Goal: Task Accomplishment & Management: Manage account settings

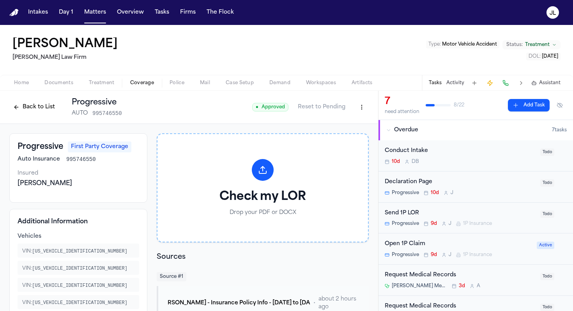
click at [412, 256] on span "Progressive" at bounding box center [405, 255] width 27 height 6
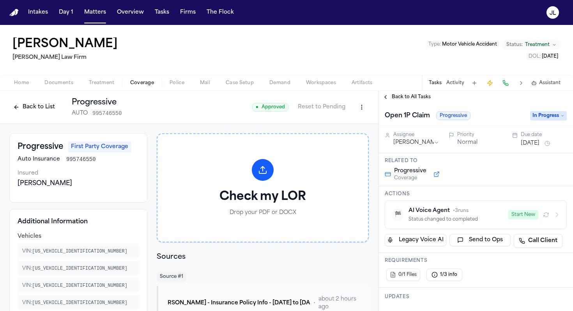
click at [471, 217] on button "Start New" at bounding box center [523, 214] width 30 height 9
click at [359, 109] on html "Intakes Day 1 Matters Overview Tasks Firms The Flock JL Calvin Vernon Ruy Mirel…" at bounding box center [286, 155] width 573 height 311
click at [353, 125] on div "Edit Coverage" at bounding box center [334, 124] width 65 height 12
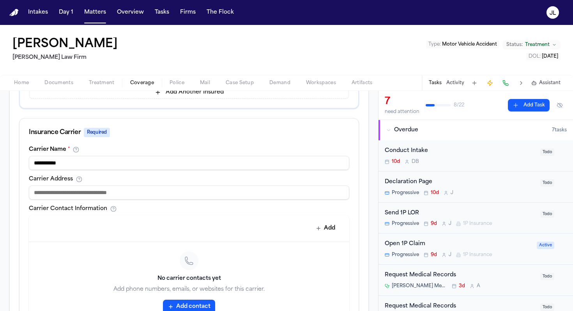
scroll to position [297, 0]
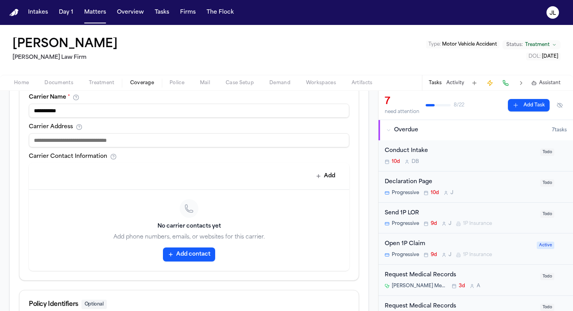
click at [201, 257] on button "Add contact" at bounding box center [189, 254] width 52 height 14
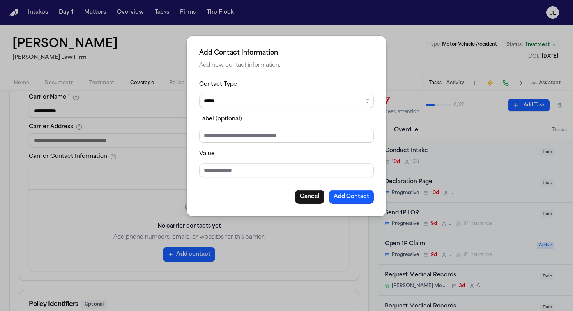
click at [262, 157] on div "Value" at bounding box center [286, 163] width 175 height 28
click at [259, 166] on input "Value" at bounding box center [286, 170] width 175 height 14
paste input "**********"
type input "**********"
click at [365, 201] on button "Add Contact" at bounding box center [351, 197] width 45 height 14
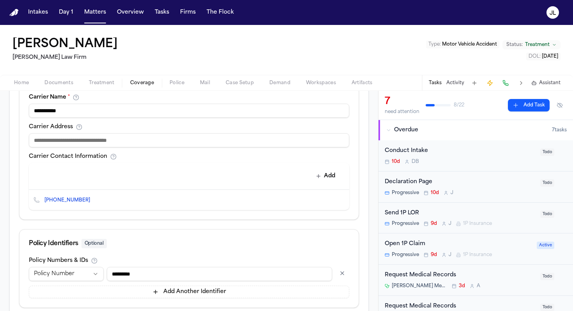
scroll to position [346, 0]
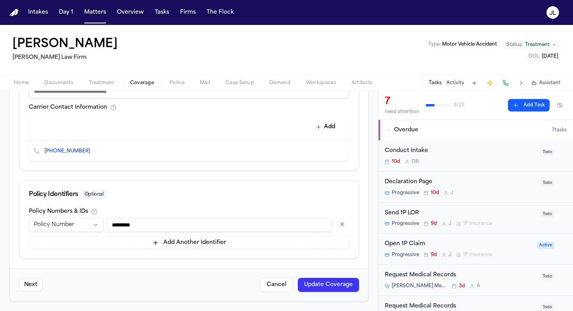
click at [328, 276] on button "Update Coverage" at bounding box center [328, 285] width 61 height 14
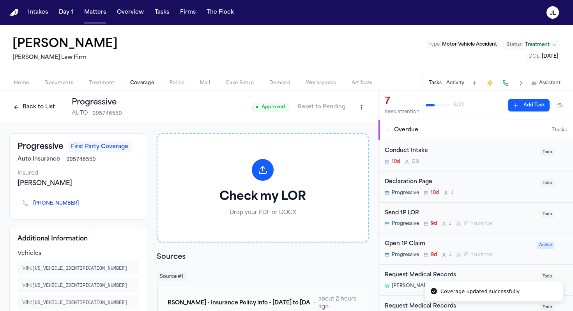
click at [401, 244] on div "Open 1P Claim" at bounding box center [458, 244] width 147 height 9
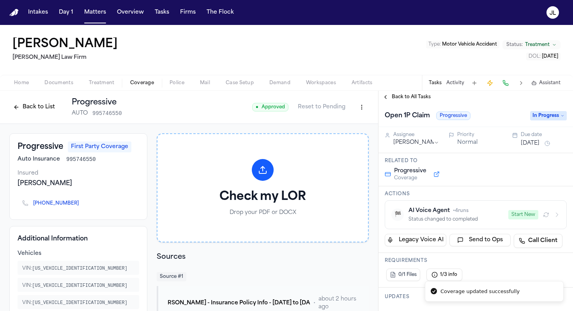
click at [471, 217] on button "Start New" at bounding box center [523, 214] width 30 height 9
click at [471, 218] on div "button" at bounding box center [550, 214] width 19 height 9
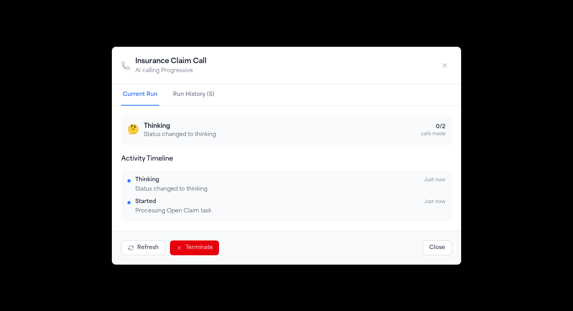
click at [193, 96] on button "Run History (5)" at bounding box center [193, 95] width 44 height 21
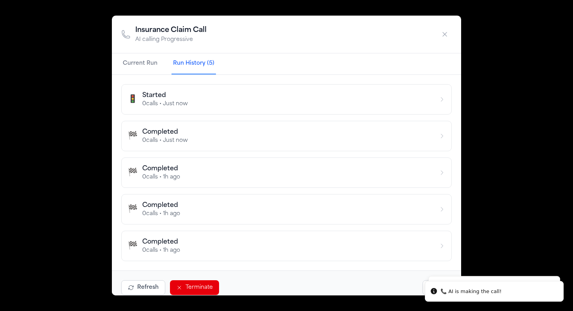
click at [145, 60] on button "Current Run" at bounding box center [140, 63] width 38 height 21
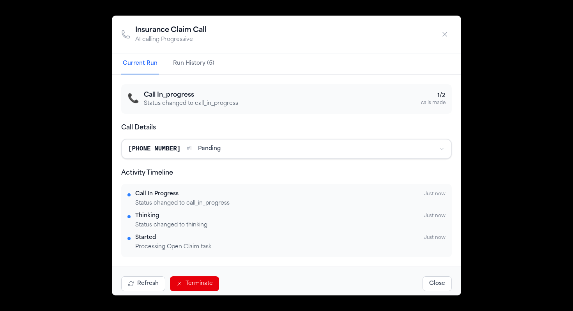
click at [445, 35] on icon "button" at bounding box center [445, 34] width 8 height 8
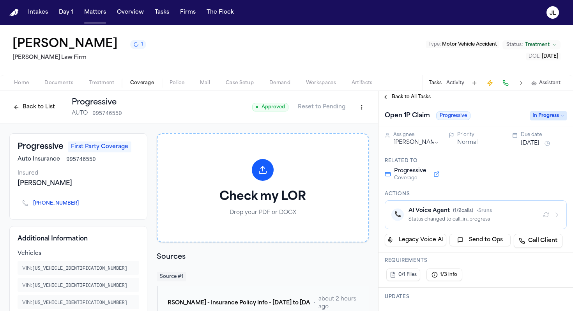
click at [39, 105] on button "Back to List" at bounding box center [33, 107] width 49 height 12
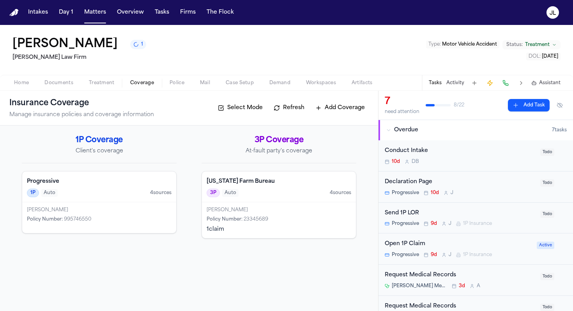
click at [103, 203] on div "Calvin Vernon Policy Number : 995746550" at bounding box center [99, 217] width 154 height 31
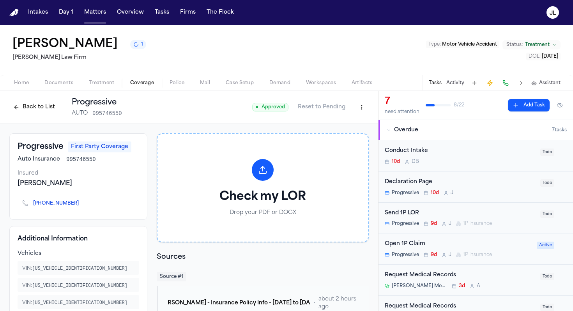
click at [36, 110] on button "Back to List" at bounding box center [33, 107] width 49 height 12
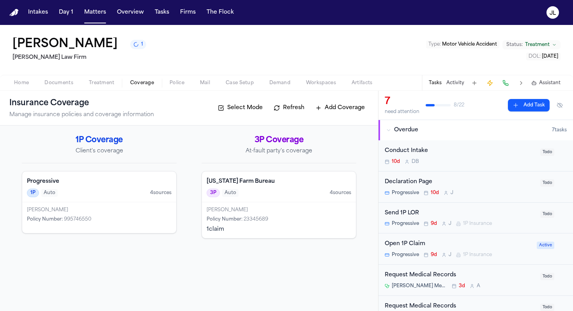
click at [419, 243] on div "Open 1P Claim" at bounding box center [458, 244] width 147 height 9
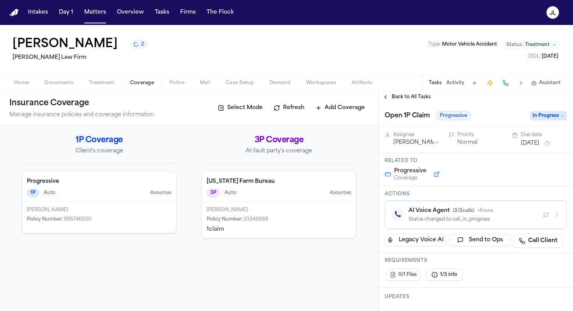
click at [242, 85] on span "Case Setup" at bounding box center [240, 83] width 28 height 6
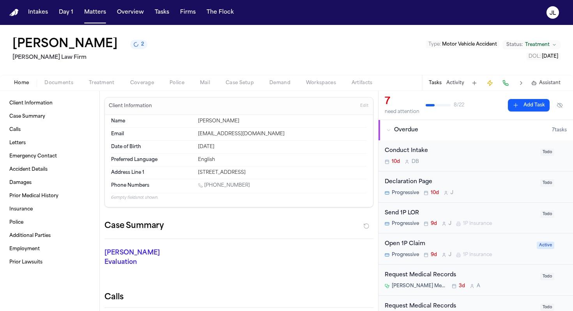
click at [21, 81] on span "Home" at bounding box center [21, 83] width 15 height 6
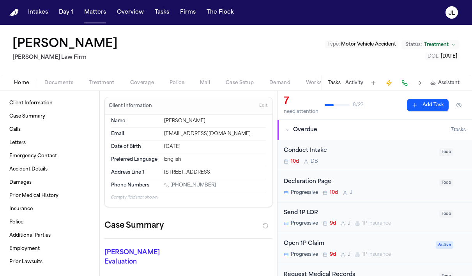
click at [123, 83] on button "Coverage" at bounding box center [141, 82] width 39 height 9
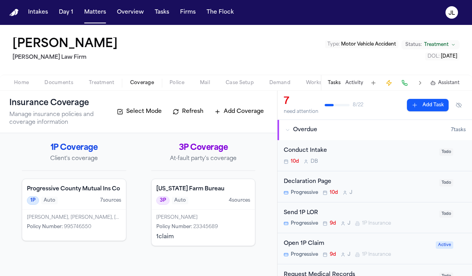
click at [98, 202] on div "1P Auto 7 source s" at bounding box center [74, 200] width 94 height 9
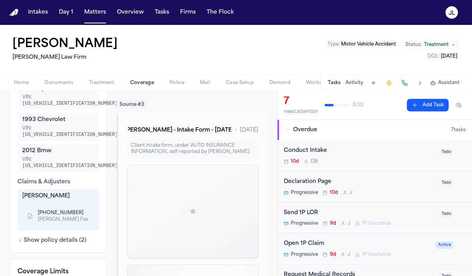
scroll to position [351, 0]
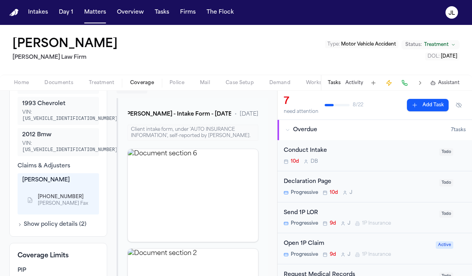
click at [310, 246] on div "Open 1P Claim" at bounding box center [357, 244] width 147 height 9
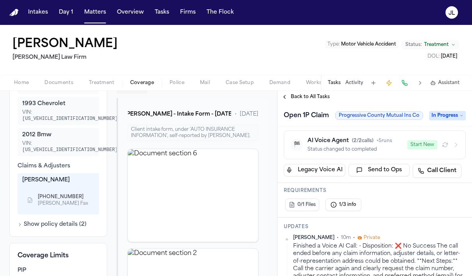
scroll to position [66, 0]
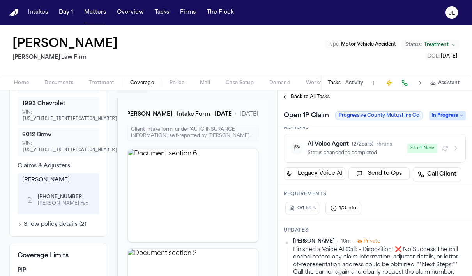
click at [419, 148] on button "Start New" at bounding box center [422, 148] width 30 height 9
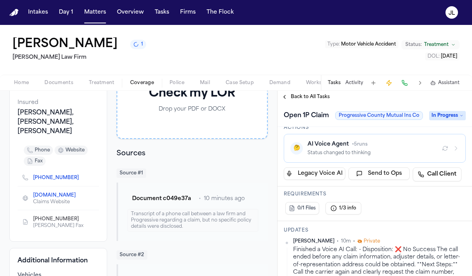
scroll to position [0, 0]
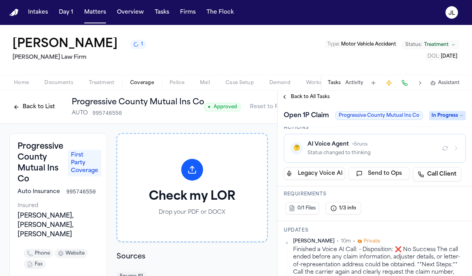
click at [36, 107] on button "Back to List" at bounding box center [33, 107] width 49 height 12
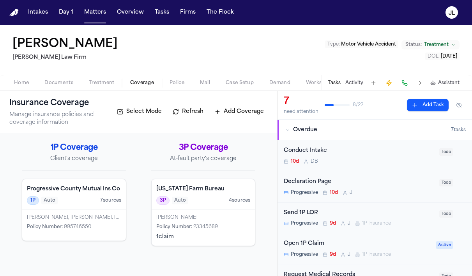
click at [99, 218] on div "Calvin Vernon, Calvin D Vernon Sr., Tushanna Vernon" at bounding box center [74, 218] width 94 height 6
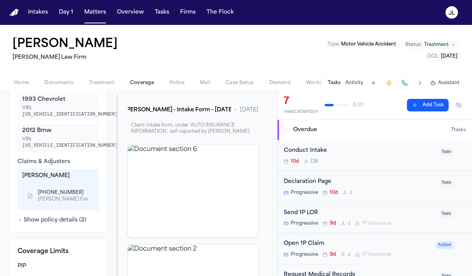
scroll to position [356, 0]
click at [86, 191] on icon "Copy to clipboard" at bounding box center [87, 193] width 3 height 4
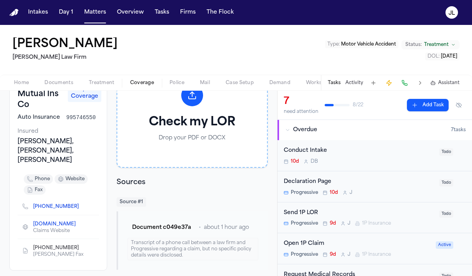
scroll to position [71, 0]
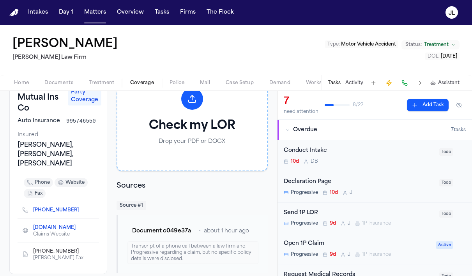
click at [403, 86] on button at bounding box center [404, 83] width 11 height 11
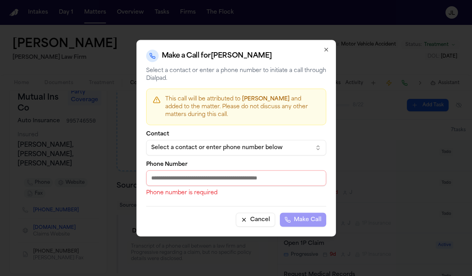
click at [322, 46] on div "Make a Call for Calvin Vernon Select a contact or enter a phone number to initi…" at bounding box center [235, 138] width 199 height 197
click at [323, 46] on icon "button" at bounding box center [326, 49] width 6 height 6
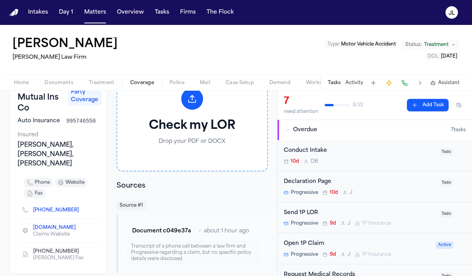
click at [81, 212] on icon "Copy to clipboard" at bounding box center [82, 211] width 3 height 3
click at [410, 85] on div "Tasks Activity Assistant" at bounding box center [393, 82] width 145 height 15
click at [408, 85] on button at bounding box center [404, 83] width 11 height 11
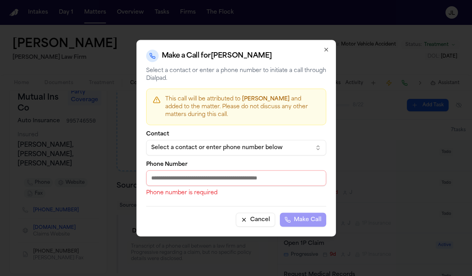
paste input "**********"
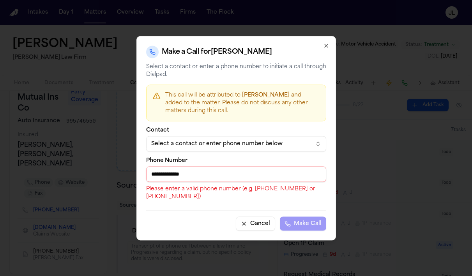
click at [155, 176] on input "**********" at bounding box center [236, 174] width 180 height 16
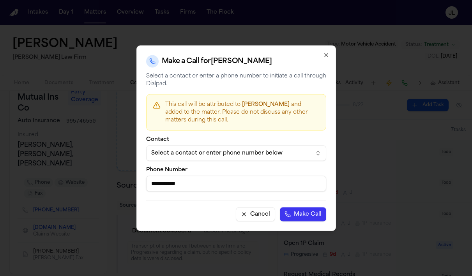
type input "**********"
click at [280, 207] on button "Make Call" at bounding box center [303, 214] width 46 height 14
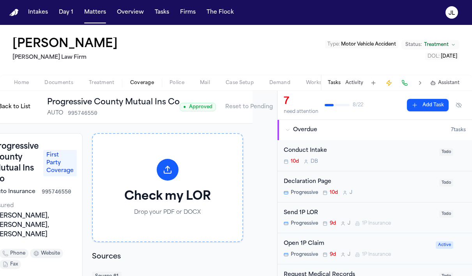
scroll to position [0, 41]
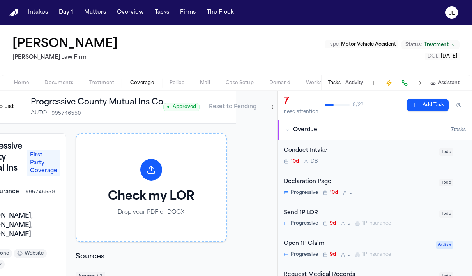
click at [270, 111] on html "Intakes Day 1 Matters Overview Tasks Firms The Flock JL Calvin Vernon Ruy Mirel…" at bounding box center [236, 138] width 472 height 276
click at [260, 122] on div "Edit Coverage" at bounding box center [242, 124] width 65 height 12
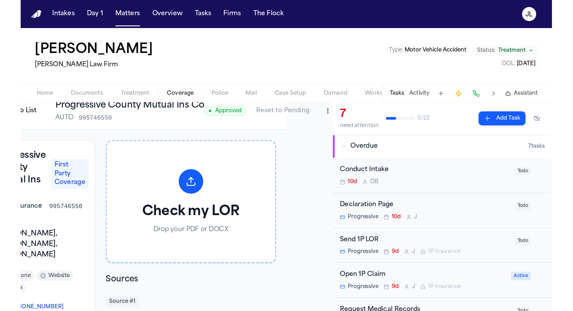
scroll to position [9, 0]
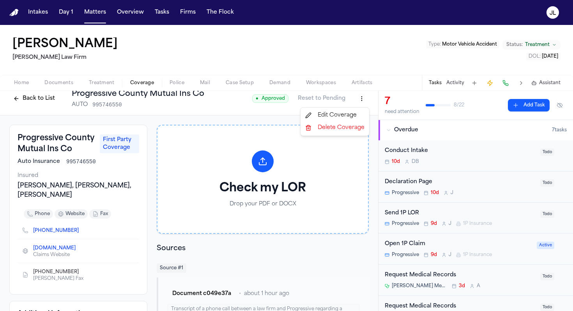
click at [361, 99] on html "Intakes Day 1 Matters Overview Tasks Firms The Flock JL Calvin Vernon Ruy Mirel…" at bounding box center [286, 155] width 573 height 311
click at [358, 113] on div "Edit Coverage" at bounding box center [334, 115] width 65 height 12
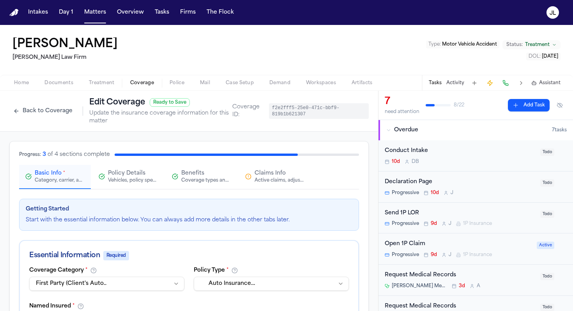
click at [250, 171] on div "Claims Info Active claims, adjusters, and subrogation details" at bounding box center [274, 176] width 59 height 14
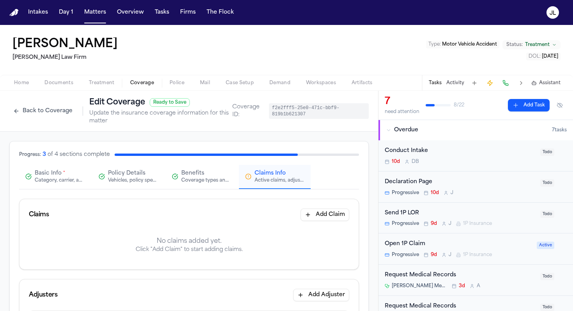
click at [44, 173] on span "Basic Info" at bounding box center [48, 173] width 27 height 8
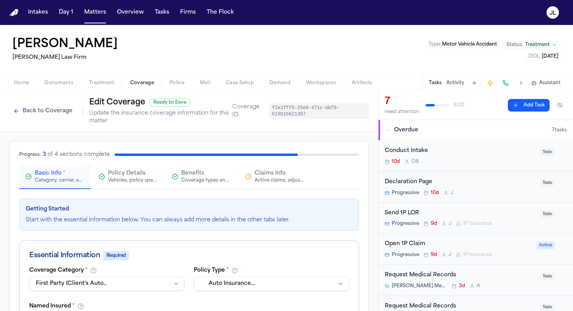
click at [134, 178] on div "Vehicles, policy specifics, and additional details" at bounding box center [133, 180] width 50 height 6
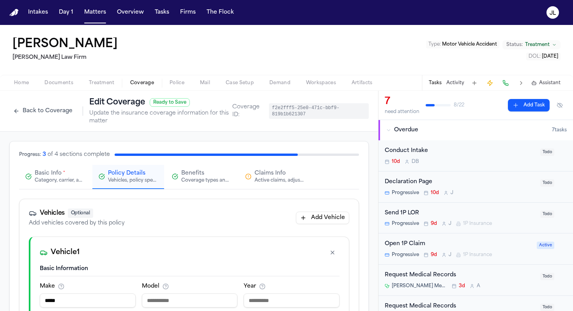
click at [199, 177] on div "Coverage types and limits" at bounding box center [206, 180] width 50 height 6
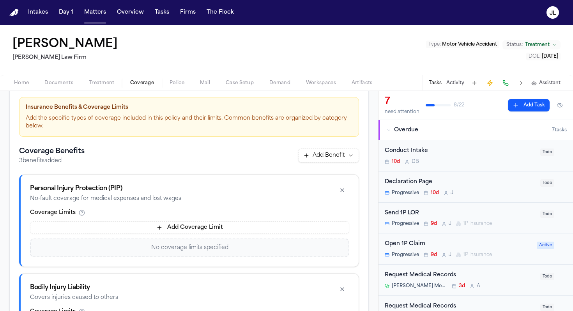
scroll to position [57, 0]
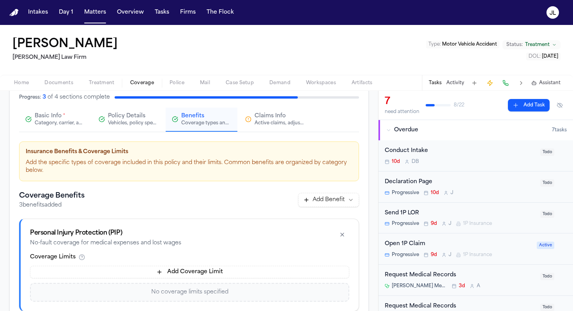
click at [265, 126] on div "Active claims, adjusters, and subrogation details" at bounding box center [279, 123] width 50 height 6
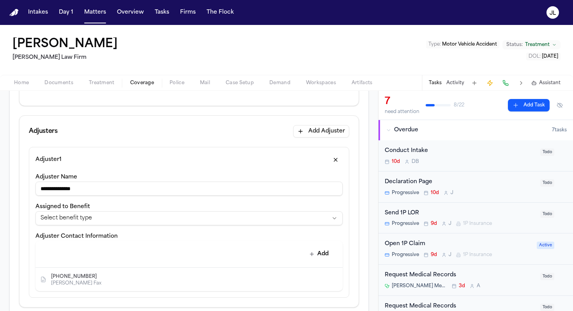
scroll to position [122, 0]
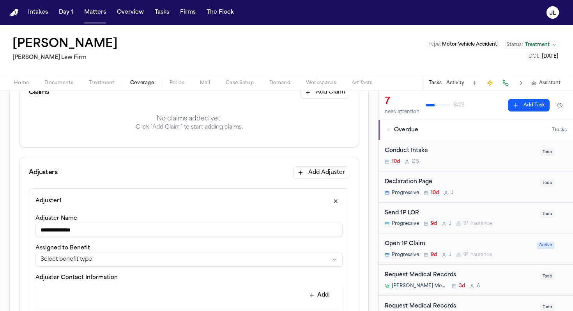
click at [341, 199] on button "button" at bounding box center [335, 201] width 14 height 12
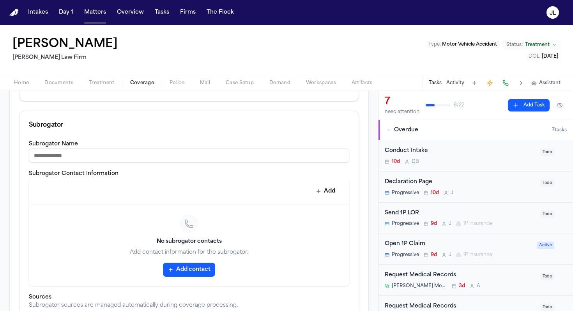
scroll to position [252, 0]
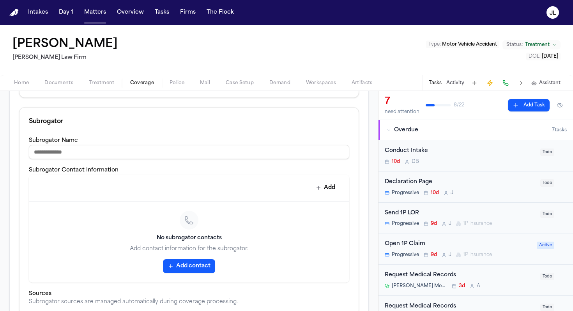
click at [21, 85] on span "Home" at bounding box center [21, 83] width 15 height 6
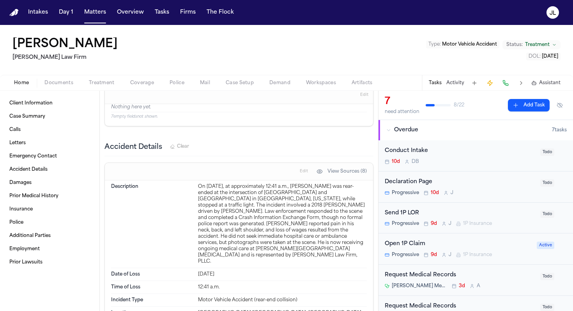
scroll to position [870, 0]
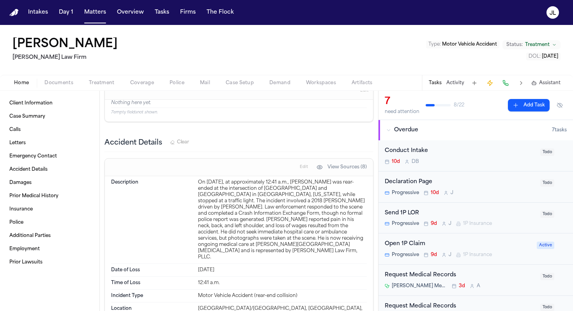
click at [48, 81] on span "Documents" at bounding box center [58, 83] width 29 height 6
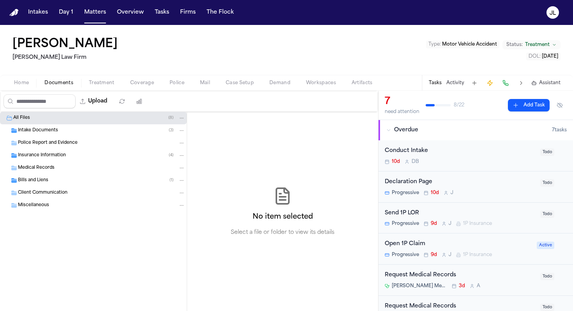
click at [49, 142] on span "Police Report and Evidence" at bounding box center [48, 143] width 60 height 7
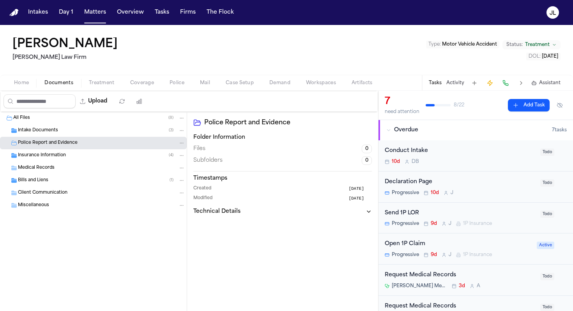
click at [47, 152] on span "Insurance Information" at bounding box center [42, 155] width 48 height 7
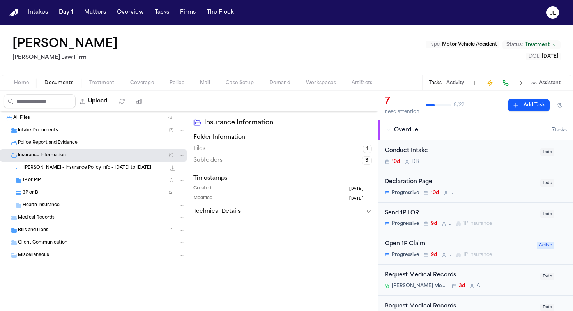
click at [48, 163] on div "C. Vernon - Insurance Policy Info - 4.7.25 to 10.7.25 131.2 KB • JPG" at bounding box center [93, 168] width 187 height 12
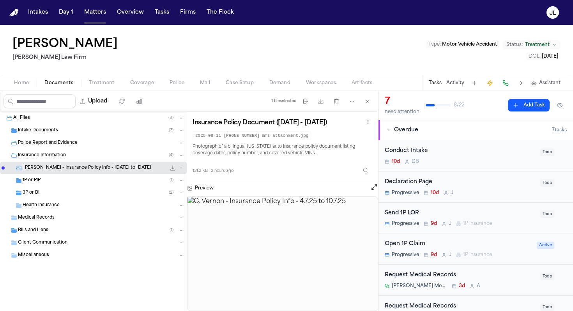
click at [44, 184] on div "1P or PIP ( 1 )" at bounding box center [93, 180] width 187 height 12
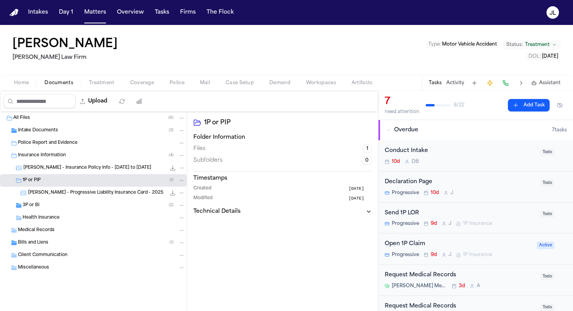
click at [40, 198] on div "C. Vernon - Progressive Liability Insurance Card - 2025 133.6 KB • JPG" at bounding box center [93, 193] width 187 height 12
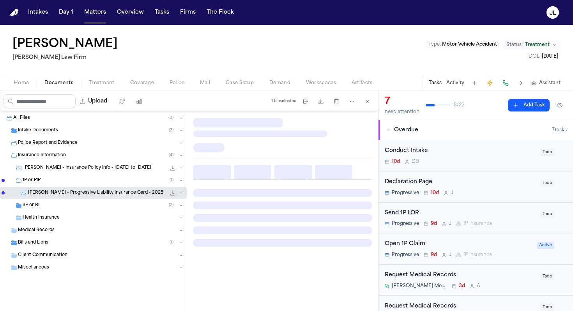
click at [39, 205] on div "3P or BI ( 2 )" at bounding box center [104, 205] width 162 height 7
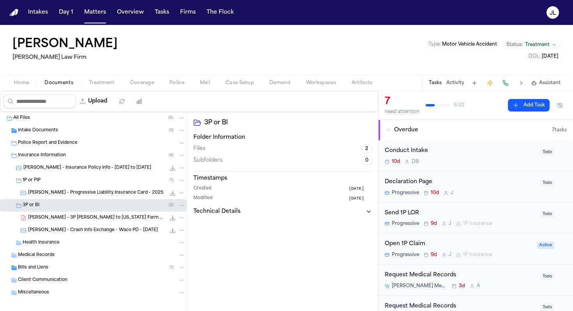
click at [50, 218] on span "C. Vernon - 3P LOR to Texas Farm Bureau - 8.4.25" at bounding box center [97, 218] width 138 height 7
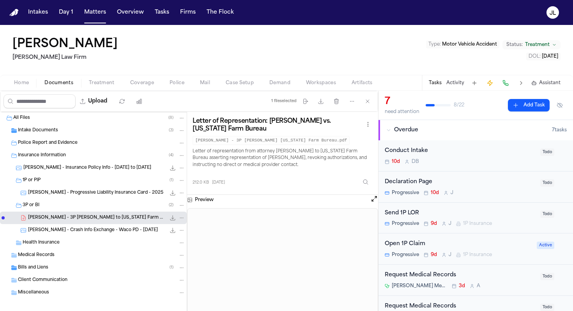
click at [27, 84] on span "Home" at bounding box center [21, 83] width 15 height 6
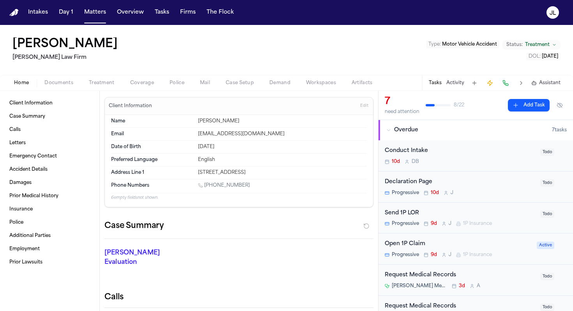
click at [107, 87] on span "button" at bounding box center [101, 87] width 35 height 1
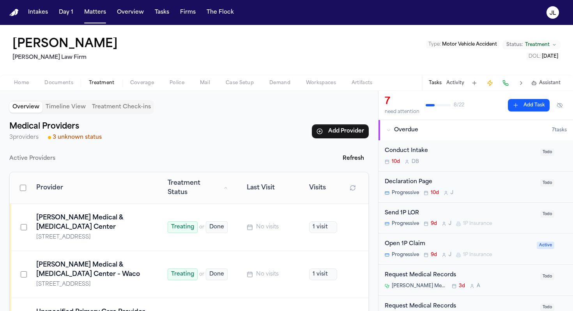
click at [138, 91] on div "Overview Timeline View Treatment Check-ins Medical Providers 3 providers 3 unkn…" at bounding box center [189, 201] width 378 height 220
click at [138, 83] on span "Coverage" at bounding box center [142, 83] width 24 height 6
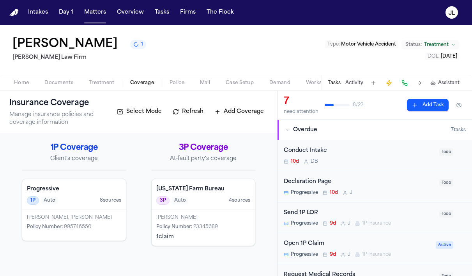
click at [90, 222] on div "Calvin D Vernon Sr., Tushanna Vernon Policy Number : 995746550" at bounding box center [74, 225] width 104 height 31
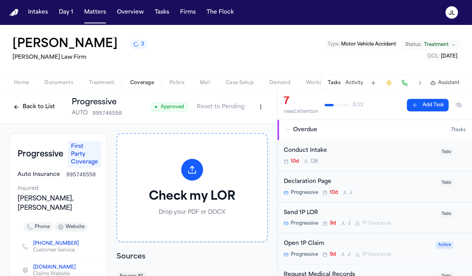
click at [264, 102] on html "Intakes Day 1 Matters Overview Tasks Firms The Flock JL Calvin Vernon 3 Ruy Mir…" at bounding box center [236, 138] width 472 height 276
click at [240, 125] on div "Edit Coverage" at bounding box center [233, 124] width 65 height 12
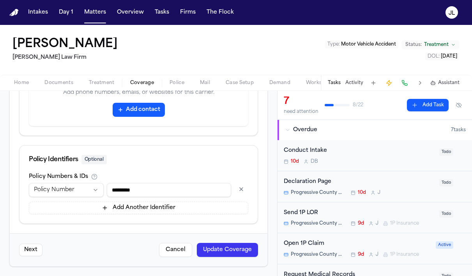
scroll to position [487, 0]
click at [85, 11] on button "Matters" at bounding box center [95, 12] width 28 height 14
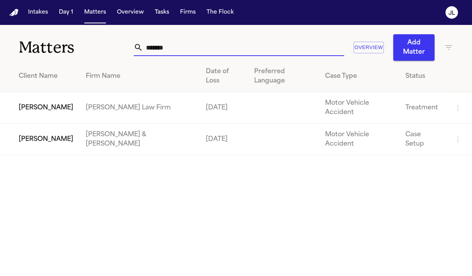
drag, startPoint x: 168, startPoint y: 46, endPoint x: 122, endPoint y: 46, distance: 45.2
click at [122, 46] on div "Matters ****** Overview Add Matter" at bounding box center [236, 43] width 472 height 36
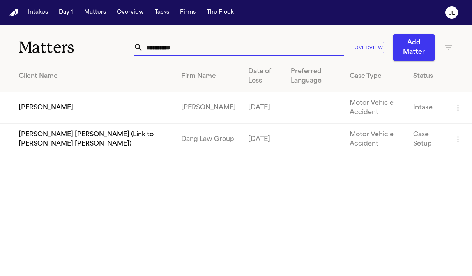
type input "**********"
click at [53, 108] on td "[PERSON_NAME]" at bounding box center [87, 108] width 175 height 32
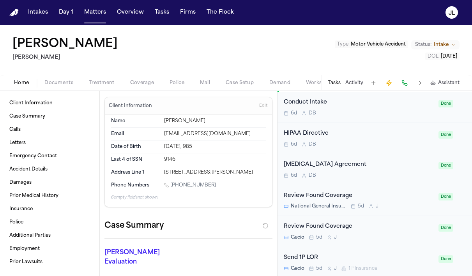
scroll to position [453, 0]
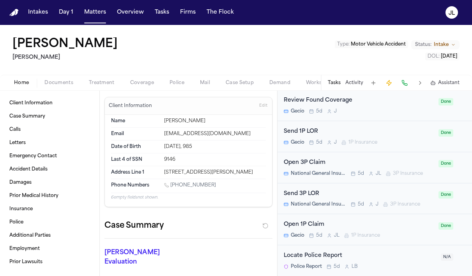
click at [130, 88] on div "Home Documents Treatment Coverage Police Mail Case Setup Demand Workspaces Arti…" at bounding box center [236, 83] width 472 height 16
click at [131, 85] on span "Coverage" at bounding box center [142, 83] width 24 height 6
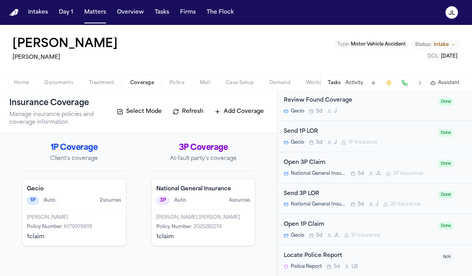
click at [25, 81] on span "Home" at bounding box center [21, 83] width 15 height 6
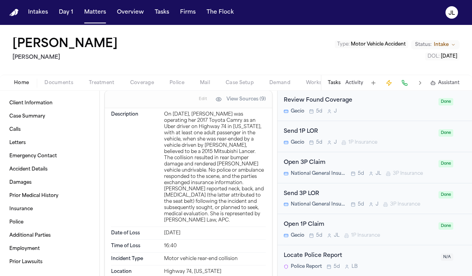
scroll to position [960, 0]
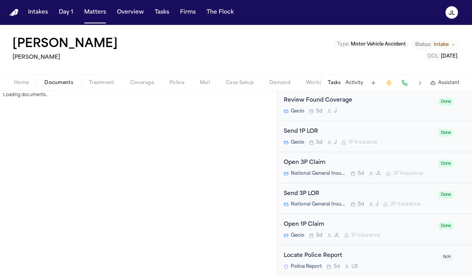
click at [61, 82] on span "Documents" at bounding box center [58, 83] width 29 height 6
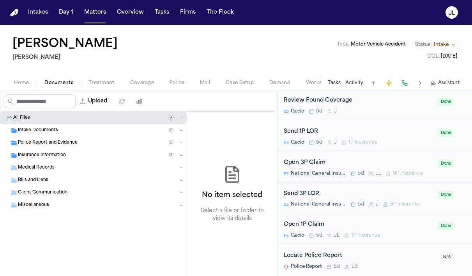
click at [78, 154] on div "Insurance Information ( 4 )" at bounding box center [101, 155] width 167 height 7
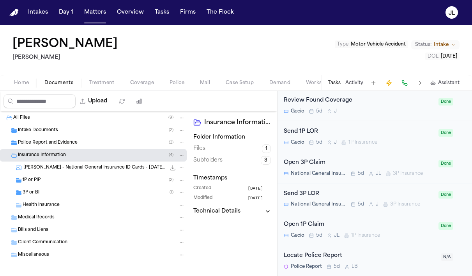
click at [78, 141] on div "Police Report and Evidence ( 3 )" at bounding box center [101, 142] width 167 height 7
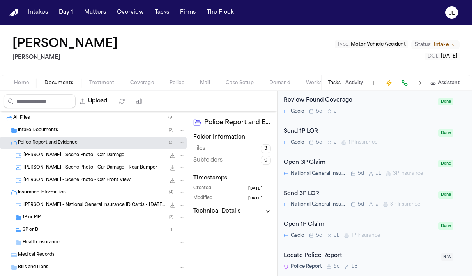
click at [83, 155] on span "A. Hernandez - Scene Photo - Car Damage" at bounding box center [73, 155] width 101 height 7
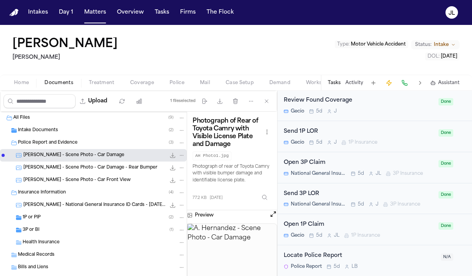
click at [83, 164] on div "A. Hernandez - Scene Photo - Car Damage - Rear Bumper 78.4 KB • JPG" at bounding box center [104, 168] width 162 height 8
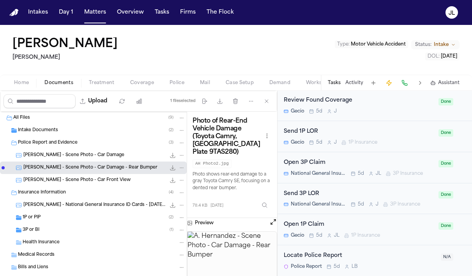
click at [83, 174] on div "A. Hernandez - Scene Photo - Car Front View 73.8 KB • JPG" at bounding box center [93, 180] width 187 height 12
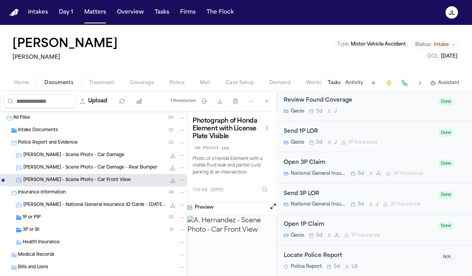
click at [20, 88] on div "Home Documents Treatment Coverage Police Mail Case Setup Demand Workspaces Arti…" at bounding box center [236, 83] width 472 height 16
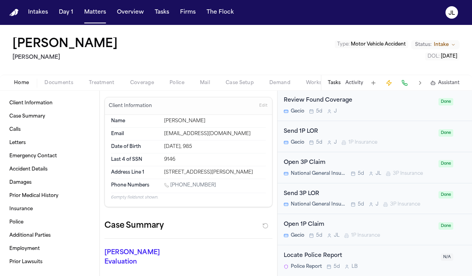
click at [20, 85] on span "Home" at bounding box center [21, 83] width 15 height 6
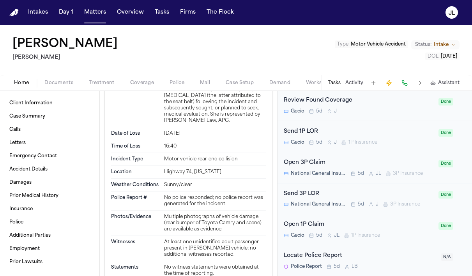
scroll to position [1061, 0]
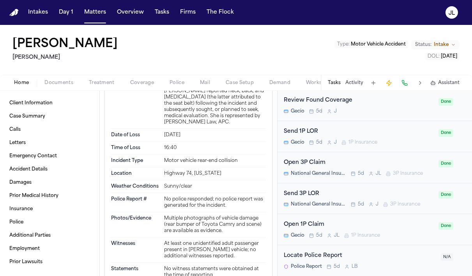
click at [314, 223] on div "Open 1P Claim" at bounding box center [359, 225] width 150 height 9
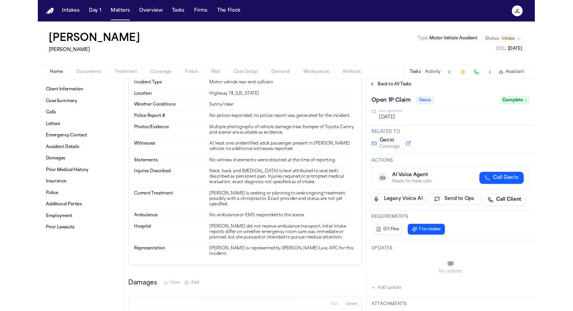
scroll to position [827, 0]
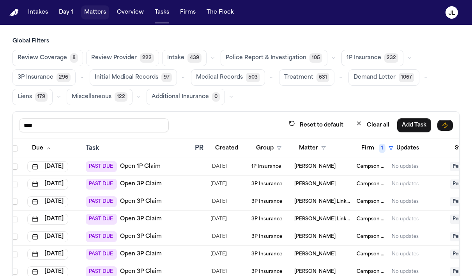
click at [97, 11] on button "Matters" at bounding box center [95, 12] width 28 height 14
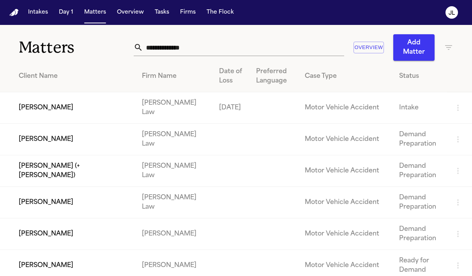
click at [189, 46] on input "text" at bounding box center [243, 47] width 201 height 17
paste input "**********"
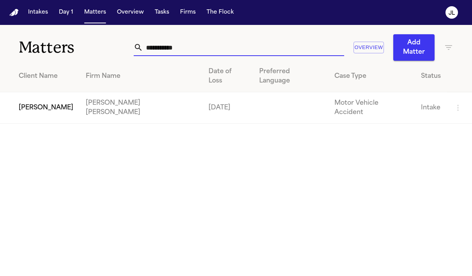
type input "**********"
click at [87, 98] on td "[PERSON_NAME] [PERSON_NAME]" at bounding box center [140, 108] width 123 height 32
click at [46, 100] on td "[PERSON_NAME]" at bounding box center [39, 108] width 79 height 32
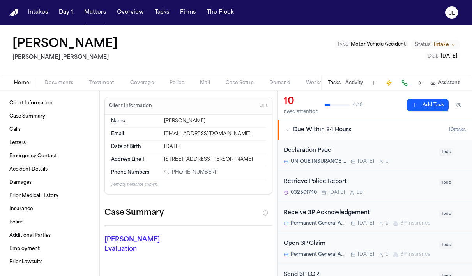
click at [146, 80] on span "Coverage" at bounding box center [142, 83] width 24 height 6
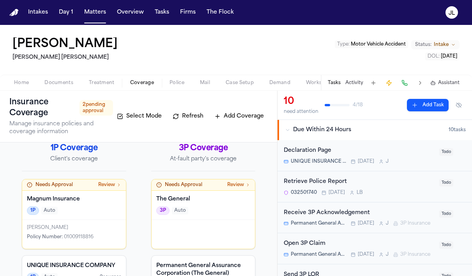
scroll to position [8, 0]
click at [45, 86] on span "Documents" at bounding box center [58, 83] width 29 height 6
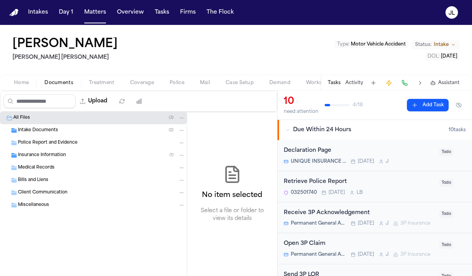
click at [47, 159] on div "Insurance Information ( 1 )" at bounding box center [93, 155] width 187 height 12
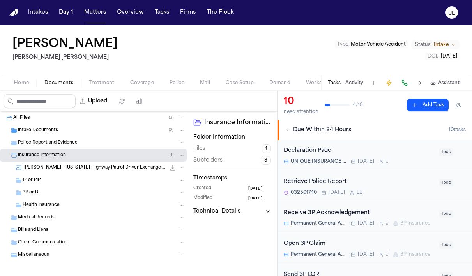
click at [41, 185] on div "1P or PIP" at bounding box center [93, 180] width 187 height 12
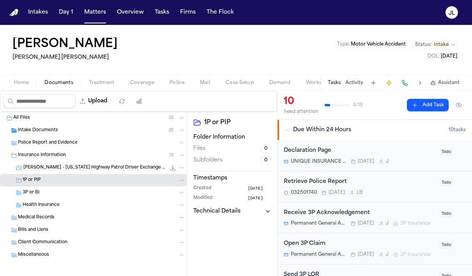
click at [39, 199] on div "Health Insurance" at bounding box center [93, 205] width 187 height 12
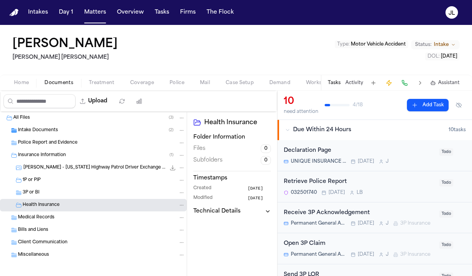
click at [39, 198] on div "3P or BI" at bounding box center [93, 193] width 187 height 12
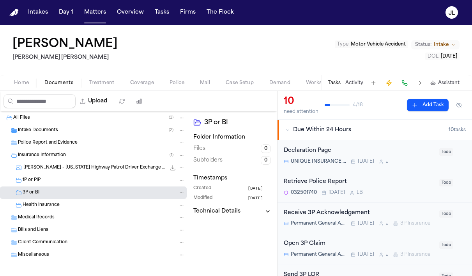
click at [146, 77] on div "Home Documents Treatment Coverage Police Mail Case Setup Demand Workspaces Arti…" at bounding box center [236, 83] width 472 height 16
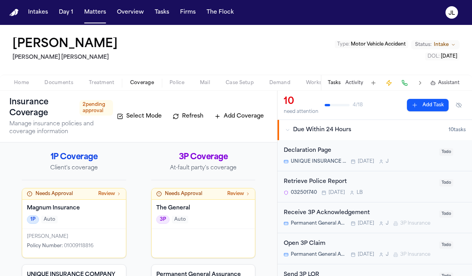
click at [146, 85] on span "Coverage" at bounding box center [142, 83] width 24 height 6
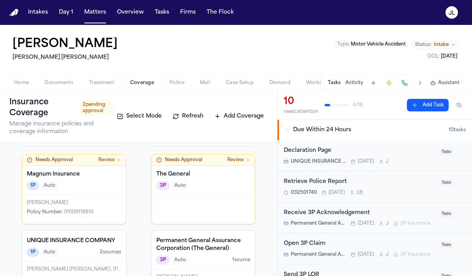
scroll to position [62, 0]
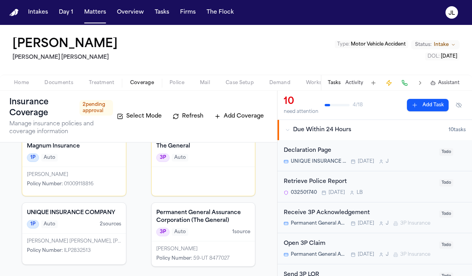
click at [199, 194] on div at bounding box center [204, 181] width 104 height 29
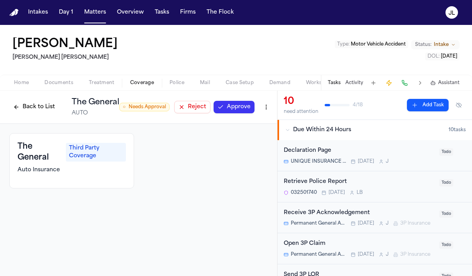
click at [27, 113] on div "Back to List The General AUTO" at bounding box center [64, 107] width 110 height 20
click at [34, 111] on button "Back to List" at bounding box center [33, 107] width 49 height 12
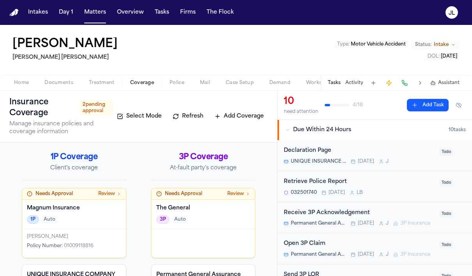
scroll to position [59, 0]
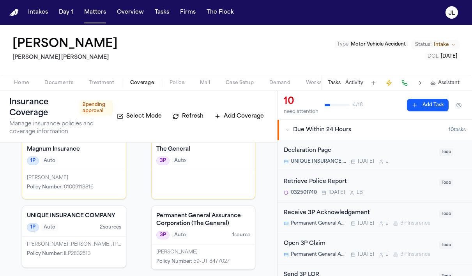
click at [197, 217] on h4 "Permanent General Assurance Corporation (The General)" at bounding box center [203, 220] width 94 height 16
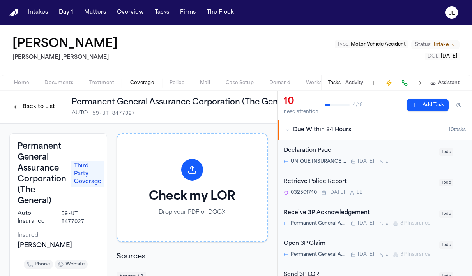
click at [28, 107] on button "Back to List" at bounding box center [33, 107] width 49 height 12
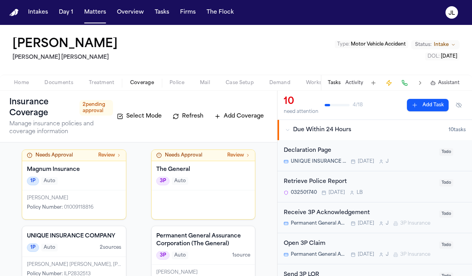
scroll to position [62, 0]
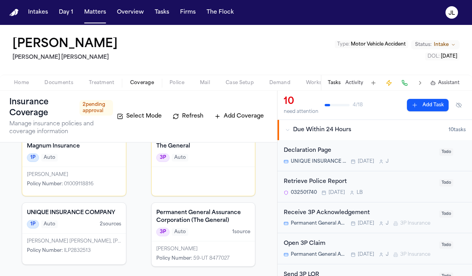
click at [73, 170] on div "Mary Jaime Policy Number : 01009118816" at bounding box center [74, 181] width 104 height 29
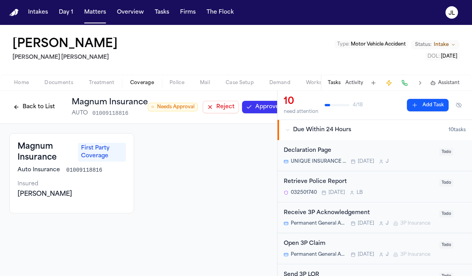
click at [42, 111] on button "Back to List" at bounding box center [33, 107] width 49 height 12
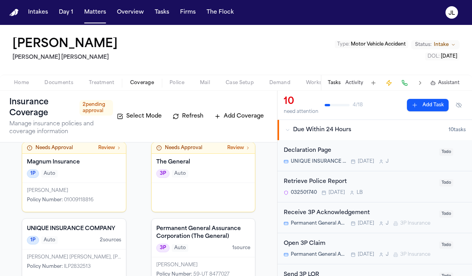
scroll to position [49, 0]
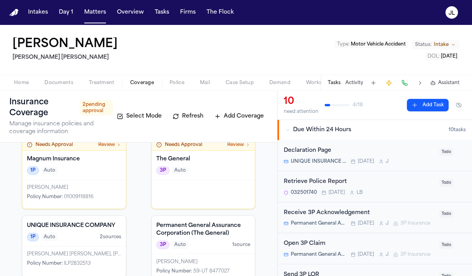
click at [91, 193] on div "Mary Jaime Policy Number : 01009118816" at bounding box center [74, 194] width 104 height 29
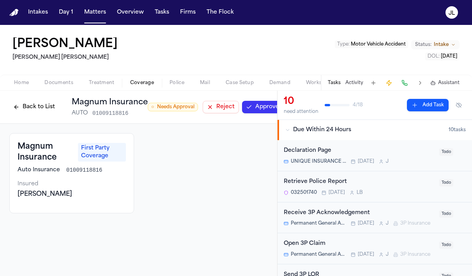
click at [272, 103] on button "Approve" at bounding box center [262, 107] width 41 height 12
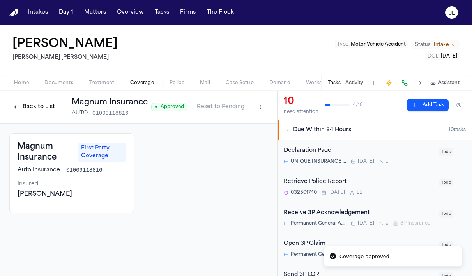
click at [37, 109] on button "Back to List" at bounding box center [33, 107] width 49 height 12
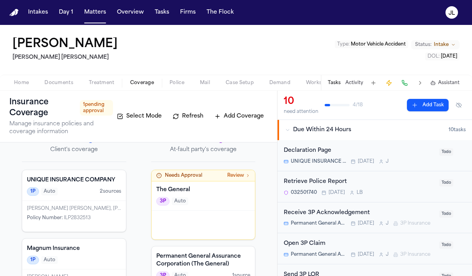
scroll to position [62, 0]
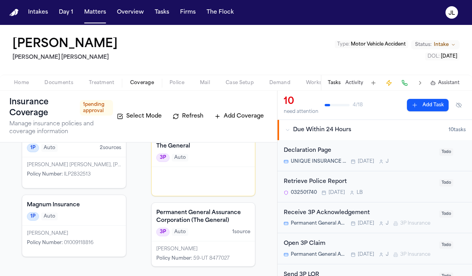
click at [192, 179] on div at bounding box center [204, 181] width 104 height 29
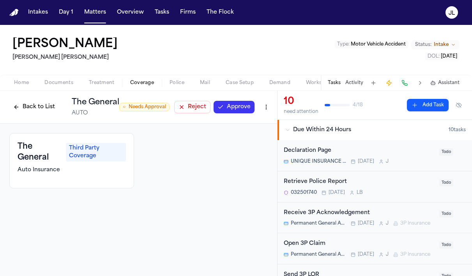
click at [234, 113] on div "○ Needs Approval Reject Approve" at bounding box center [196, 107] width 154 height 14
click at [233, 109] on button "Approve" at bounding box center [234, 107] width 41 height 12
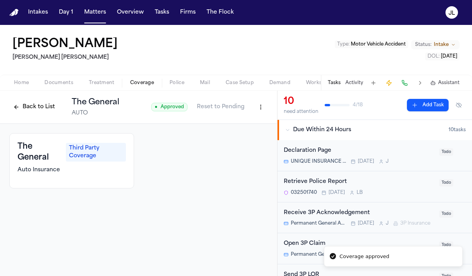
click at [39, 106] on button "Back to List" at bounding box center [33, 107] width 49 height 12
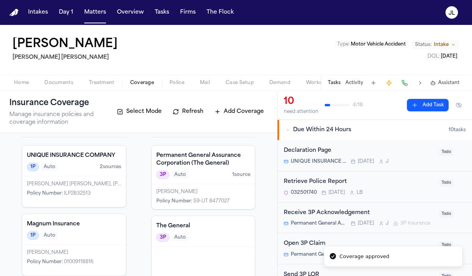
scroll to position [45, 0]
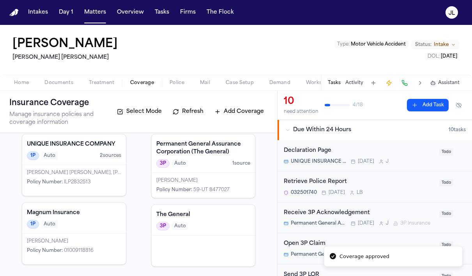
click at [213, 236] on div at bounding box center [204, 251] width 104 height 31
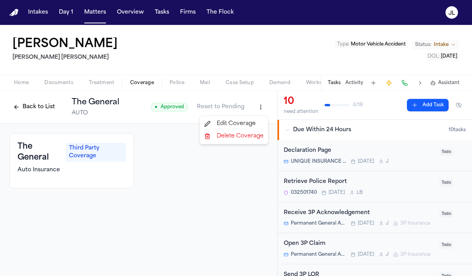
click at [256, 111] on html "Intakes Day 1 Matters Overview Tasks Firms The Flock JL Mary Jaimes Steele Adam…" at bounding box center [236, 138] width 472 height 276
click at [239, 135] on div "Delete Coverage" at bounding box center [233, 136] width 65 height 12
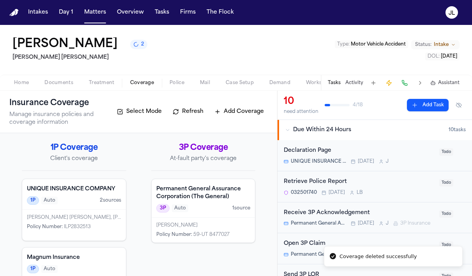
click at [53, 84] on span "Documents" at bounding box center [58, 83] width 29 height 6
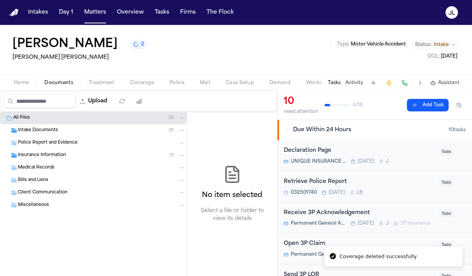
click at [55, 140] on span "Police Report and Evidence" at bounding box center [48, 143] width 60 height 7
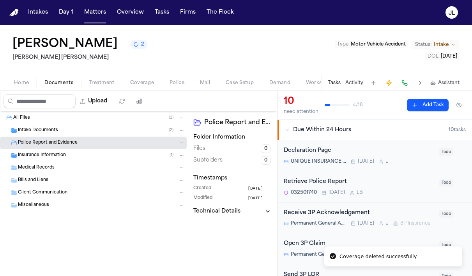
click at [55, 133] on span "Intake Documents" at bounding box center [38, 130] width 40 height 7
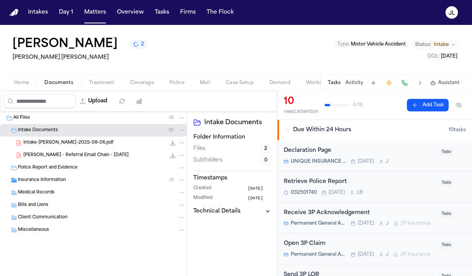
click at [58, 166] on span "Police Report and Evidence" at bounding box center [48, 168] width 60 height 7
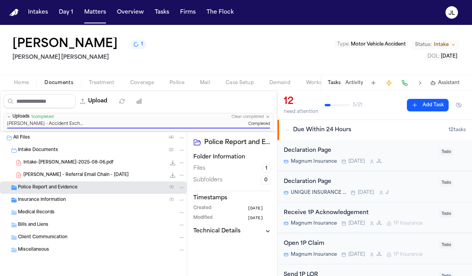
click at [107, 186] on div "Police Report and Evidence ( 1 )" at bounding box center [101, 187] width 167 height 7
click at [110, 198] on div "Jaimes - Accident Exchange Form.jpg 270.4 KB • JPG" at bounding box center [104, 200] width 162 height 8
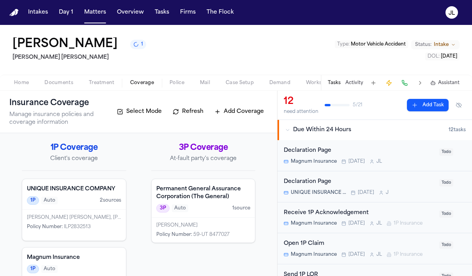
click at [147, 83] on span "Coverage" at bounding box center [142, 83] width 24 height 6
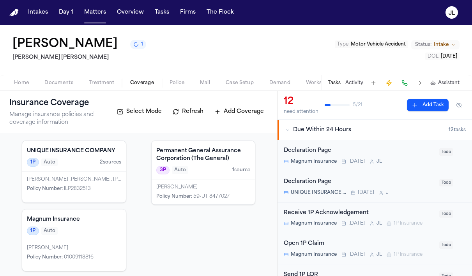
scroll to position [43, 0]
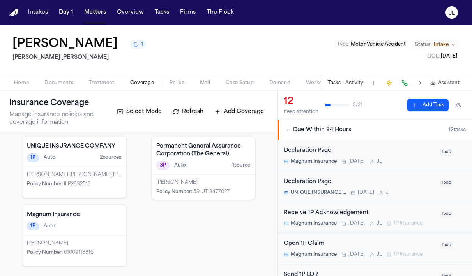
click at [97, 168] on div "Mary Jaimes Benavides, Mary Jaime, Mary Jaimes Policy Number : ILP2832513" at bounding box center [74, 182] width 104 height 31
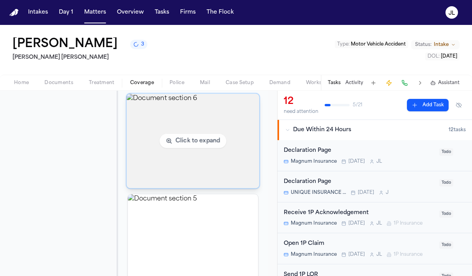
scroll to position [432, 0]
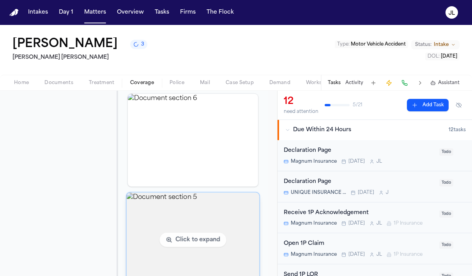
click at [185, 220] on img "View document section 5" at bounding box center [192, 240] width 133 height 95
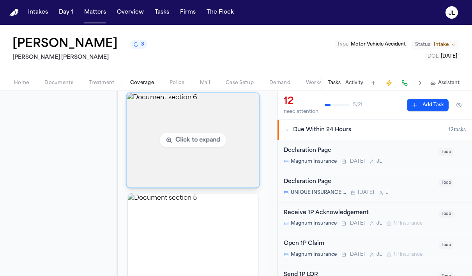
click at [195, 154] on img "View document section 6" at bounding box center [192, 140] width 133 height 95
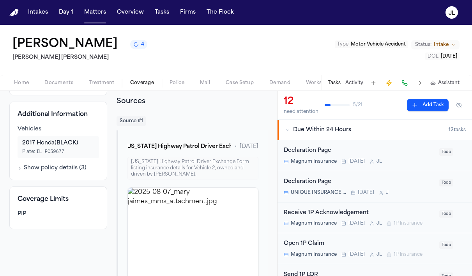
scroll to position [0, 0]
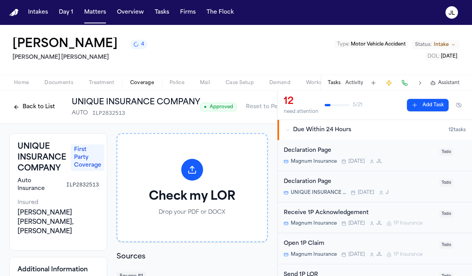
click at [43, 102] on button "Back to List" at bounding box center [33, 107] width 49 height 12
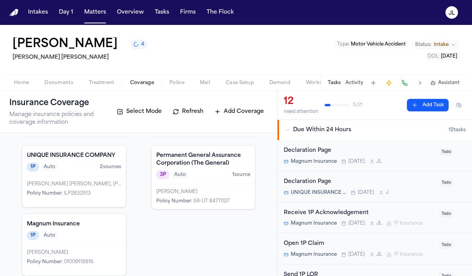
scroll to position [34, 0]
click at [181, 182] on div "Permanent General Assurance Corporation (The General) 3P Auto 1 source" at bounding box center [204, 164] width 104 height 39
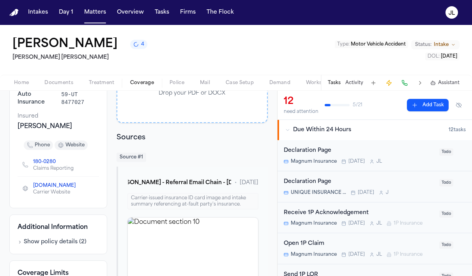
scroll to position [147, 0]
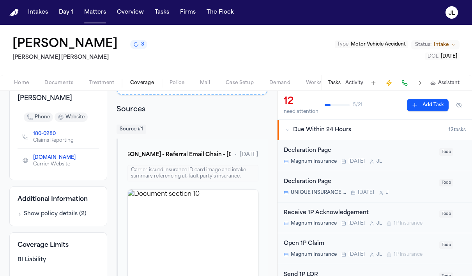
click at [404, 86] on button at bounding box center [404, 83] width 11 height 11
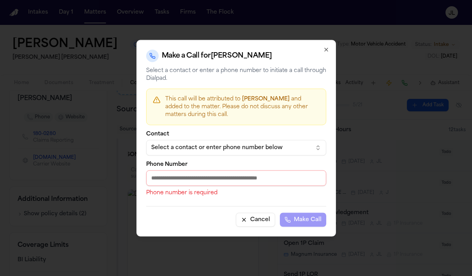
click at [241, 150] on div "Select a contact or enter phone number below" at bounding box center [229, 148] width 157 height 8
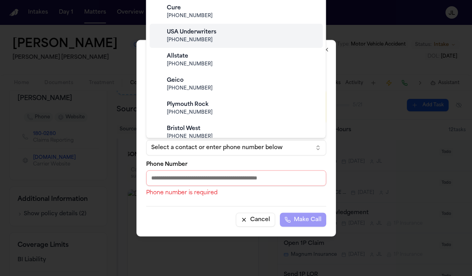
scroll to position [77, 0]
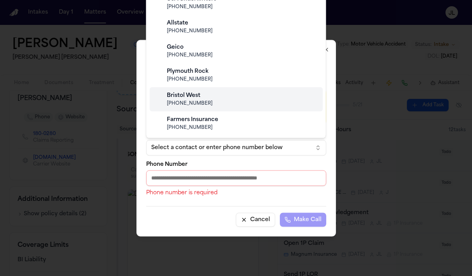
click at [360, 109] on div at bounding box center [236, 138] width 472 height 276
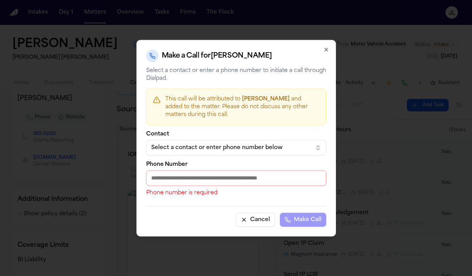
click at [326, 50] on icon "button" at bounding box center [326, 49] width 6 height 6
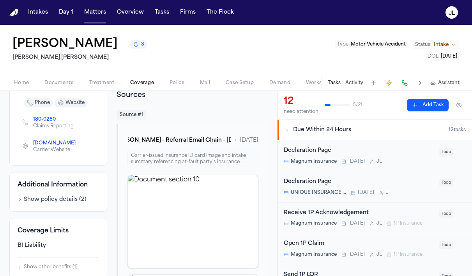
scroll to position [162, 0]
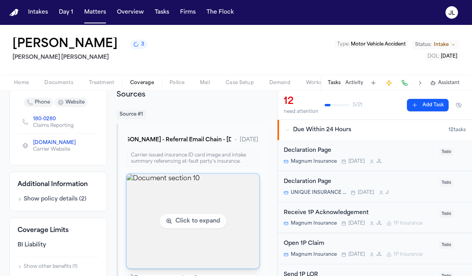
click at [141, 215] on img "View document section 10" at bounding box center [192, 221] width 133 height 95
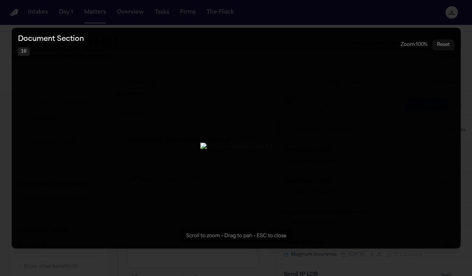
click at [317, 115] on button "Zoomable image viewer. Use mouse wheel to zoom, drag to pan, or press R to rese…" at bounding box center [236, 138] width 449 height 221
click at [309, 34] on div "Document Section 10 Zoom: 100 % Reset" at bounding box center [236, 45] width 436 height 22
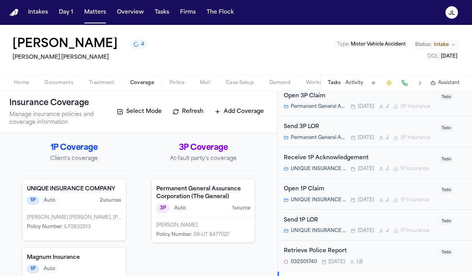
scroll to position [242, 0]
click at [355, 203] on div "UNIQUE INSURANCE COMPANY Tomorrow J 1P Insurance" at bounding box center [359, 200] width 151 height 6
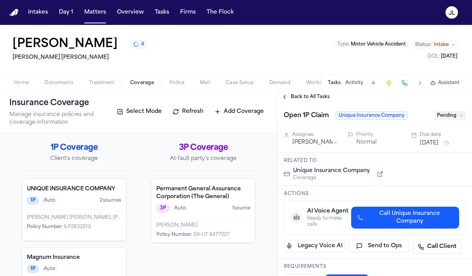
scroll to position [14, 0]
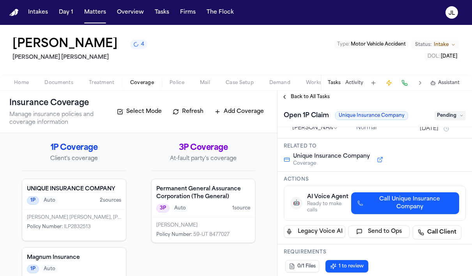
click at [388, 200] on span "Call Unique Insurance Company" at bounding box center [409, 204] width 86 height 16
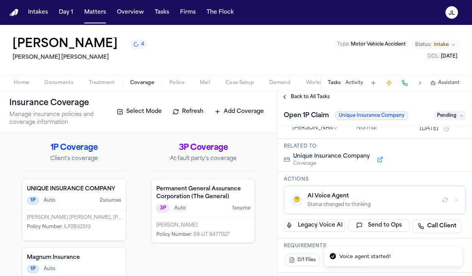
click at [217, 206] on div "3P Auto 1 source" at bounding box center [203, 208] width 94 height 9
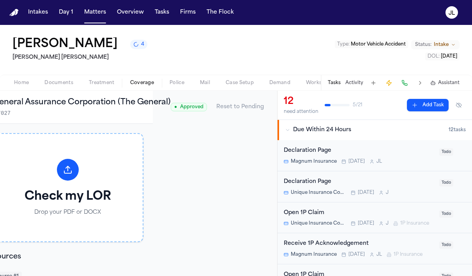
scroll to position [0, 131]
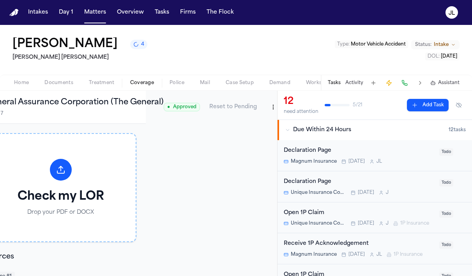
click at [273, 108] on html "Intakes Day 1 Matters Overview Tasks Firms The Flock JL Mary Jaimes 4 Steele Ad…" at bounding box center [236, 138] width 472 height 276
click at [251, 123] on div "Edit Coverage" at bounding box center [244, 124] width 65 height 12
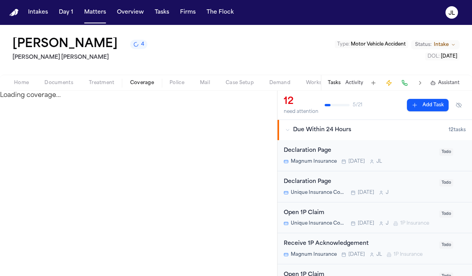
select select "**********"
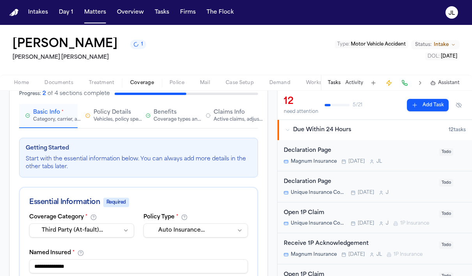
scroll to position [32, 0]
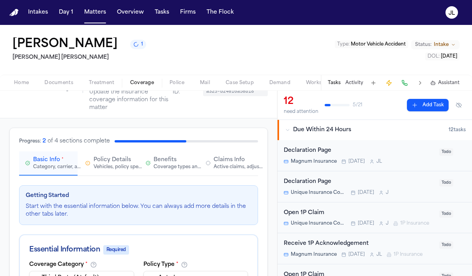
click at [160, 157] on span "Benefits" at bounding box center [165, 160] width 23 height 8
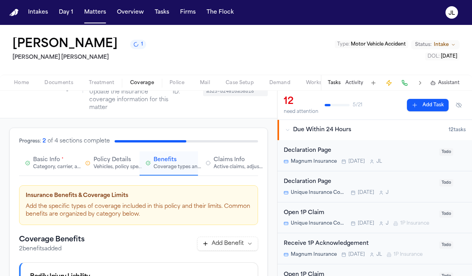
click at [205, 162] on button "Claims Info Active claims, adjusters, and subrogation details" at bounding box center [228, 164] width 58 height 24
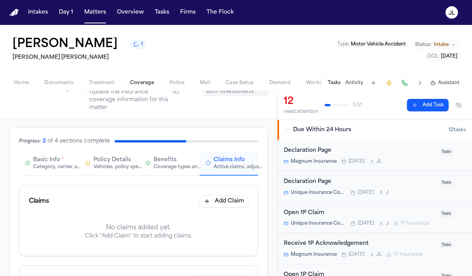
click at [110, 165] on div "Vehicles, policy specifics, and additional details" at bounding box center [119, 167] width 50 height 6
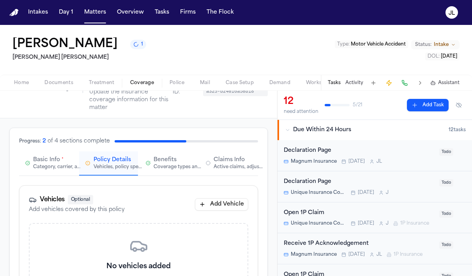
click at [46, 166] on div "Category, carrier, and policy holder information" at bounding box center [58, 167] width 50 height 6
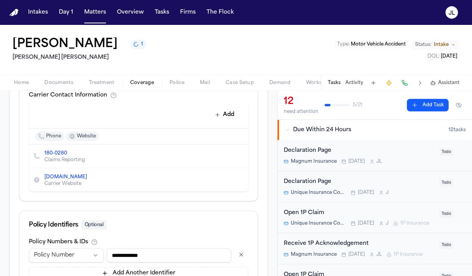
scroll to position [371, 0]
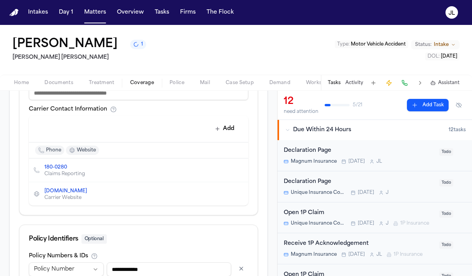
click at [225, 170] on icon "Edit contact" at bounding box center [226, 170] width 5 height 5
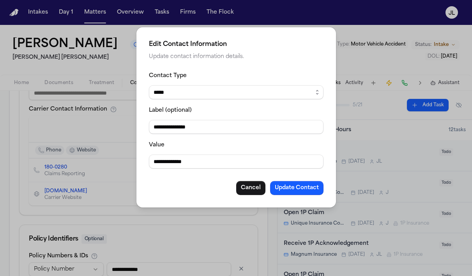
drag, startPoint x: 208, startPoint y: 160, endPoint x: 129, endPoint y: 161, distance: 79.5
click at [129, 161] on div "**********" at bounding box center [236, 138] width 472 height 276
paste input
type input "**********"
click at [310, 188] on button "Update Contact" at bounding box center [296, 188] width 53 height 14
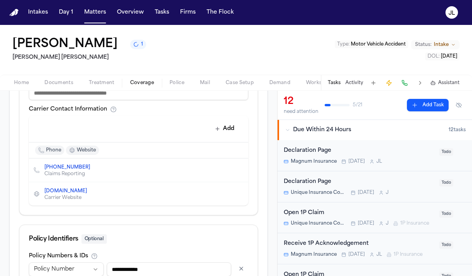
click at [405, 85] on button at bounding box center [404, 83] width 11 height 11
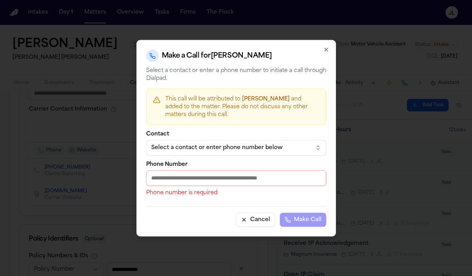
click at [201, 184] on input "Phone Number" at bounding box center [236, 178] width 180 height 16
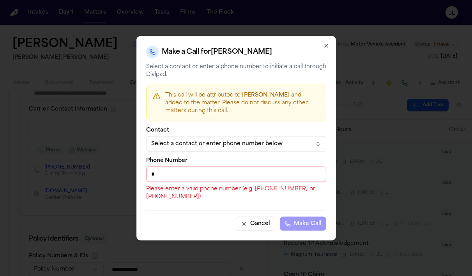
paste input "**********"
click at [152, 173] on input "**********" at bounding box center [236, 174] width 180 height 16
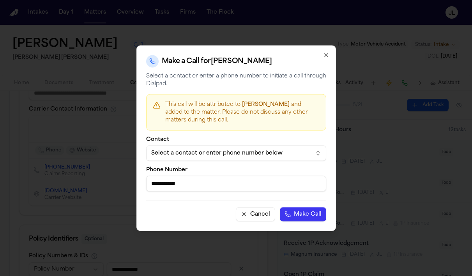
type input "**********"
click at [305, 215] on button "Make Call" at bounding box center [303, 214] width 46 height 14
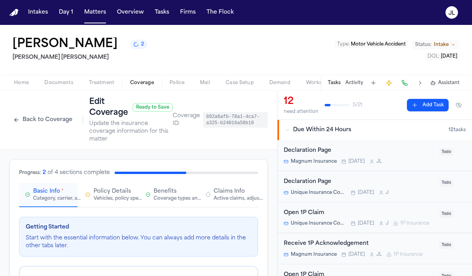
scroll to position [0, 0]
click at [224, 201] on div "Active claims, adjusters, and subrogation details" at bounding box center [239, 199] width 50 height 6
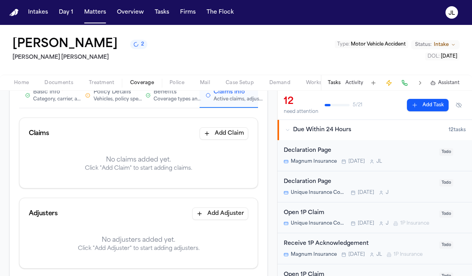
scroll to position [86, 0]
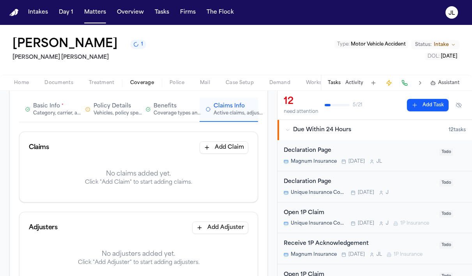
click at [56, 117] on button "Basic Info * Category, carrier, and policy holder information" at bounding box center [48, 110] width 58 height 24
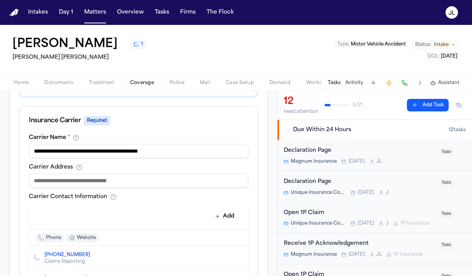
scroll to position [291, 0]
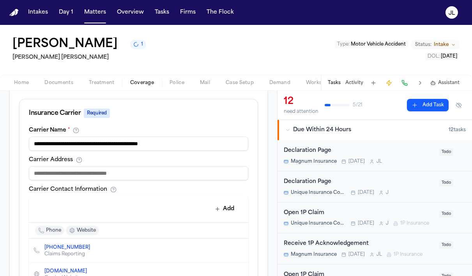
drag, startPoint x: 212, startPoint y: 148, endPoint x: 34, endPoint y: 145, distance: 177.7
click at [34, 145] on input "**********" at bounding box center [138, 144] width 219 height 14
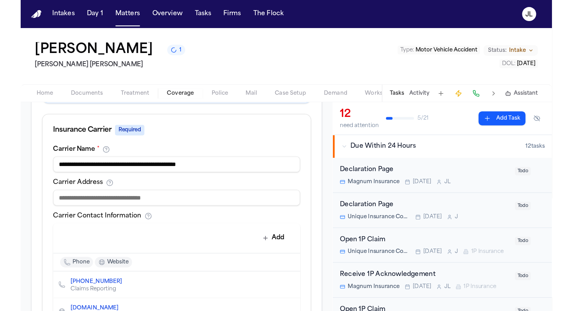
scroll to position [293, 0]
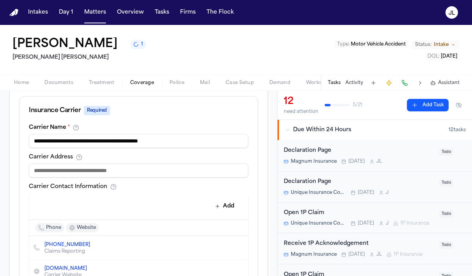
click at [138, 135] on input "**********" at bounding box center [138, 141] width 219 height 14
drag, startPoint x: 153, startPoint y: 140, endPoint x: 20, endPoint y: 129, distance: 133.3
click at [21, 129] on div "**********" at bounding box center [138, 209] width 238 height 168
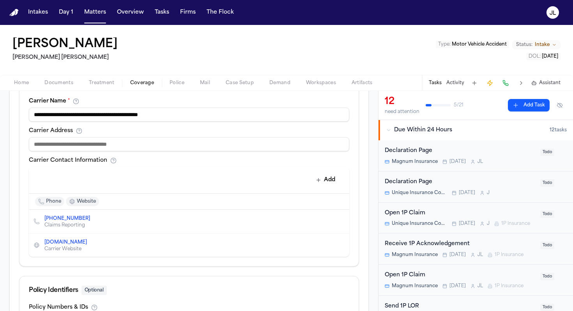
scroll to position [267, 0]
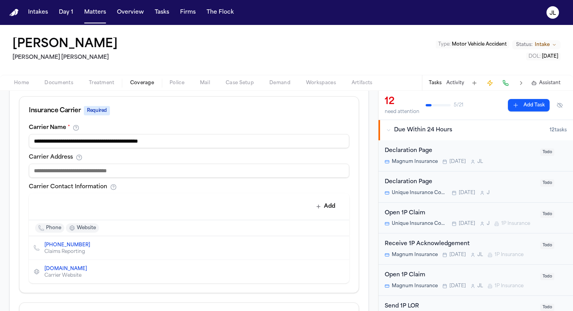
click at [79, 172] on input at bounding box center [189, 171] width 320 height 14
paste input "**********"
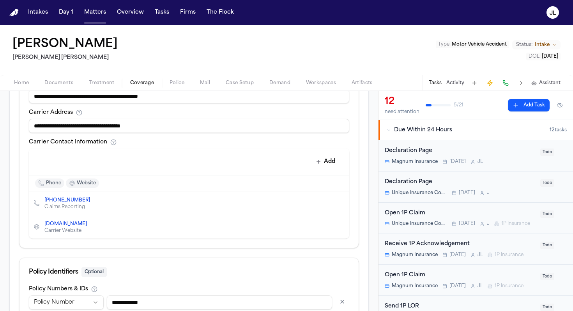
scroll to position [294, 0]
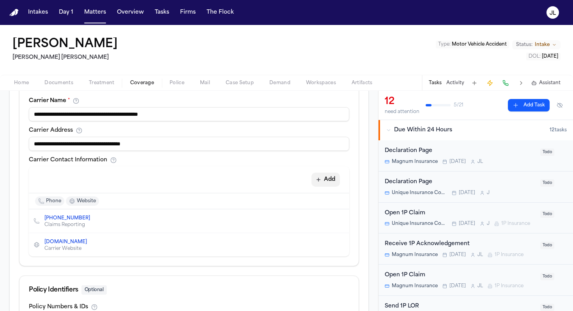
type input "**********"
click at [324, 176] on button "Add" at bounding box center [325, 180] width 28 height 14
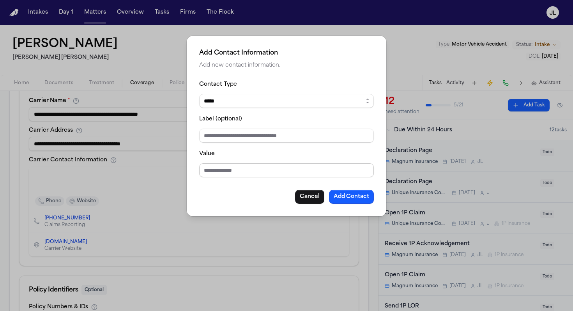
click at [230, 176] on input "Value" at bounding box center [286, 170] width 175 height 14
paste input "**********"
type input "**********"
click at [224, 103] on select "***** ***** ******* *** *****" at bounding box center [286, 101] width 175 height 14
select select "*****"
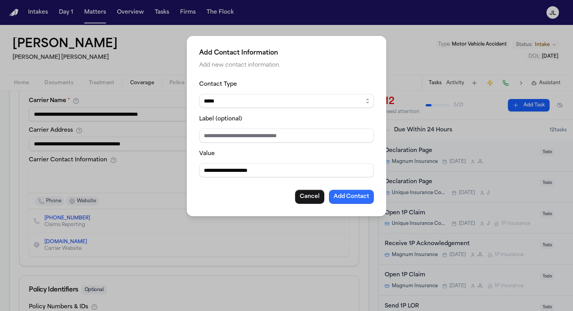
click at [344, 196] on button "Add Contact" at bounding box center [351, 197] width 45 height 14
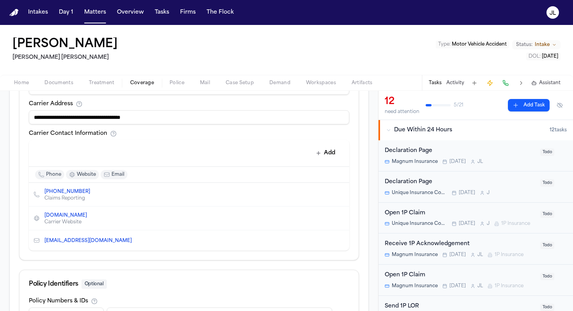
scroll to position [319, 0]
click at [334, 152] on button "Add" at bounding box center [325, 154] width 28 height 14
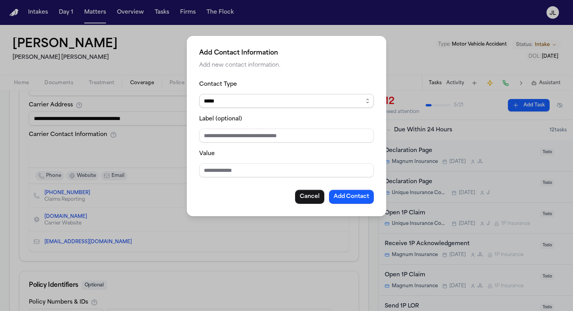
click at [224, 100] on select "***** ***** ******* *** *****" at bounding box center [286, 101] width 175 height 14
select select "***"
click at [216, 175] on input "Value" at bounding box center [286, 170] width 175 height 14
paste input "**********"
type input "**********"
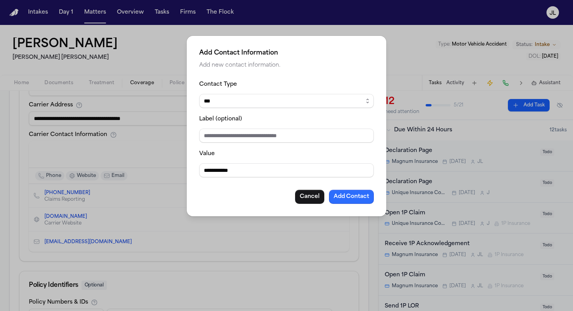
click at [356, 197] on button "Add Contact" at bounding box center [351, 197] width 45 height 14
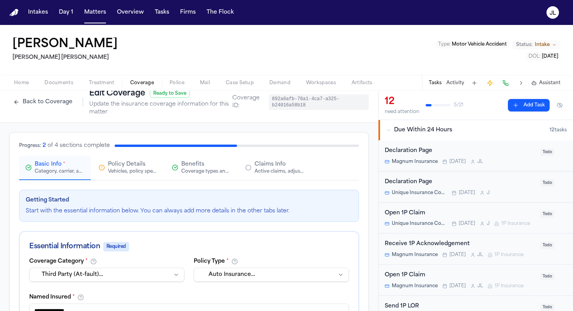
scroll to position [0, 0]
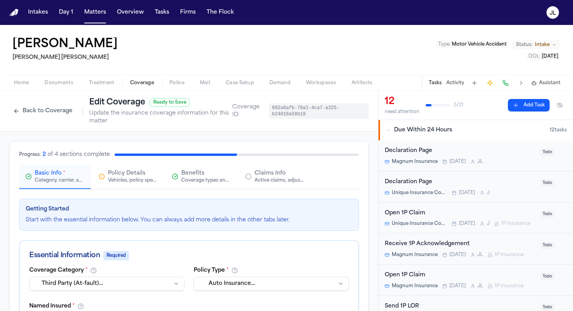
click at [131, 182] on div "Vehicles, policy specifics, and additional details" at bounding box center [133, 180] width 50 height 6
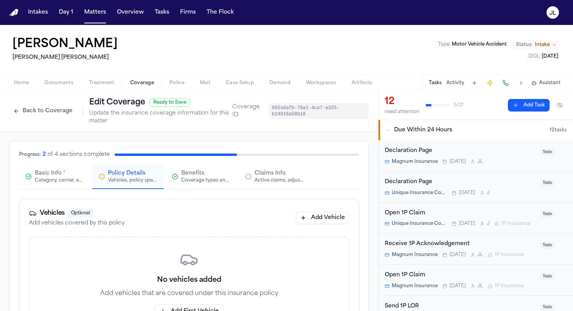
click at [241, 168] on button "Claims Info Active claims, adjusters, and subrogation details" at bounding box center [275, 177] width 72 height 24
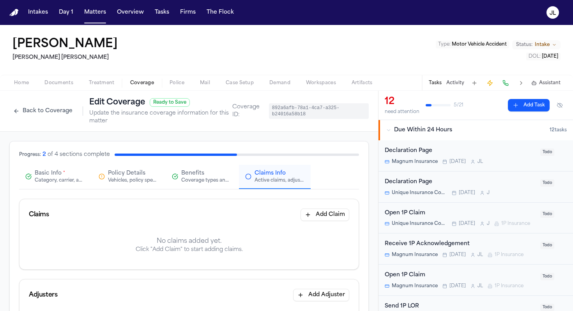
click at [332, 218] on button "Add Claim" at bounding box center [324, 214] width 49 height 12
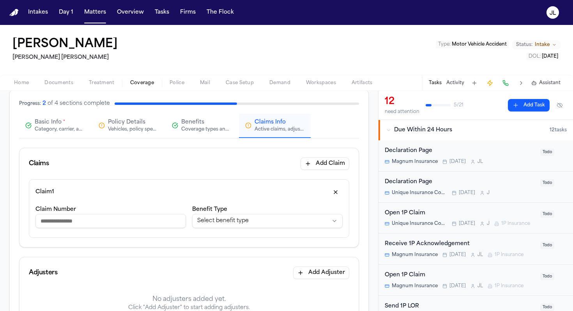
scroll to position [69, 0]
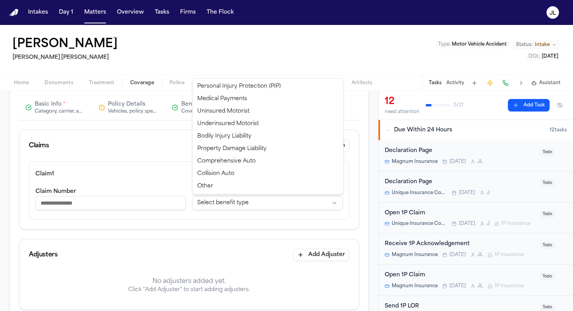
click at [231, 201] on html "**********" at bounding box center [286, 155] width 573 height 311
select select "**********"
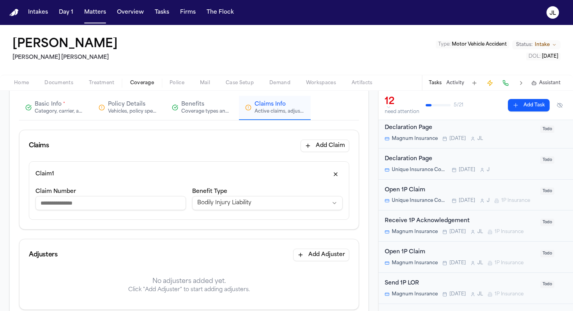
scroll to position [23, 0]
click at [420, 193] on div "Open 1P Claim" at bounding box center [460, 189] width 151 height 9
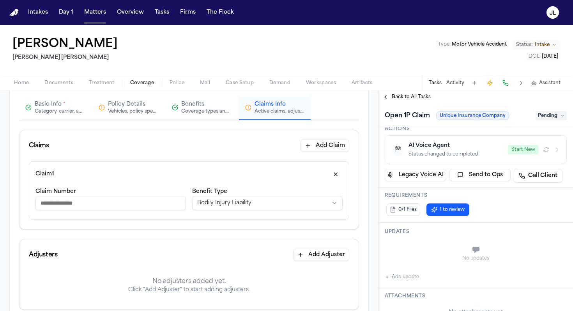
scroll to position [78, 0]
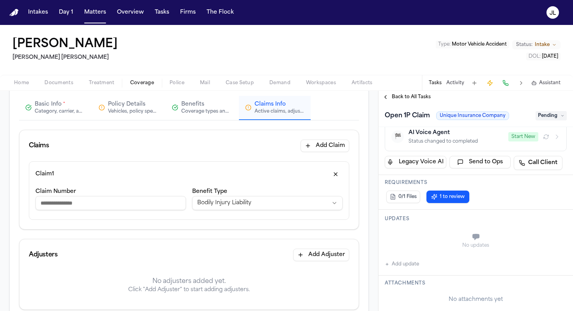
click at [447, 201] on button "1 to review" at bounding box center [447, 197] width 43 height 12
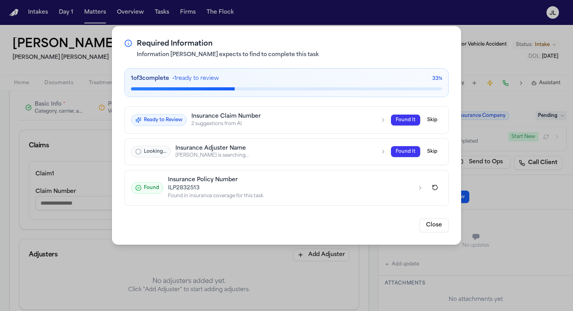
click at [466, 23] on div "Required Information Information Finch expects to find to complete this task 1 …" at bounding box center [286, 155] width 573 height 311
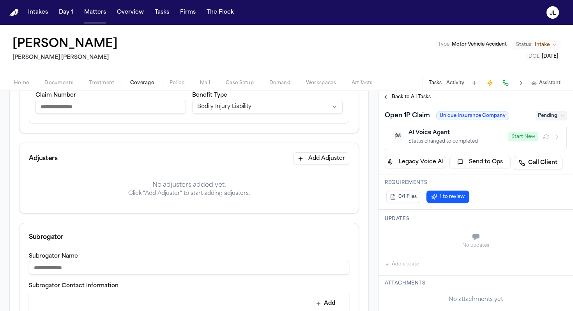
scroll to position [338, 0]
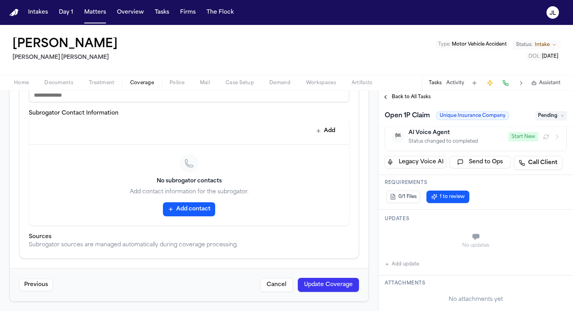
click at [319, 276] on button "Update Coverage" at bounding box center [328, 285] width 61 height 14
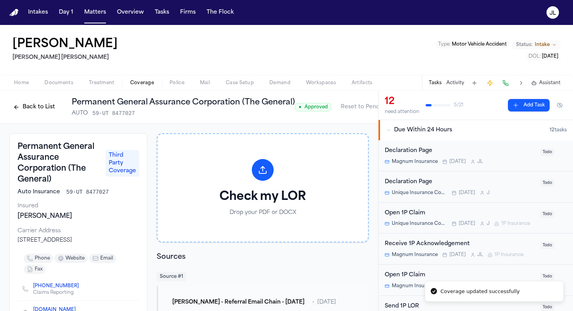
click at [35, 100] on div "Back to List Permanent General Assurance Corporation (The General) AUTO 59-UT 8…" at bounding box center [152, 107] width 286 height 20
click at [35, 106] on button "Back to List" at bounding box center [33, 107] width 49 height 12
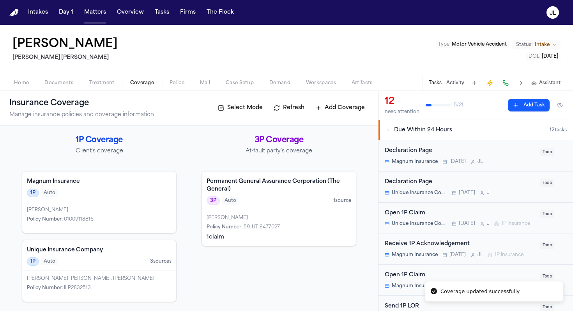
click at [93, 207] on div "Mary Jaime Policy Number : 01009118816" at bounding box center [99, 217] width 154 height 31
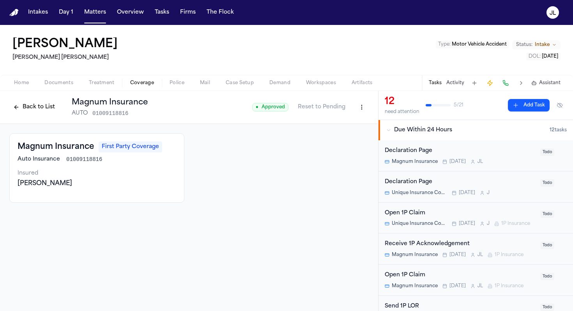
click at [30, 108] on button "Back to List" at bounding box center [33, 107] width 49 height 12
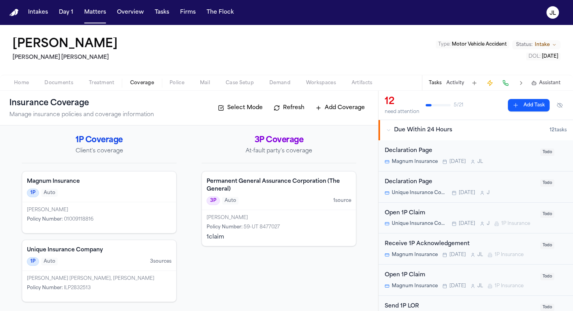
scroll to position [0, 0]
click at [85, 261] on div "1P Auto 3 source s" at bounding box center [99, 261] width 145 height 9
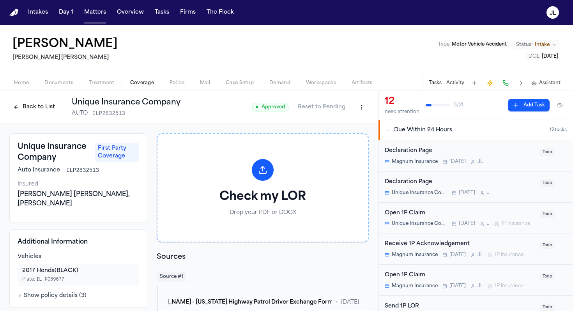
click at [35, 106] on button "Back to List" at bounding box center [33, 107] width 49 height 12
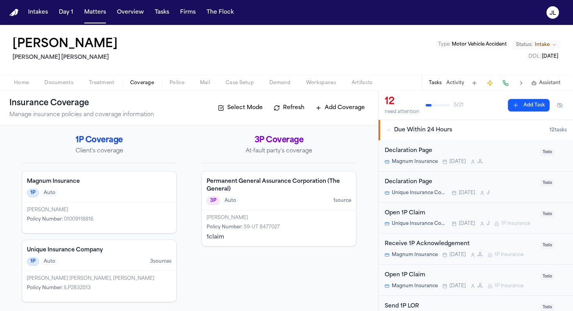
click at [256, 220] on div "[PERSON_NAME]" at bounding box center [279, 218] width 145 height 6
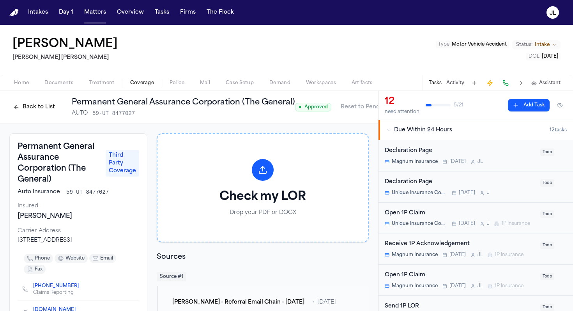
click at [24, 107] on button "Back to List" at bounding box center [33, 107] width 49 height 12
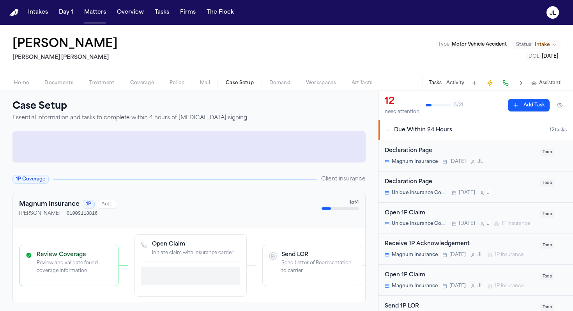
click at [232, 83] on span "Case Setup" at bounding box center [240, 83] width 28 height 6
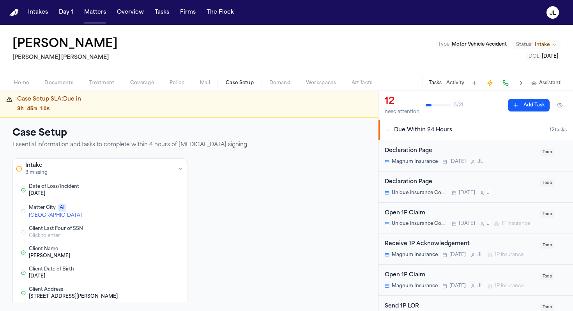
click at [141, 208] on button "Edit Matter City" at bounding box center [143, 211] width 14 height 9
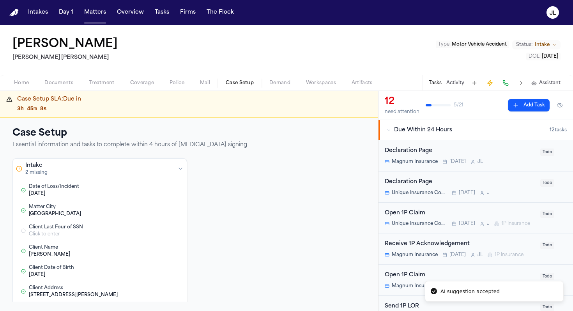
click at [144, 213] on div "Cottonwood Heights" at bounding box center [91, 214] width 125 height 6
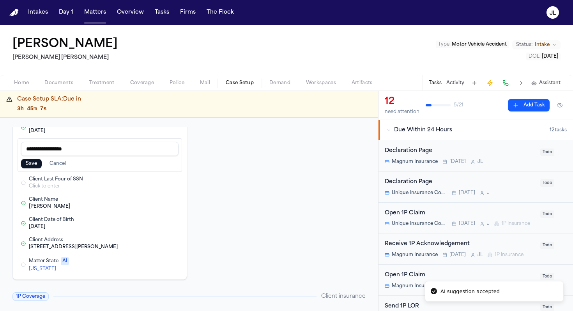
click at [235, 194] on div "**********" at bounding box center [188, 187] width 353 height 184
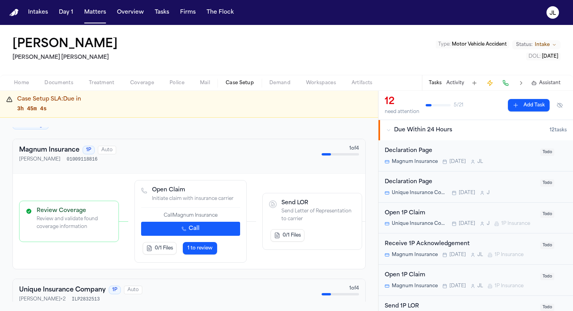
scroll to position [246, 0]
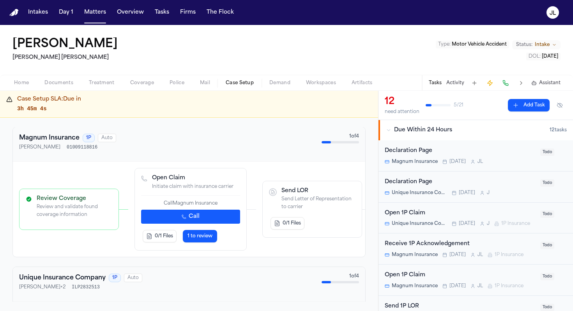
click at [186, 221] on button "Call" at bounding box center [190, 217] width 99 height 14
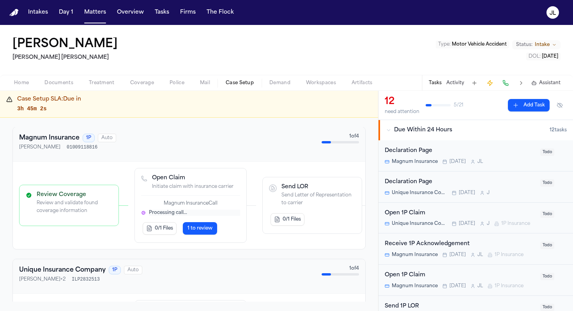
click at [189, 224] on button "1 to review" at bounding box center [200, 228] width 34 height 12
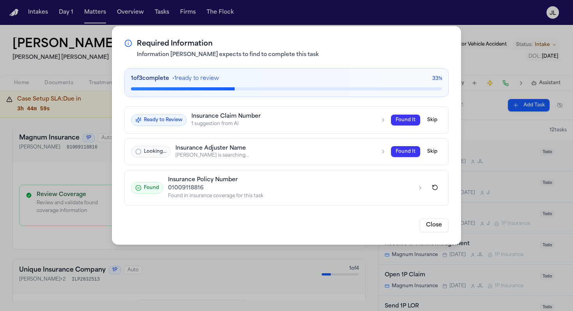
click at [263, 115] on h3 "Insurance Claim Number" at bounding box center [283, 116] width 184 height 7
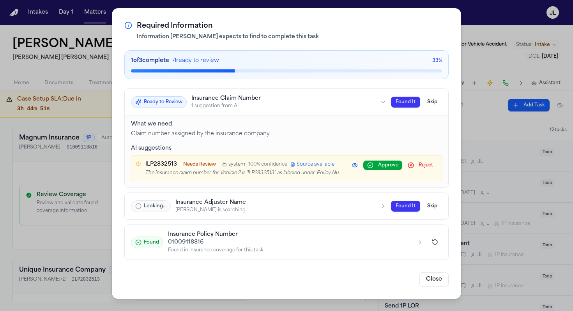
click at [460, 80] on div "Required Information Information Finch expects to find to complete this task 1 …" at bounding box center [286, 153] width 349 height 291
click at [471, 3] on div "Required Information Information Finch expects to find to complete this task 1 …" at bounding box center [286, 155] width 573 height 311
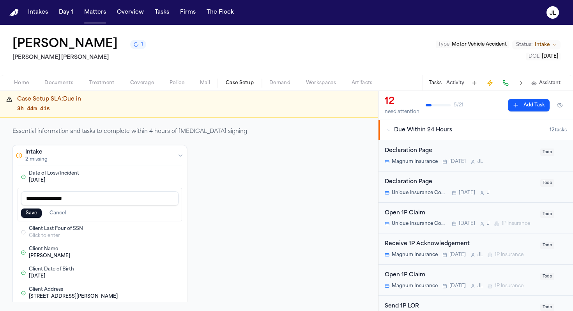
scroll to position [0, 0]
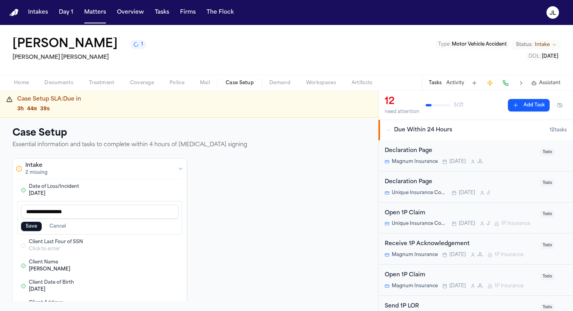
click at [140, 86] on span "Coverage" at bounding box center [142, 83] width 24 height 6
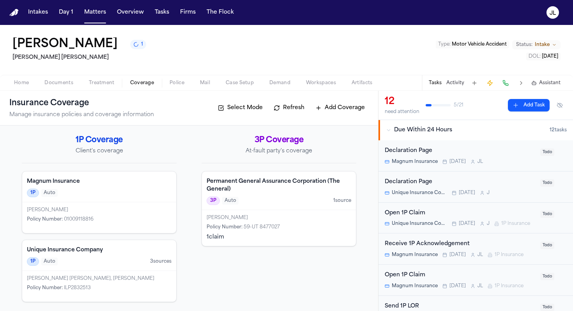
scroll to position [1, 0]
click at [114, 266] on div "Unique Insurance Company 1P Auto 3 source s" at bounding box center [99, 255] width 154 height 31
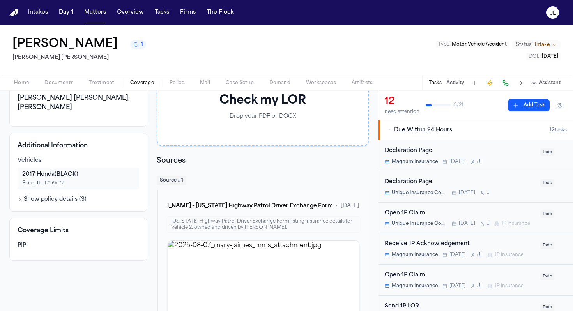
scroll to position [98, 0]
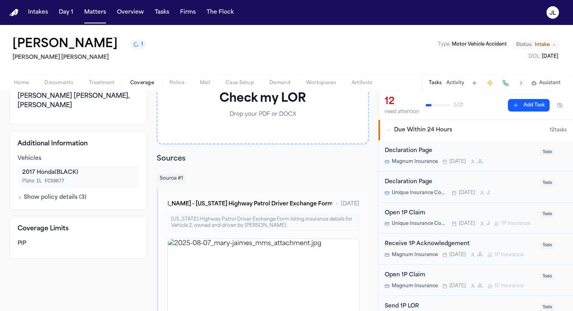
click at [412, 213] on div "Open 1P Claim" at bounding box center [460, 213] width 151 height 9
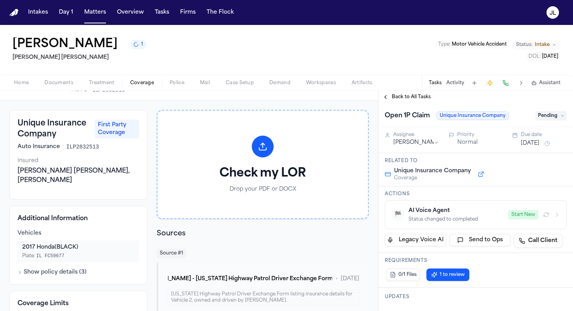
scroll to position [18, 0]
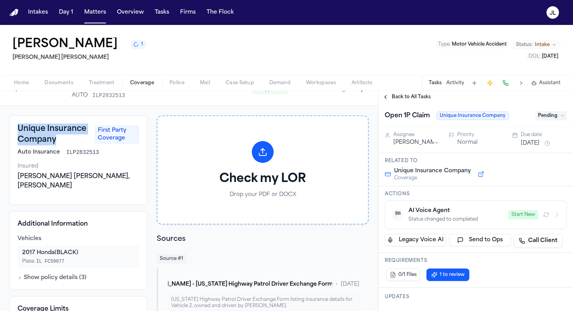
drag, startPoint x: 67, startPoint y: 141, endPoint x: 18, endPoint y: 132, distance: 49.9
click at [18, 132] on h3 "Unique Insurance Company" at bounding box center [54, 135] width 72 height 22
copy h3 "Unique Insurance Company"
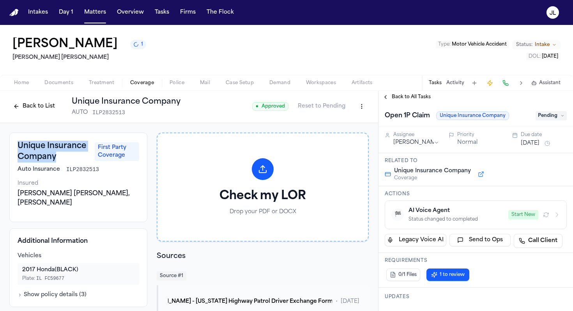
scroll to position [0, 0]
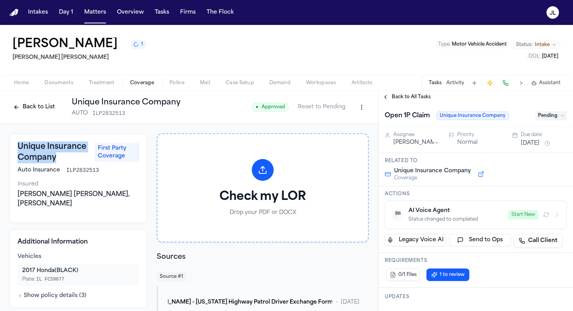
click at [362, 110] on html "Intakes Day 1 Matters Overview Tasks Firms The Flock JL Mary Jaimes 1 Steele Ad…" at bounding box center [286, 155] width 573 height 311
click at [353, 124] on div "Edit Coverage" at bounding box center [334, 124] width 65 height 12
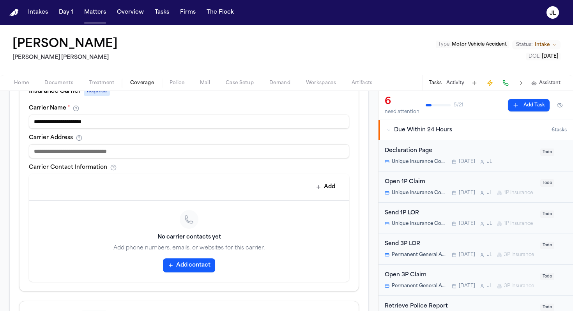
scroll to position [328, 0]
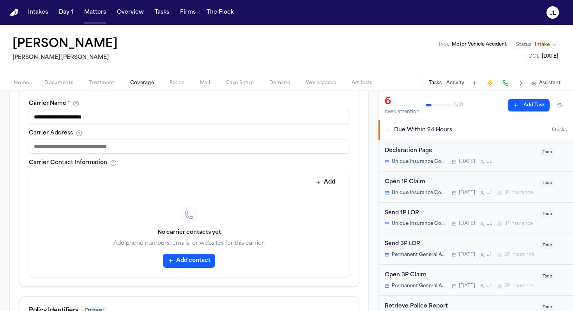
click at [185, 263] on button "Add contact" at bounding box center [189, 261] width 52 height 14
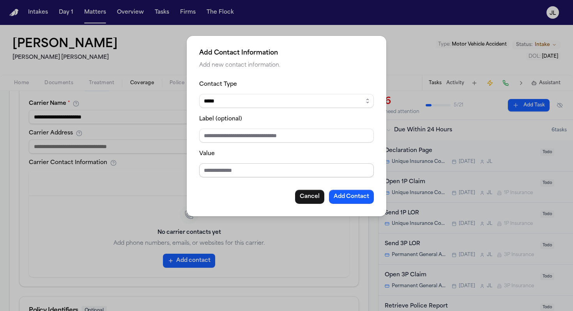
click at [204, 177] on input "Value" at bounding box center [286, 170] width 175 height 14
paste input "**********"
type input "**********"
click at [343, 194] on button "Add Contact" at bounding box center [351, 197] width 45 height 14
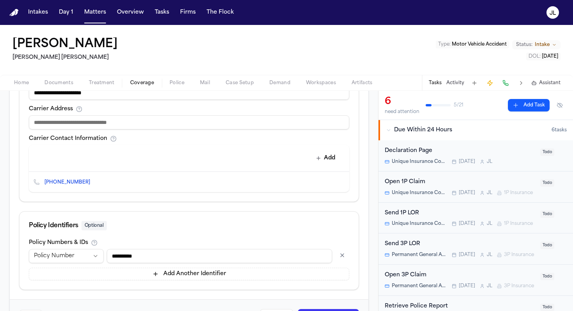
scroll to position [384, 0]
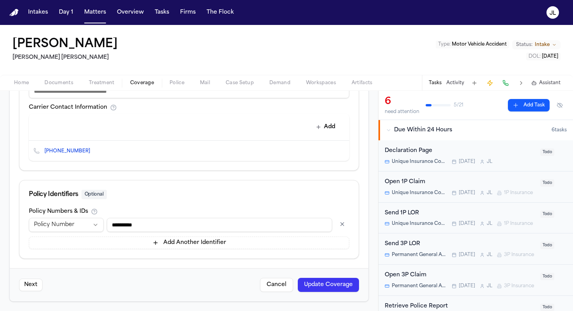
click at [339, 286] on button "Update Coverage" at bounding box center [328, 285] width 61 height 14
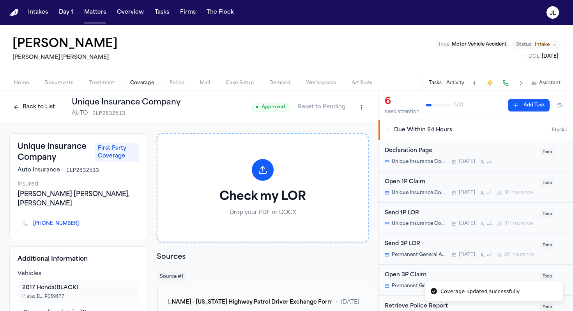
click at [439, 189] on div "Open 1P Claim Unique Insurance Company Tomorrow J L 1P Insurance" at bounding box center [460, 187] width 151 height 18
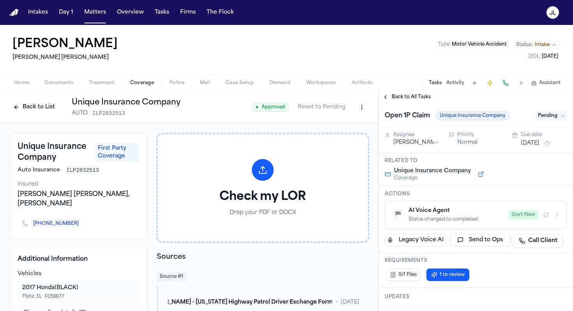
click at [531, 217] on button "Start New" at bounding box center [523, 214] width 30 height 9
click at [554, 217] on icon "button" at bounding box center [557, 215] width 6 height 6
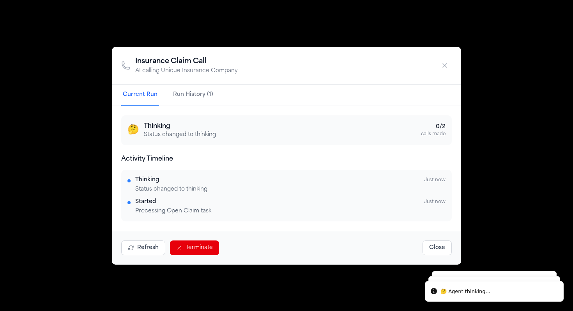
click at [187, 104] on button "Run History (1)" at bounding box center [192, 95] width 43 height 21
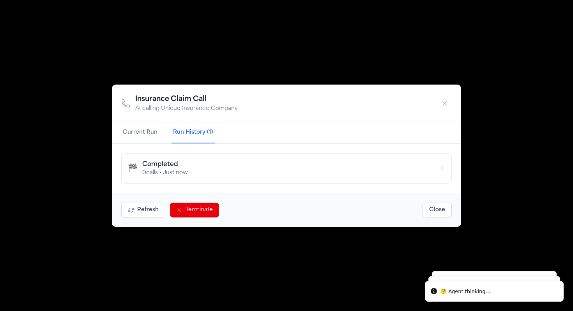
click at [187, 97] on h2 "Insurance Claim Call" at bounding box center [186, 99] width 102 height 11
click at [137, 133] on button "Current Run" at bounding box center [140, 132] width 38 height 21
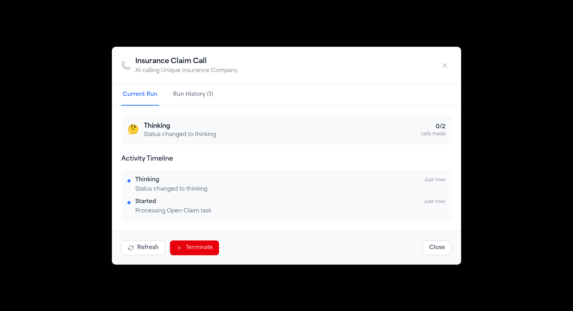
click at [68, 99] on div "Insurance Claim Call AI calling Unique Insurance Company Current Run Run Histor…" at bounding box center [286, 155] width 573 height 311
click at [441, 66] on icon "button" at bounding box center [445, 66] width 8 height 8
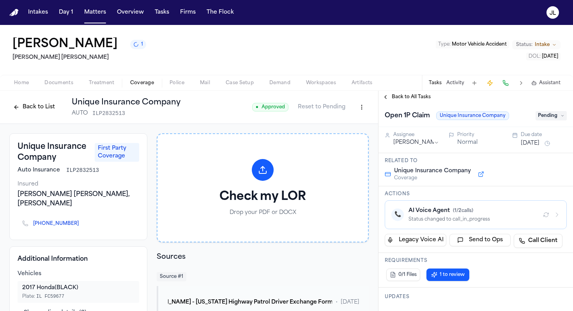
click at [47, 111] on button "Back to List" at bounding box center [33, 107] width 49 height 12
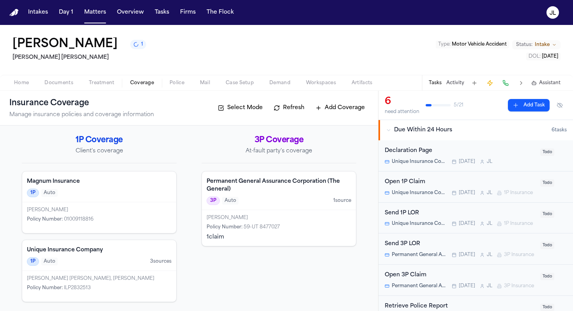
click at [246, 214] on div "Lauren Lofgreen Policy Number : 59-UT 8477027 1 claim" at bounding box center [279, 228] width 154 height 36
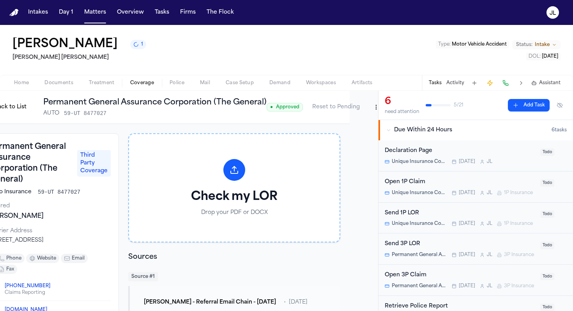
scroll to position [0, 32]
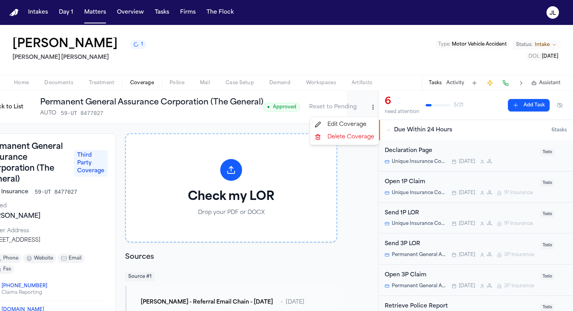
click at [367, 108] on html "Intakes Day 1 Matters Overview Tasks Firms The Flock JL Mary Jaimes 1 Steele Ad…" at bounding box center [286, 155] width 573 height 311
click at [334, 126] on div "Edit Coverage" at bounding box center [344, 124] width 65 height 12
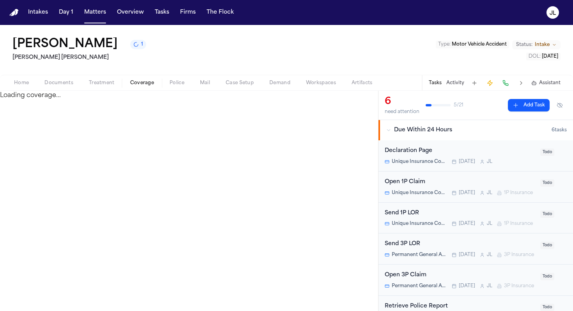
select select "**********"
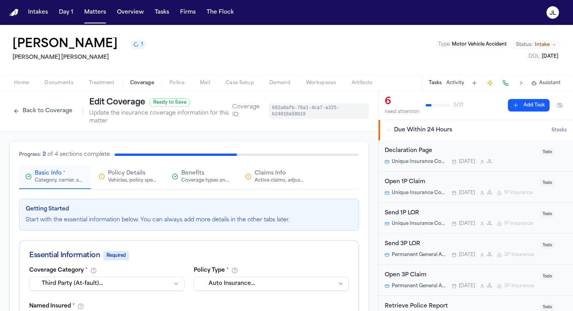
click at [279, 187] on button "Claims Info Active claims, adjusters, and subrogation details" at bounding box center [275, 177] width 72 height 24
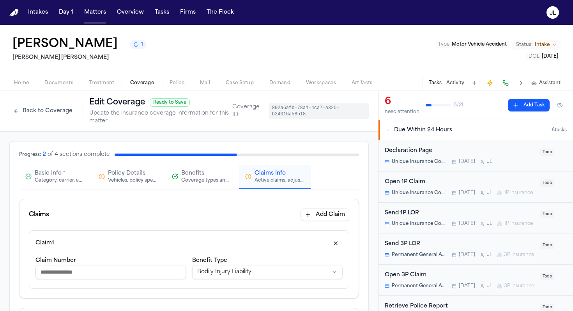
click at [60, 177] on span "Basic Info" at bounding box center [48, 173] width 27 height 8
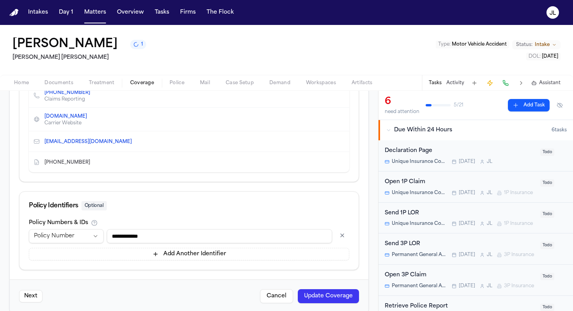
scroll to position [431, 0]
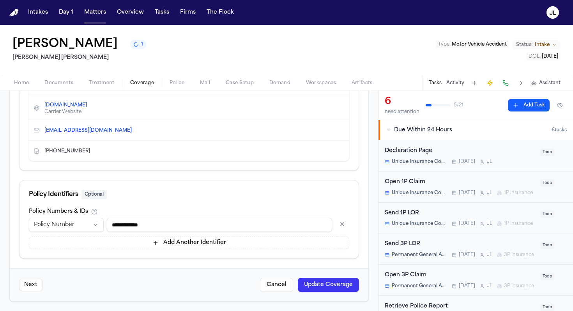
click at [130, 228] on input "**********" at bounding box center [219, 225] width 225 height 14
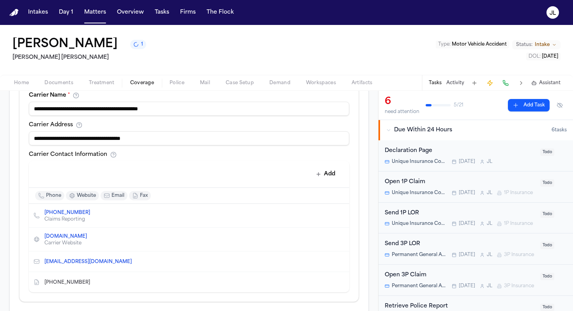
scroll to position [287, 0]
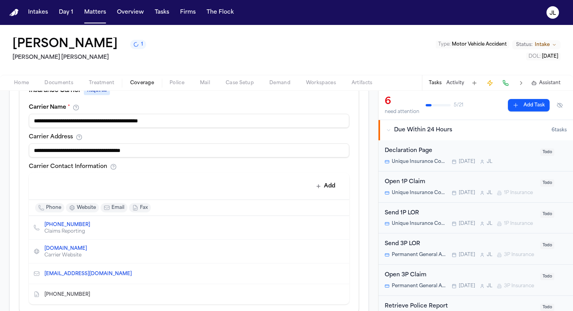
type input "**********"
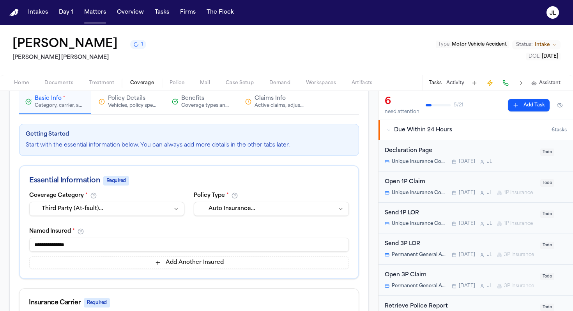
scroll to position [0, 0]
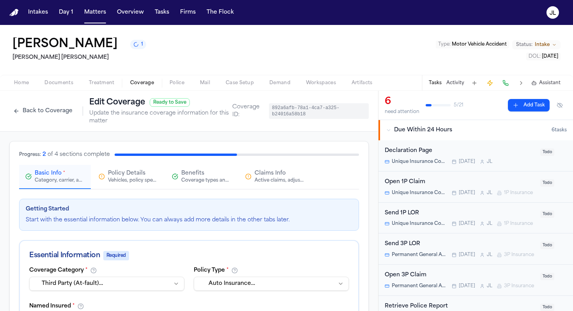
click at [267, 182] on div "Active claims, adjusters, and subrogation details" at bounding box center [279, 180] width 50 height 6
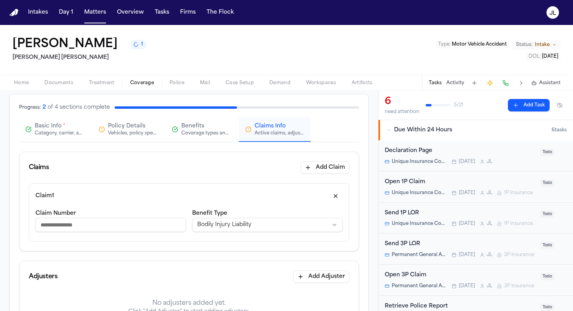
scroll to position [76, 0]
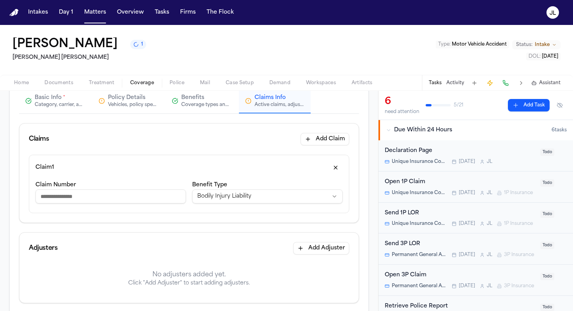
click at [128, 199] on input "Claim Number" at bounding box center [110, 196] width 150 height 14
drag, startPoint x: 104, startPoint y: 195, endPoint x: 34, endPoint y: 196, distance: 69.4
click at [35, 195] on div "**********" at bounding box center [189, 184] width 320 height 58
paste input "***"
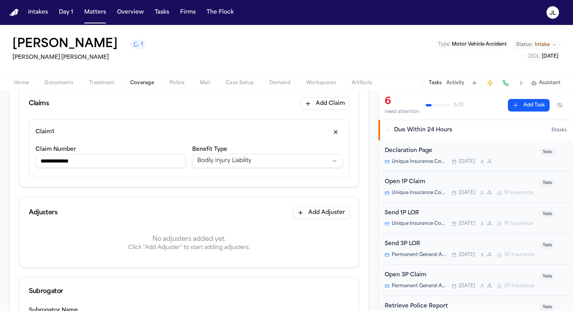
type input "**********"
click at [314, 216] on button "Add Adjuster" at bounding box center [321, 213] width 56 height 12
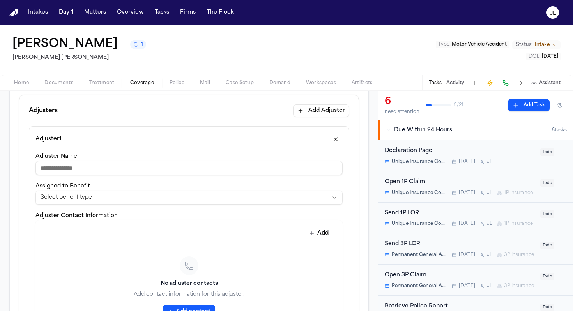
scroll to position [215, 0]
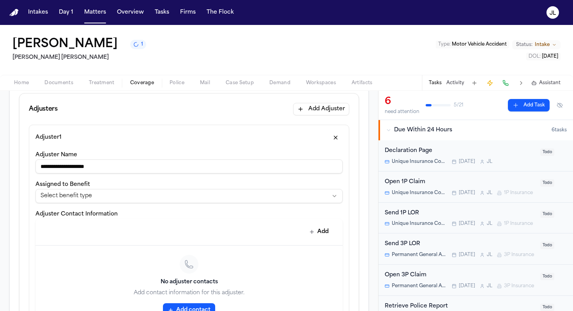
click at [85, 166] on input "**********" at bounding box center [188, 166] width 307 height 14
click at [83, 166] on input "**********" at bounding box center [188, 166] width 307 height 14
drag, startPoint x: 122, startPoint y: 168, endPoint x: 73, endPoint y: 168, distance: 48.7
click at [73, 168] on input "**********" at bounding box center [188, 166] width 307 height 14
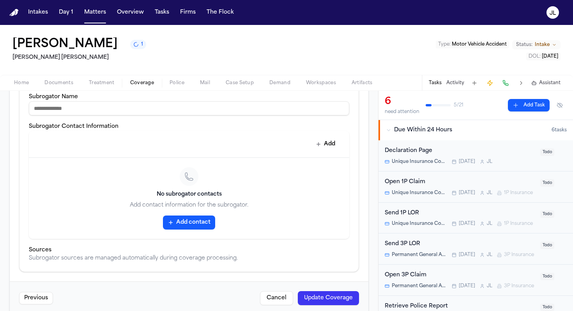
scroll to position [509, 0]
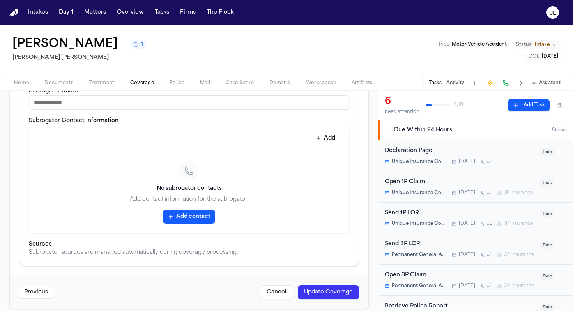
type input "**********"
click at [314, 288] on button "Update Coverage" at bounding box center [328, 292] width 61 height 14
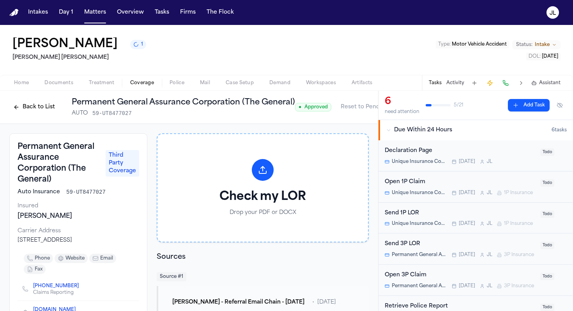
scroll to position [0, 32]
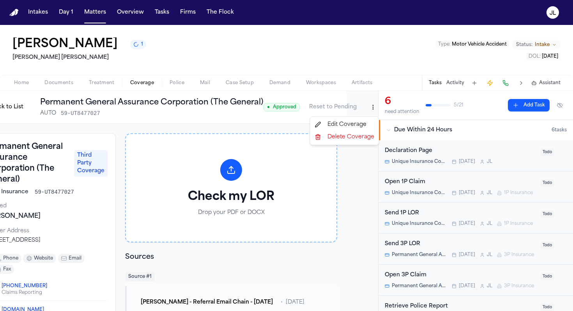
click at [369, 109] on html "Intakes Day 1 Matters Overview Tasks Firms The Flock JL Mary Jaimes 1 Steele Ad…" at bounding box center [286, 155] width 573 height 311
click at [352, 118] on div "Edit Coverage Delete Coverage" at bounding box center [344, 131] width 69 height 29
click at [352, 121] on div "Edit Coverage" at bounding box center [344, 124] width 65 height 12
select select "**********"
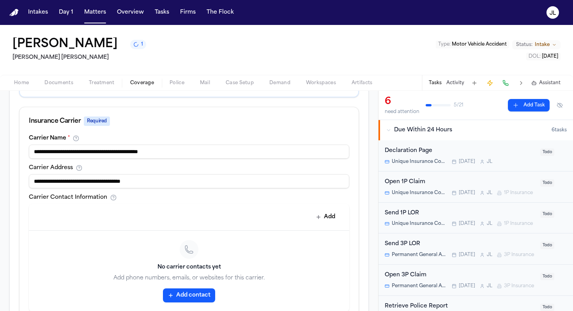
scroll to position [258, 0]
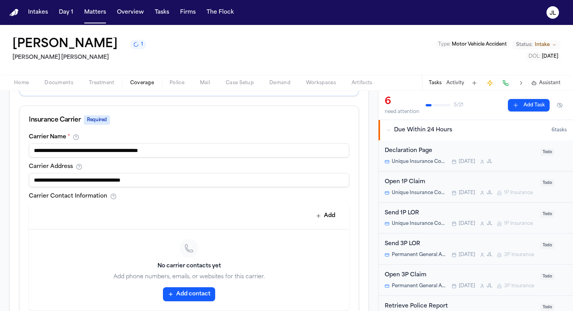
click at [174, 290] on button "Add contact" at bounding box center [189, 294] width 52 height 14
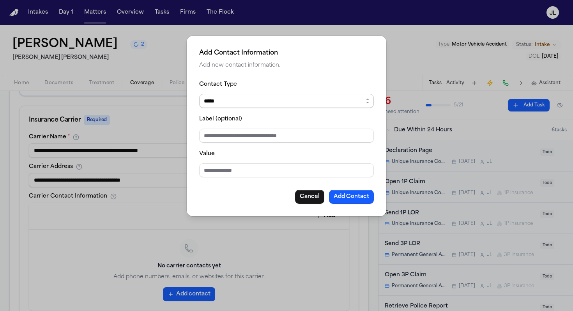
click at [242, 97] on select "***** ***** ******* *** *****" at bounding box center [286, 101] width 175 height 14
select select "***"
click at [216, 171] on input "Value" at bounding box center [286, 170] width 175 height 14
paste input "**********"
type input "**********"
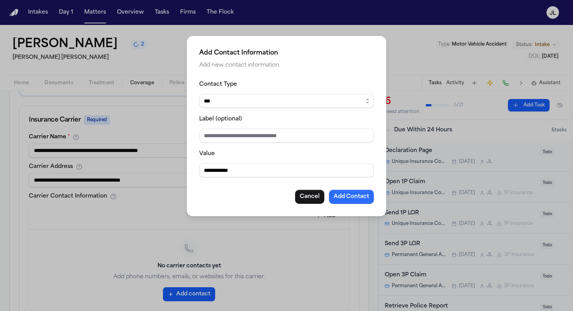
click at [346, 196] on button "Add Contact" at bounding box center [351, 197] width 45 height 14
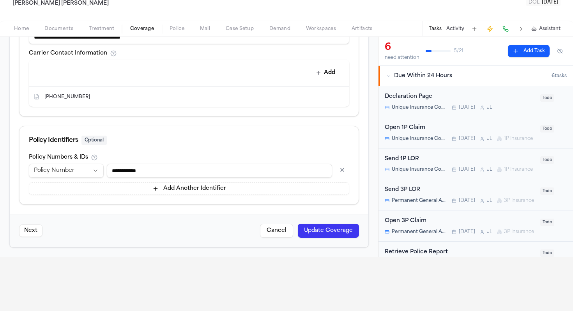
scroll to position [56, 0]
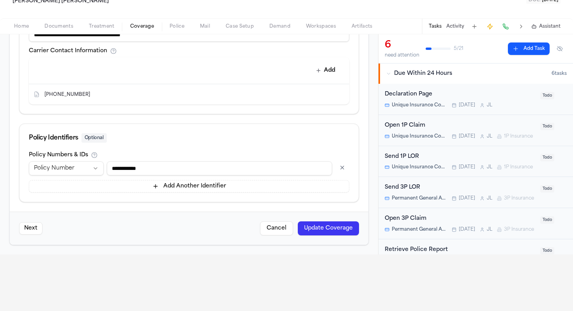
click at [305, 231] on button "Update Coverage" at bounding box center [328, 228] width 61 height 14
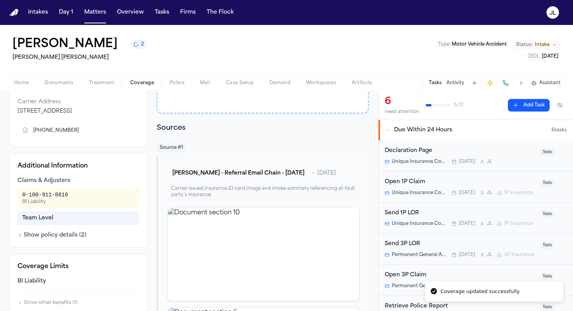
scroll to position [85, 0]
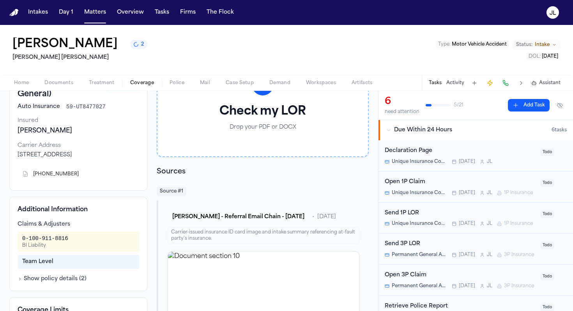
click at [80, 177] on icon "Copy to clipboard" at bounding box center [82, 174] width 5 height 5
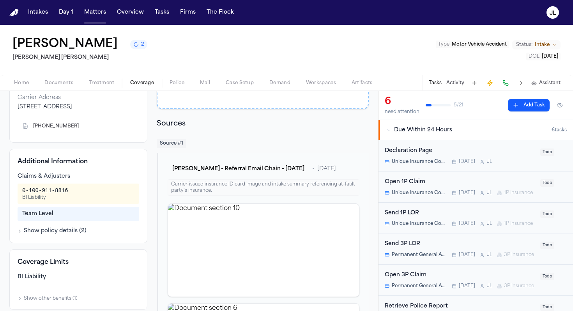
scroll to position [0, 0]
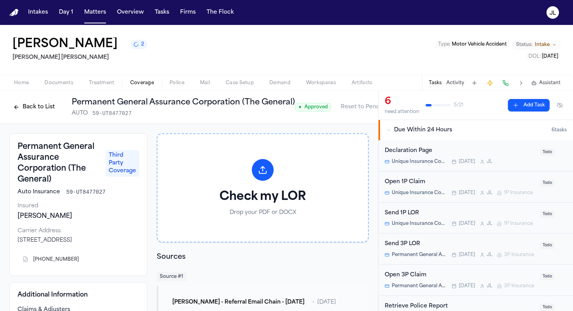
click at [44, 111] on button "Back to List" at bounding box center [33, 107] width 49 height 12
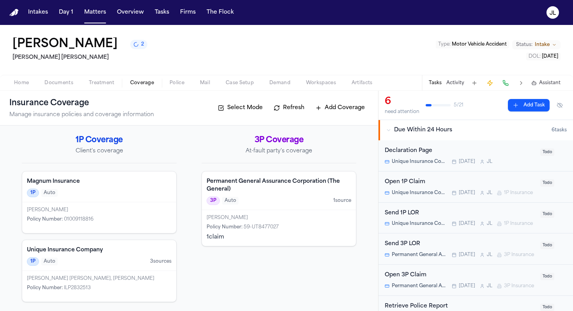
click at [234, 199] on span "Auto" at bounding box center [230, 201] width 16 height 8
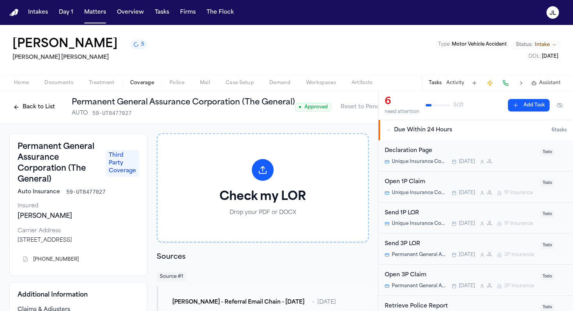
click at [40, 108] on button "Back to List" at bounding box center [33, 107] width 49 height 12
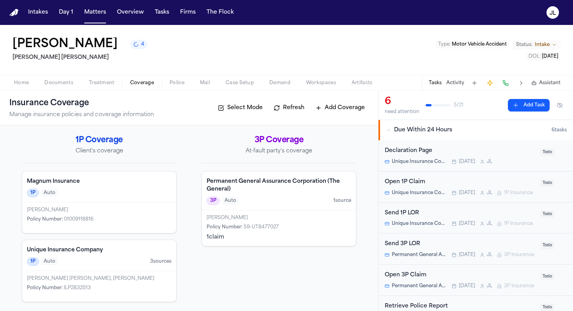
click at [16, 80] on span "Home" at bounding box center [21, 83] width 15 height 6
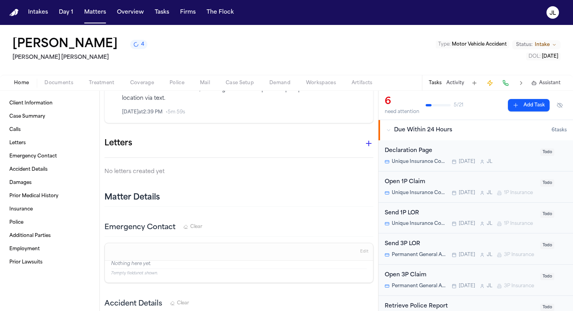
scroll to position [382, 0]
click at [371, 139] on icon "button" at bounding box center [368, 143] width 9 height 9
click at [293, 155] on div at bounding box center [286, 155] width 573 height 311
click at [145, 80] on span "Coverage" at bounding box center [142, 83] width 24 height 6
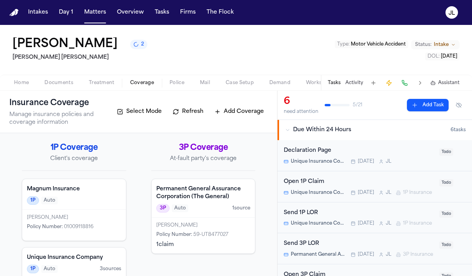
click at [188, 210] on div "3P Auto 1 source" at bounding box center [203, 208] width 94 height 9
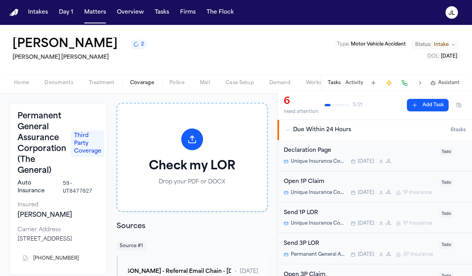
scroll to position [31, 0]
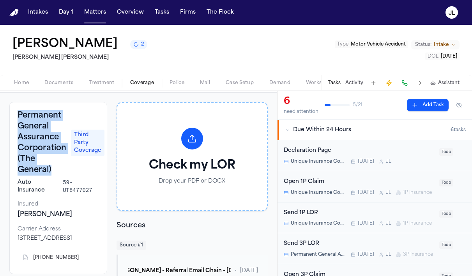
drag, startPoint x: 56, startPoint y: 172, endPoint x: 4, endPoint y: 115, distance: 77.8
copy h3 "Permanent General Assurance Corporation (The General)"
drag, startPoint x: 87, startPoint y: 250, endPoint x: 12, endPoint y: 241, distance: 75.3
click at [12, 241] on div "Permanent General Assurance Corporation (The General) Third Party Coverage Auto…" at bounding box center [58, 188] width 98 height 172
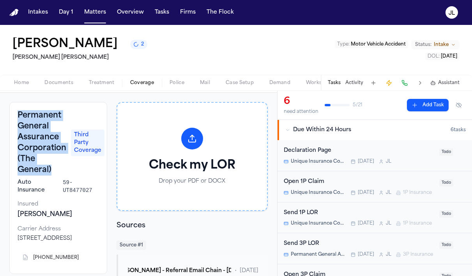
copy div "6000 American Parkway Madison, WI 53783-0001"
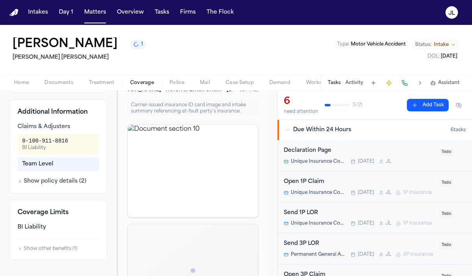
scroll to position [217, 0]
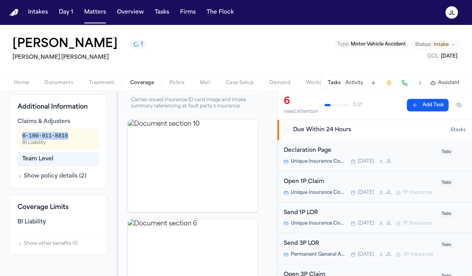
drag, startPoint x: 73, startPoint y: 144, endPoint x: 17, endPoint y: 143, distance: 56.1
click at [17, 143] on div "Additional Information Claims & Adjusters 0-100-911-8816 BI Liability Team Leve…" at bounding box center [58, 141] width 98 height 94
copy div "0-100-911-8816"
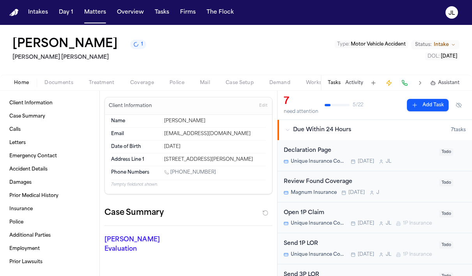
click at [22, 83] on span "Home" at bounding box center [21, 83] width 15 height 6
click at [142, 86] on span "Coverage" at bounding box center [142, 83] width 24 height 6
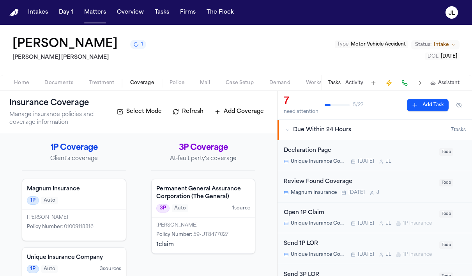
click at [79, 218] on div "Mary Jaime" at bounding box center [74, 218] width 94 height 6
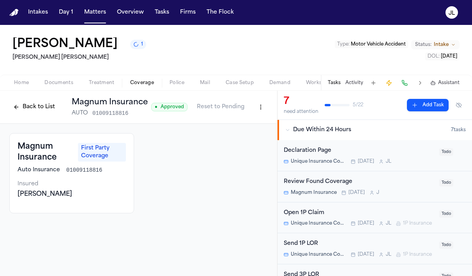
click at [34, 106] on button "Back to List" at bounding box center [33, 107] width 49 height 12
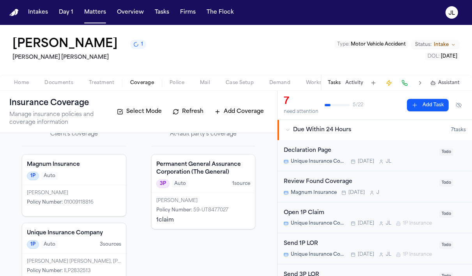
scroll to position [43, 0]
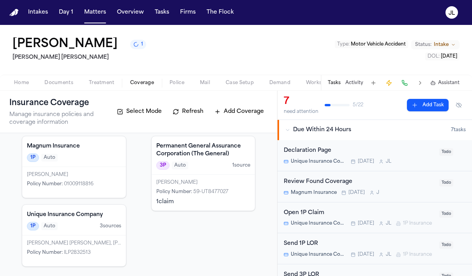
click at [72, 239] on div "Mary Jaimes Benavides, Mary Jaime, Mary Jaimes Policy Number : ILP2832513" at bounding box center [74, 251] width 104 height 31
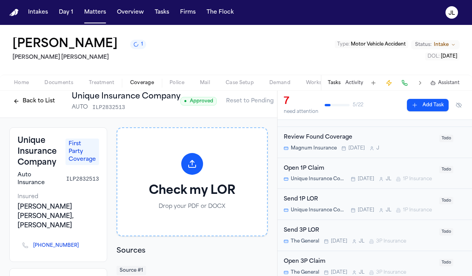
scroll to position [45, 0]
click at [340, 177] on div "Unique Insurance Company Tomorrow J L 1P Insurance" at bounding box center [359, 179] width 151 height 6
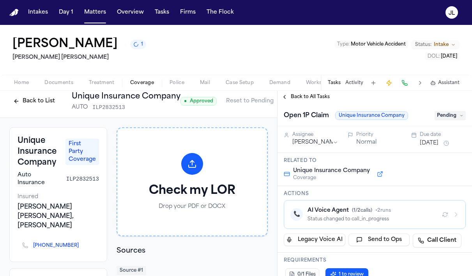
click at [28, 102] on button "Back to List" at bounding box center [33, 101] width 49 height 12
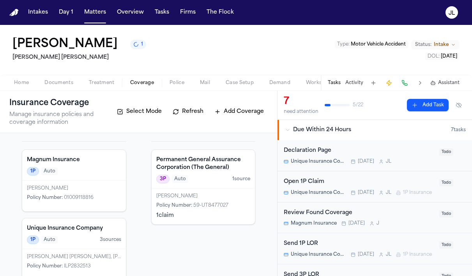
scroll to position [43, 0]
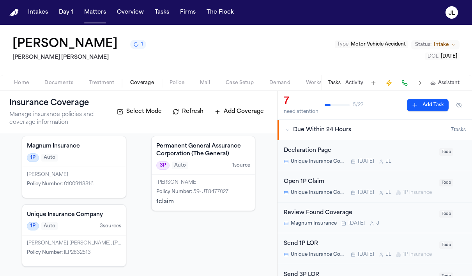
click at [109, 166] on div "Magnum Insurance 1P Auto" at bounding box center [74, 151] width 104 height 31
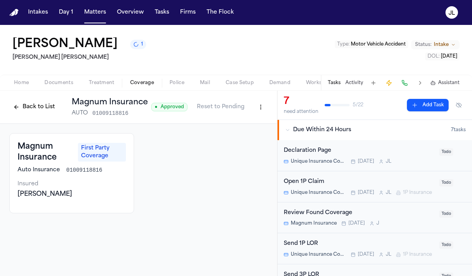
click at [109, 166] on div "Magnum Insurance First Party Coverage Auto Insurance 01009118816" at bounding box center [72, 157] width 108 height 33
click at [90, 179] on div "Magnum Insurance First Party Coverage Auto Insurance 01009118816 Insured Mary J…" at bounding box center [71, 173] width 125 height 80
click at [34, 108] on button "Back to List" at bounding box center [33, 107] width 49 height 12
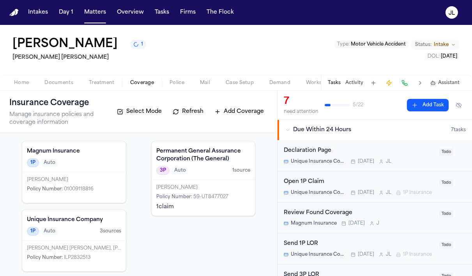
scroll to position [43, 0]
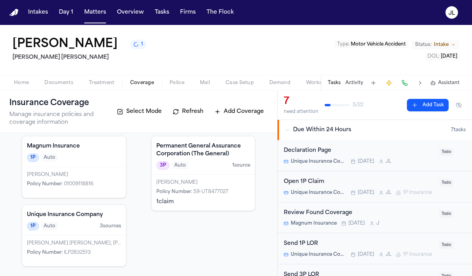
click at [53, 224] on span "Auto" at bounding box center [49, 226] width 16 height 8
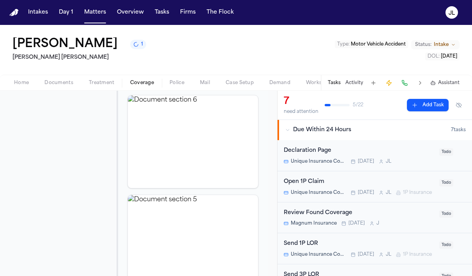
scroll to position [441, 0]
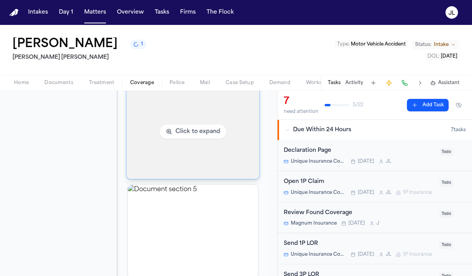
click at [137, 161] on img "View document section 6" at bounding box center [192, 132] width 133 height 95
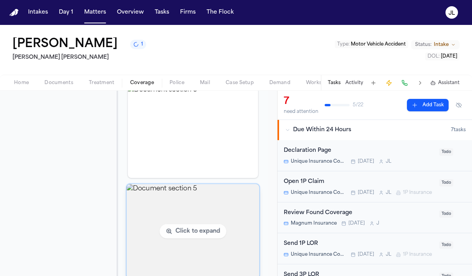
click at [154, 229] on img "View document section 5" at bounding box center [192, 231] width 133 height 95
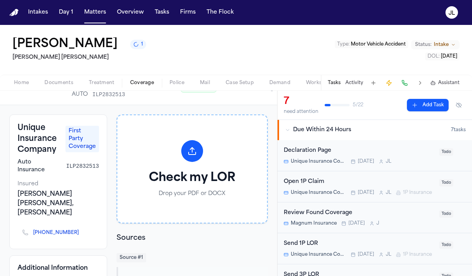
scroll to position [0, 0]
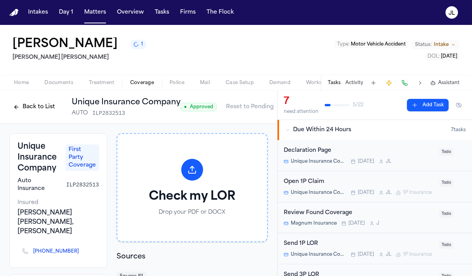
click at [37, 106] on button "Back to List" at bounding box center [33, 107] width 49 height 12
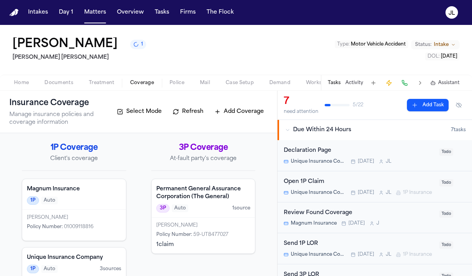
click at [96, 221] on div "Mary Jaime Policy Number : 01009118816" at bounding box center [74, 225] width 104 height 31
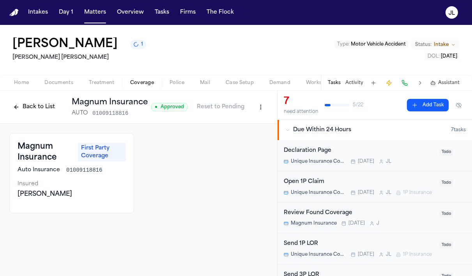
click at [41, 106] on button "Back to List" at bounding box center [33, 107] width 49 height 12
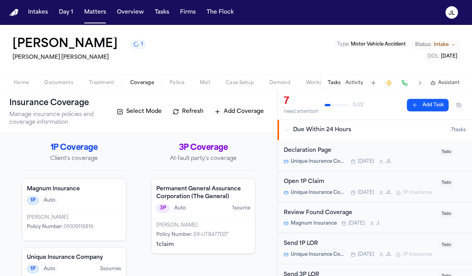
click at [180, 205] on span "Auto" at bounding box center [180, 209] width 16 height 8
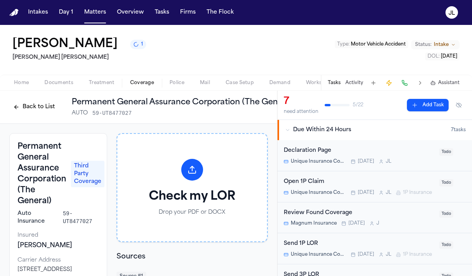
scroll to position [66, 0]
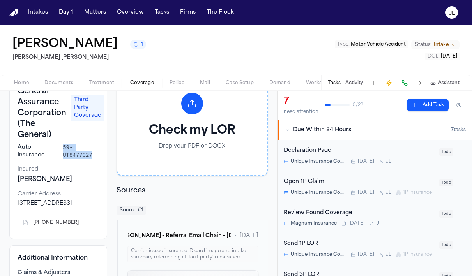
drag, startPoint x: 94, startPoint y: 155, endPoint x: 63, endPoint y: 148, distance: 31.8
click at [63, 148] on span "59-UT8477027" at bounding box center [81, 152] width 36 height 16
copy span "59-UT8477027"
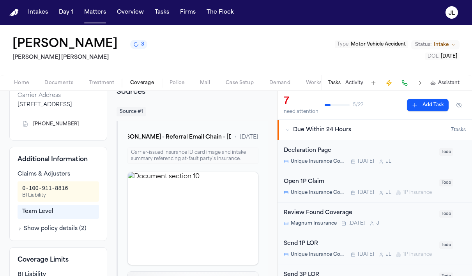
scroll to position [169, 0]
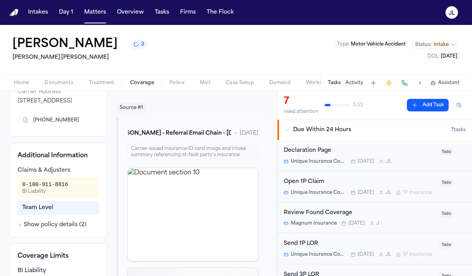
click at [146, 83] on span "Coverage" at bounding box center [142, 83] width 24 height 6
click at [143, 88] on div "Home Documents Treatment Coverage Police Mail Case Setup Demand Workspaces Arti…" at bounding box center [236, 83] width 472 height 16
click at [143, 86] on span "Coverage" at bounding box center [142, 83] width 24 height 6
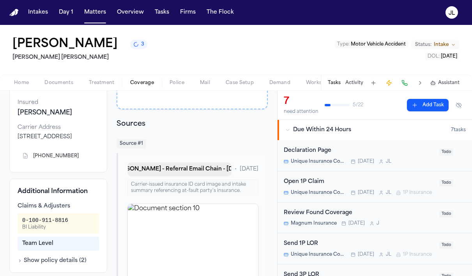
scroll to position [0, 0]
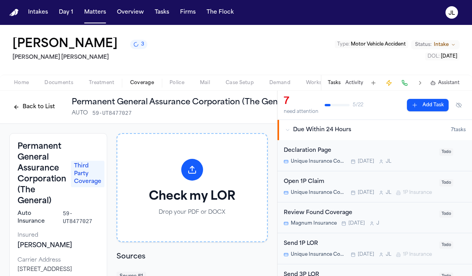
click at [25, 107] on button "Back to List" at bounding box center [33, 107] width 49 height 12
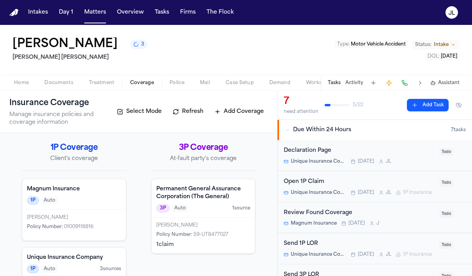
scroll to position [43, 0]
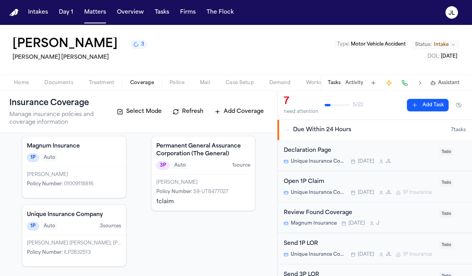
click at [91, 211] on h4 "Unique Insurance Company" at bounding box center [74, 215] width 94 height 8
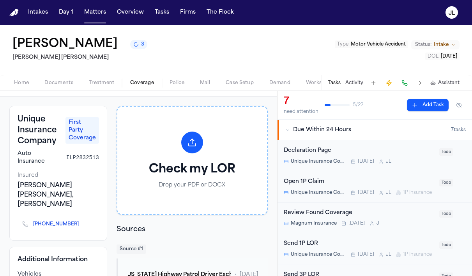
scroll to position [32, 0]
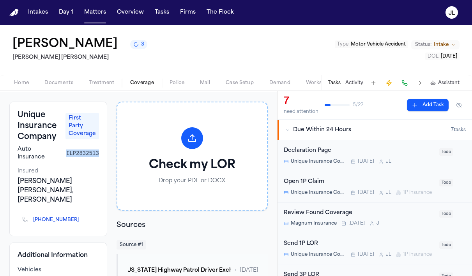
drag, startPoint x: 98, startPoint y: 148, endPoint x: 65, endPoint y: 148, distance: 33.1
click at [65, 148] on div "Auto Insurance ILP2832513" at bounding box center [58, 154] width 81 height 16
copy span "ILP2832513"
click at [467, 26] on div "Mary Jaimes 3 Steele Adams Hosman Type : Motor Vehicle Accident Status: Intake …" at bounding box center [236, 50] width 472 height 50
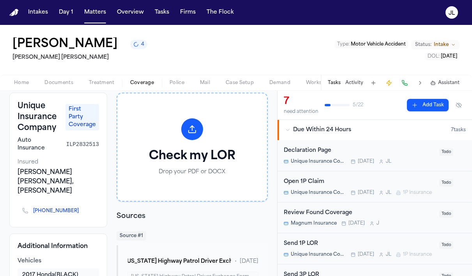
scroll to position [0, 0]
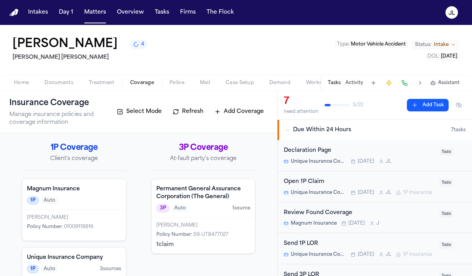
click at [174, 216] on div "Permanent General Assurance Corporation (The General) 3P Auto 1 source" at bounding box center [204, 198] width 104 height 39
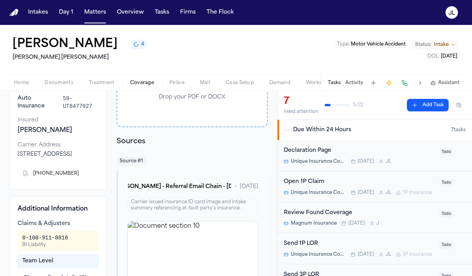
scroll to position [156, 0]
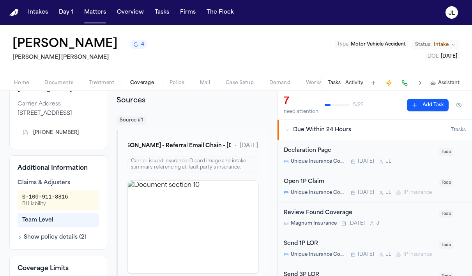
click at [81, 135] on icon "Copy to clipboard" at bounding box center [82, 133] width 3 height 3
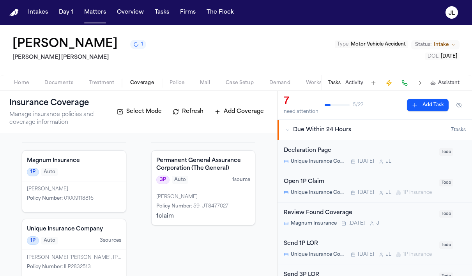
scroll to position [43, 0]
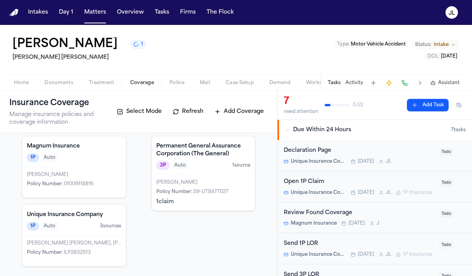
click at [97, 219] on h4 "Unique Insurance Company" at bounding box center [74, 215] width 94 height 8
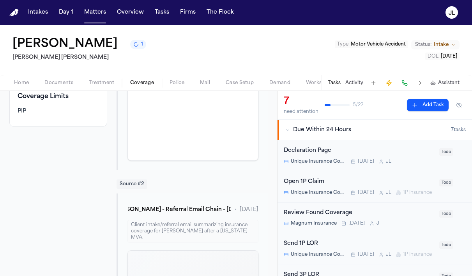
scroll to position [299, 0]
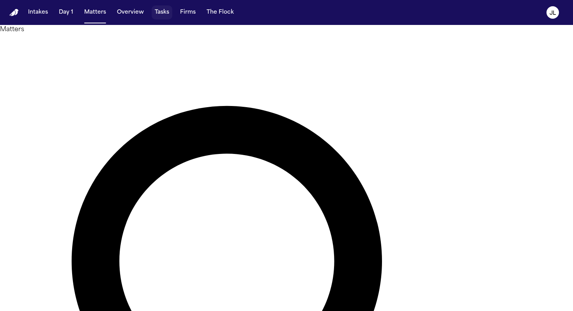
click at [162, 14] on button "Tasks" at bounding box center [162, 12] width 21 height 14
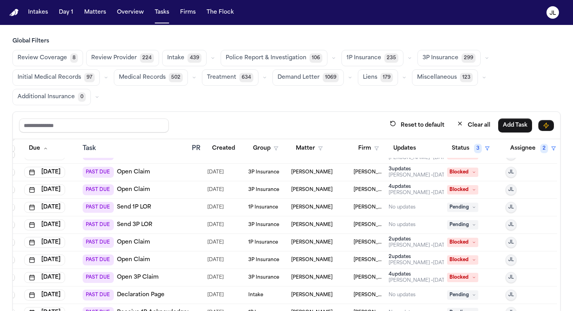
scroll to position [105, 7]
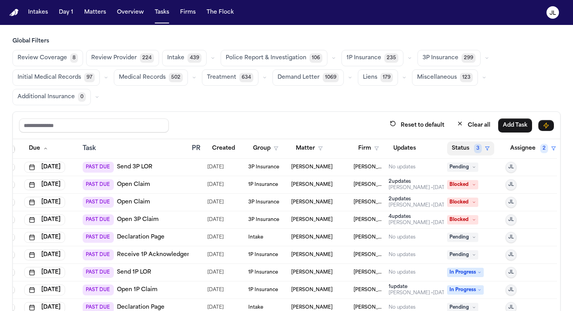
click at [461, 145] on button "Status 3" at bounding box center [470, 148] width 47 height 14
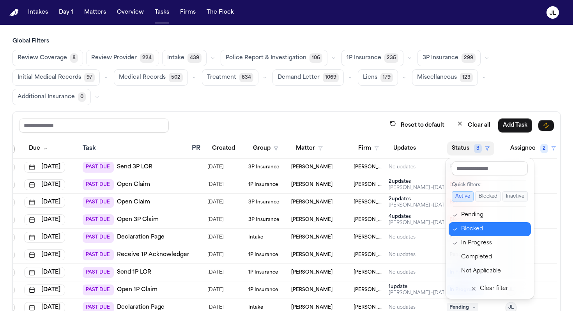
click at [462, 229] on div "Blocked" at bounding box center [493, 228] width 65 height 9
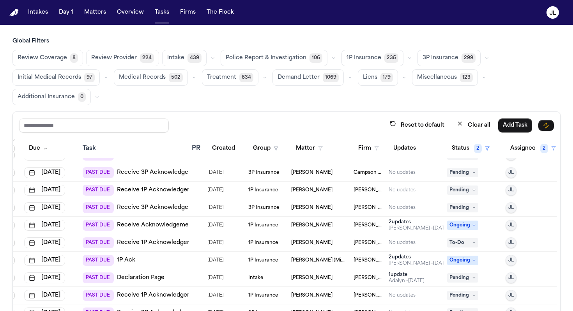
scroll to position [561, 7]
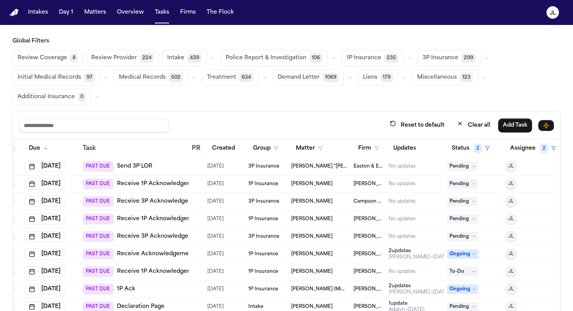
click at [102, 116] on div "Reset to default Clear all Add Task" at bounding box center [286, 125] width 547 height 27
click at [100, 120] on input "text" at bounding box center [94, 125] width 150 height 14
type input "***"
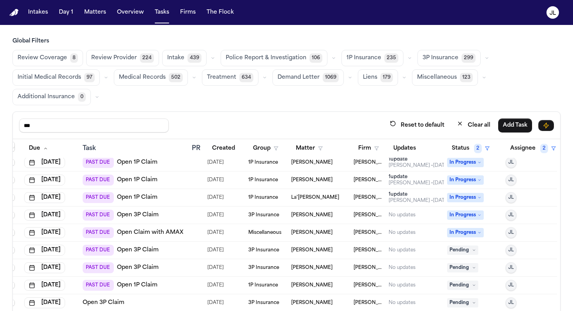
scroll to position [66, 0]
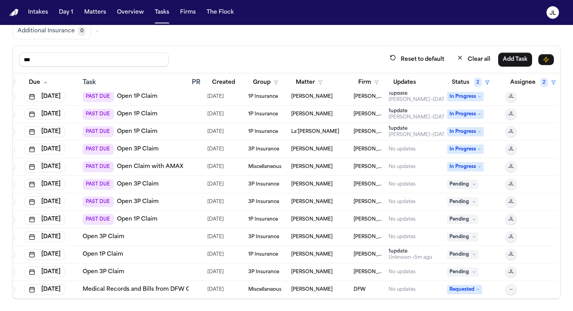
click at [390, 254] on div "Unknown • 5m ago" at bounding box center [410, 257] width 44 height 6
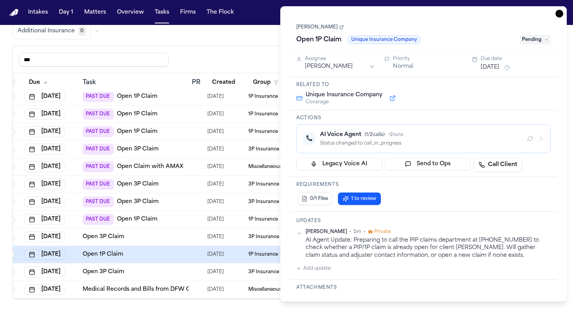
click at [560, 15] on icon "button" at bounding box center [559, 14] width 8 height 8
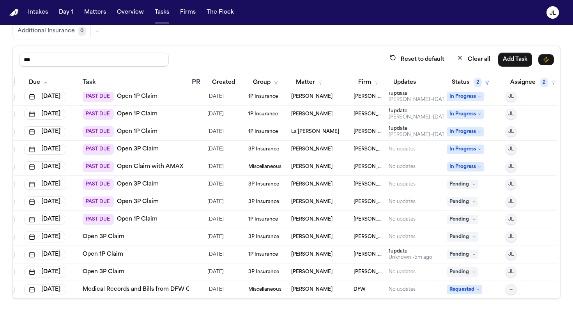
click at [318, 259] on td "[PERSON_NAME]" at bounding box center [319, 255] width 62 height 18
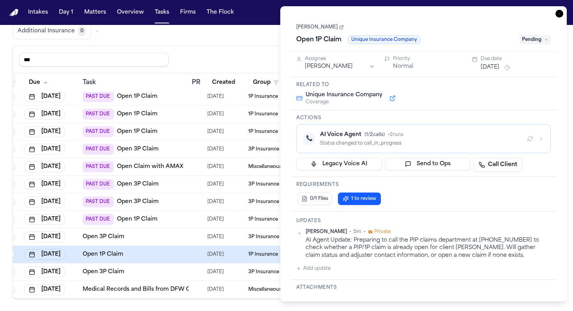
click at [366, 201] on span "1 to review" at bounding box center [363, 199] width 25 height 6
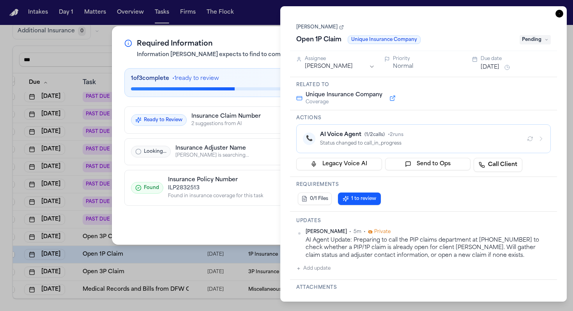
click at [200, 207] on div "Required Information Information [PERSON_NAME] expects to find to complete this…" at bounding box center [286, 135] width 349 height 219
click at [194, 30] on div "Required Information Information [PERSON_NAME] expects to find to complete this…" at bounding box center [286, 135] width 349 height 219
click at [371, 231] on div "Close" at bounding box center [286, 225] width 324 height 14
click at [541, 142] on div "Required Information Information [PERSON_NAME] expects to find to complete this…" at bounding box center [286, 155] width 573 height 311
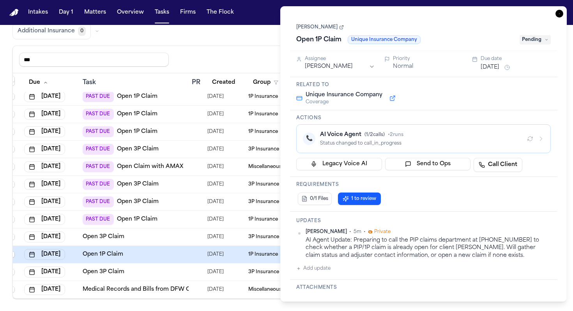
click at [538, 139] on icon "button" at bounding box center [541, 139] width 6 height 6
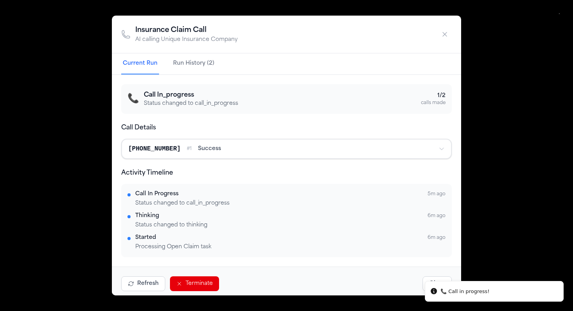
click at [445, 35] on icon "button" at bounding box center [445, 34] width 4 height 4
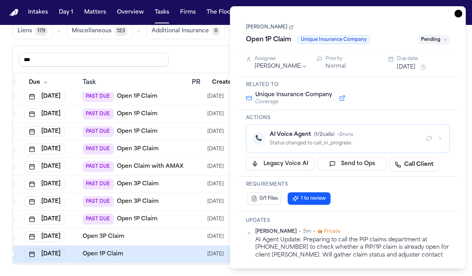
click at [147, 231] on td "Open 3P Claim" at bounding box center [133, 237] width 109 height 18
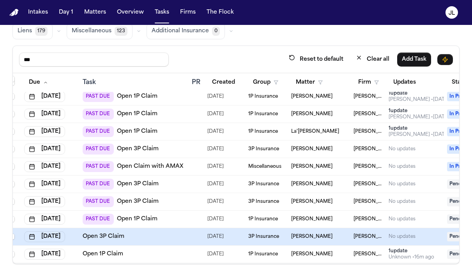
click at [137, 250] on td "Open 1P Claim" at bounding box center [133, 255] width 109 height 18
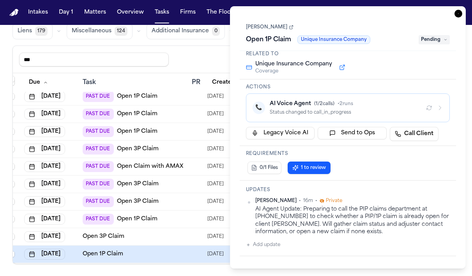
scroll to position [30, 0]
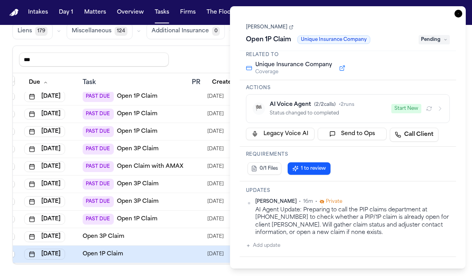
click at [418, 16] on div "Task Details [PERSON_NAME] Open 1P Claim Unique Insurance Company Pending Assig…" at bounding box center [348, 137] width 236 height 263
click at [402, 32] on div "[PERSON_NAME] Open 1P Claim Unique Insurance Company Pending" at bounding box center [348, 34] width 204 height 24
click at [419, 41] on span "Pending" at bounding box center [433, 39] width 31 height 9
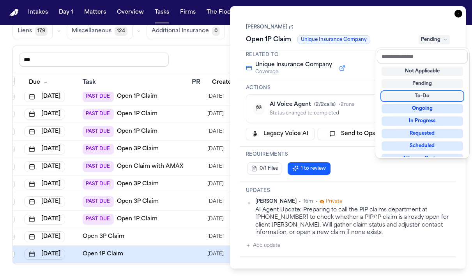
scroll to position [122, 0]
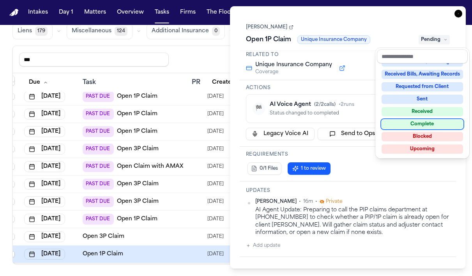
click at [399, 127] on div "Complete" at bounding box center [421, 124] width 81 height 9
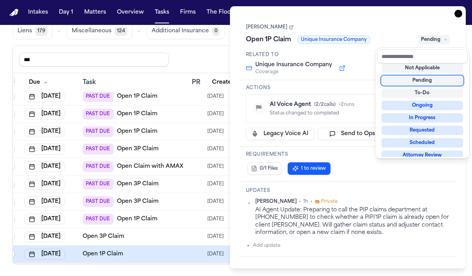
scroll to position [49, 0]
click at [461, 18] on div "Task Details [PERSON_NAME] Open 1P Claim Unique Insurance Company Complete Assi…" at bounding box center [348, 137] width 236 height 263
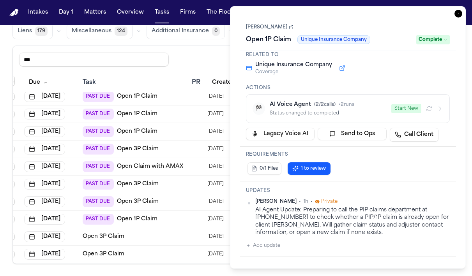
click at [458, 14] on icon "button" at bounding box center [458, 14] width 8 height 8
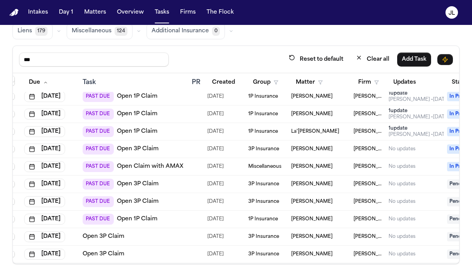
click at [194, 254] on div at bounding box center [195, 254] width 6 height 6
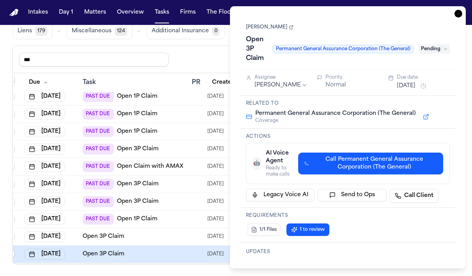
click at [420, 50] on span "Pending" at bounding box center [433, 48] width 31 height 9
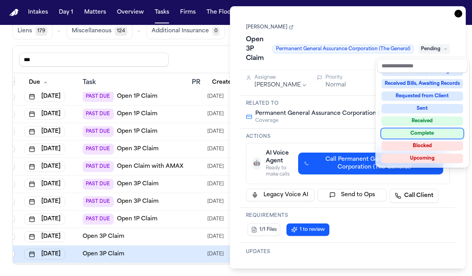
click at [398, 129] on div "Complete" at bounding box center [421, 133] width 81 height 9
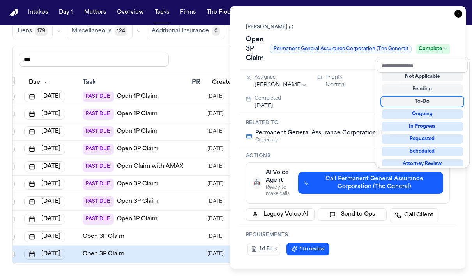
scroll to position [74, 7]
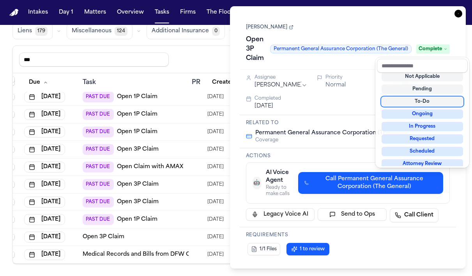
click at [457, 13] on div "Task Details Mary Jaimes Open 3P Claim Permanent General Assurance Corporation …" at bounding box center [348, 137] width 236 height 263
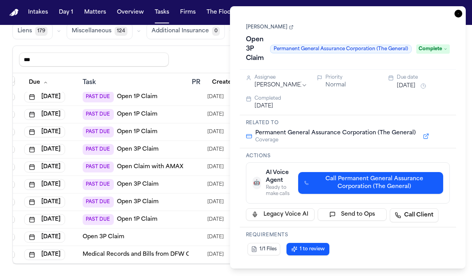
click at [459, 13] on icon "button" at bounding box center [458, 14] width 8 height 8
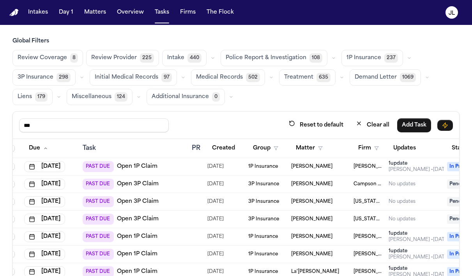
scroll to position [0, 108]
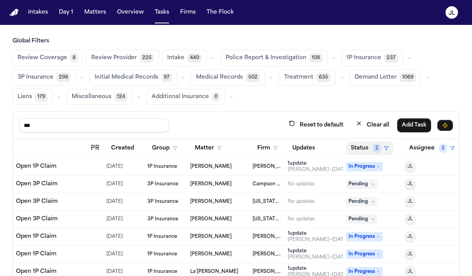
click at [358, 145] on button "Status 2" at bounding box center [369, 148] width 47 height 14
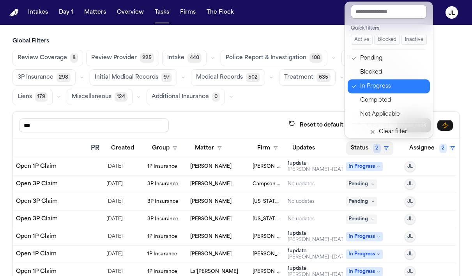
click at [371, 89] on div "In Progress" at bounding box center [392, 86] width 65 height 9
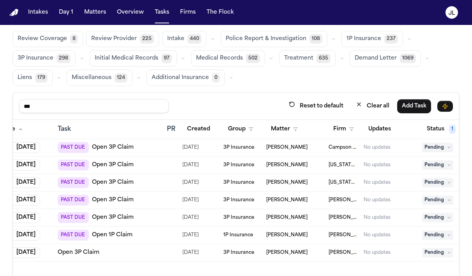
scroll to position [0, 0]
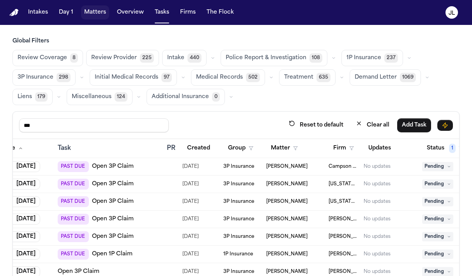
click at [86, 15] on button "Matters" at bounding box center [95, 12] width 28 height 14
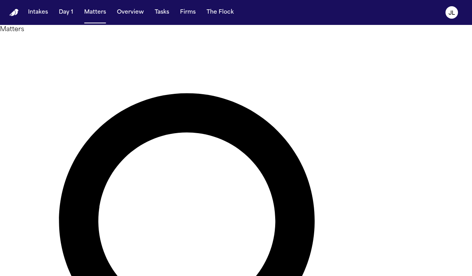
type input "*********"
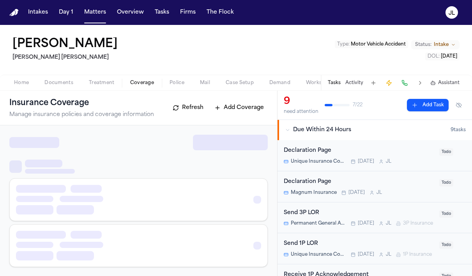
click at [146, 86] on button "Coverage" at bounding box center [141, 82] width 39 height 9
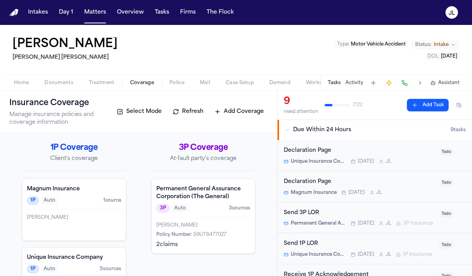
click at [221, 253] on div "Lauren Lofgreen Policy Number : 59UT8477027 2 claim s" at bounding box center [204, 236] width 104 height 36
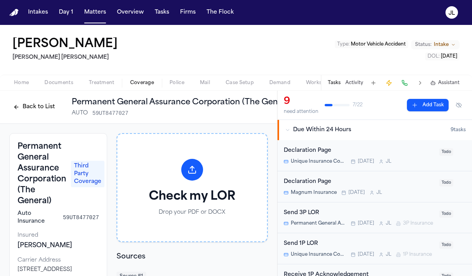
click at [33, 112] on button "Back to List" at bounding box center [33, 107] width 49 height 12
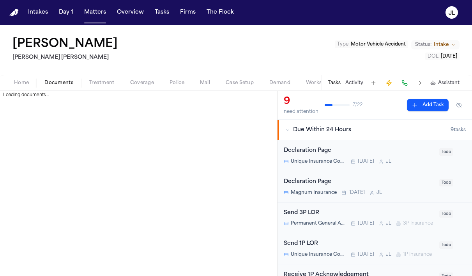
click at [69, 86] on span "Documents" at bounding box center [58, 83] width 29 height 6
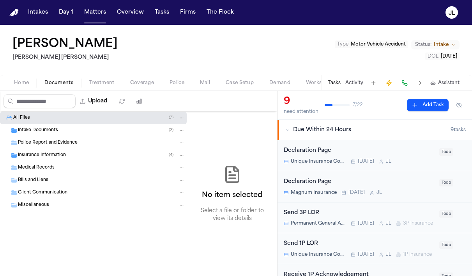
click at [39, 162] on div "Medical Records" at bounding box center [93, 168] width 187 height 12
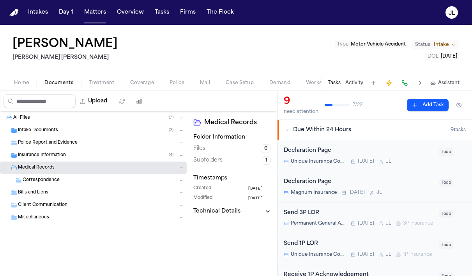
click at [39, 154] on span "Insurance Information" at bounding box center [42, 155] width 48 height 7
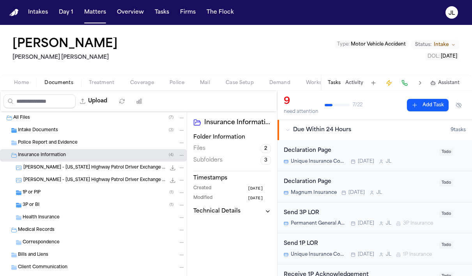
click at [43, 210] on div "3P or BI ( 1 )" at bounding box center [93, 205] width 187 height 12
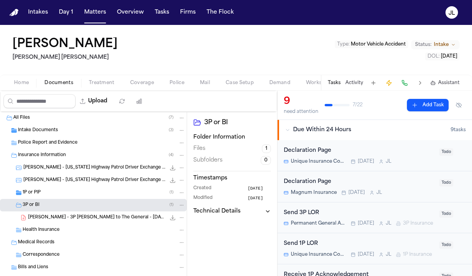
click at [43, 197] on div "1P or PIP ( 1 )" at bounding box center [93, 193] width 187 height 12
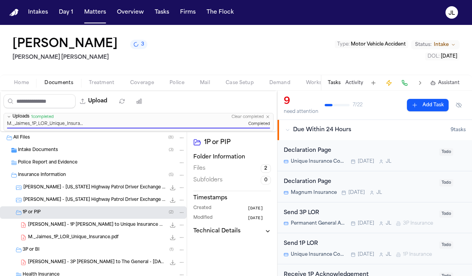
click at [28, 86] on span "Home" at bounding box center [21, 83] width 15 height 6
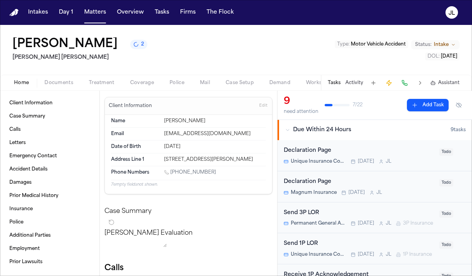
click at [141, 78] on div "Home Documents Treatment Coverage Police Mail Case Setup Demand Workspaces Arti…" at bounding box center [236, 83] width 472 height 16
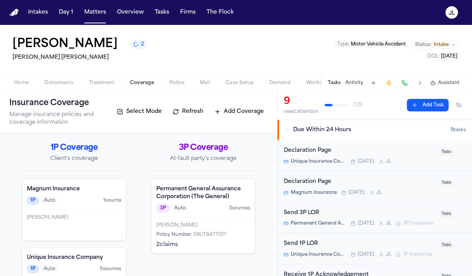
click at [141, 81] on span "Coverage" at bounding box center [142, 83] width 24 height 6
click at [195, 233] on span "59UT8477027" at bounding box center [209, 235] width 33 height 5
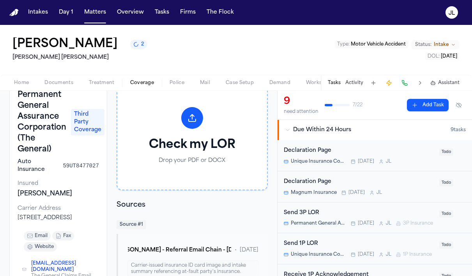
scroll to position [53, 0]
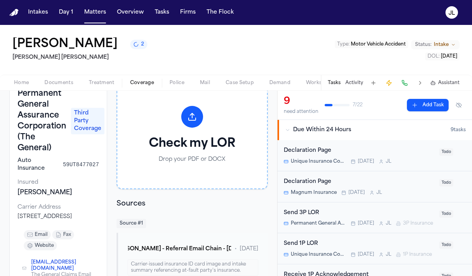
drag, startPoint x: 71, startPoint y: 192, endPoint x: 16, endPoint y: 192, distance: 55.3
click at [15, 192] on div "Permanent General Assurance Corporation (The General) Third Party Coverage Auto…" at bounding box center [58, 209] width 98 height 258
copy div "[PERSON_NAME]"
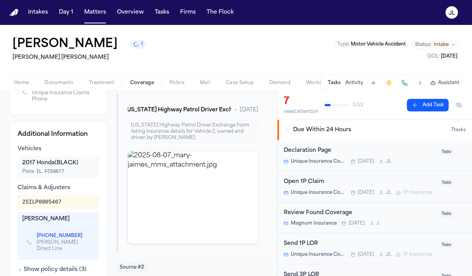
scroll to position [228, 0]
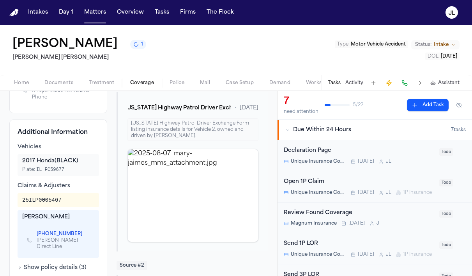
scroll to position [211, 0]
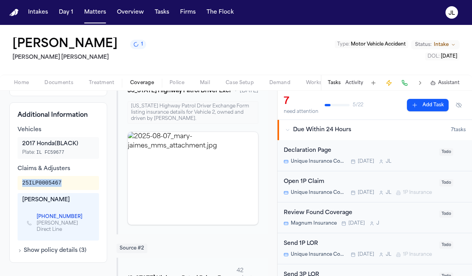
drag, startPoint x: 72, startPoint y: 171, endPoint x: 19, endPoint y: 167, distance: 53.6
click at [19, 176] on div "25ILP0005467" at bounding box center [58, 183] width 81 height 14
copy div "25ILP0005467"
drag, startPoint x: 67, startPoint y: 187, endPoint x: 17, endPoint y: 187, distance: 50.7
click at [17, 187] on div "Additional Information Vehicles 2017 Honda (BLACK) Plate: IL FC59677 Claims & A…" at bounding box center [58, 182] width 98 height 161
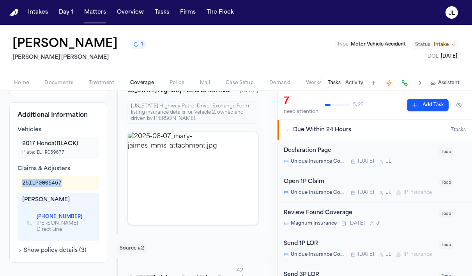
copy div "[PERSON_NAME]"
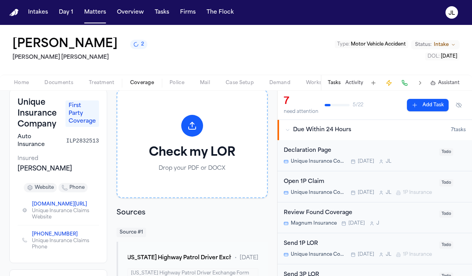
scroll to position [43, 0]
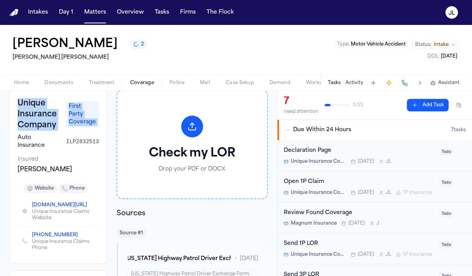
drag, startPoint x: 62, startPoint y: 132, endPoint x: 19, endPoint y: 105, distance: 49.9
click at [19, 105] on div "Unique Insurance Company First Party Coverage Auto Insurance ILP2832513" at bounding box center [58, 123] width 81 height 51
copy div "Unique Insurance Company First Party Coverage"
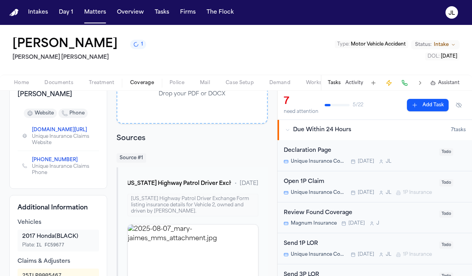
scroll to position [169, 0]
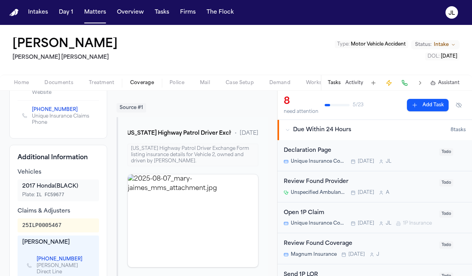
click at [73, 82] on button "Documents" at bounding box center [59, 82] width 44 height 9
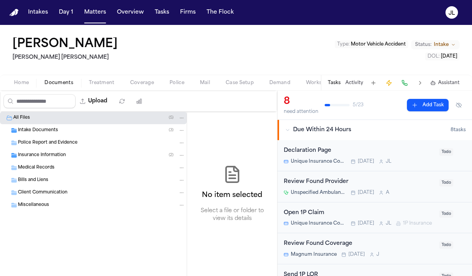
click at [47, 158] on span "Insurance Information" at bounding box center [42, 155] width 48 height 7
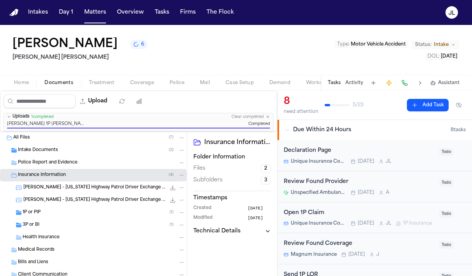
click at [39, 222] on div "3P or BI ( 1 )" at bounding box center [93, 225] width 187 height 12
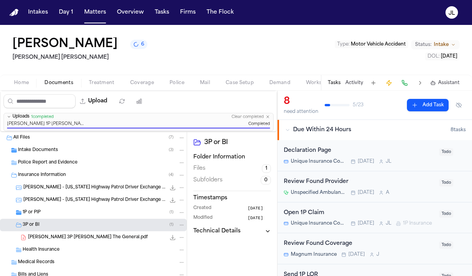
click at [181, 238] on icon "File: M. Jaimes 3P LOR The General.pdf" at bounding box center [181, 237] width 5 height 5
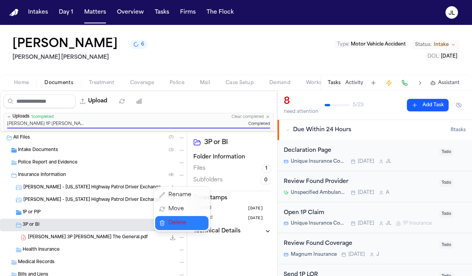
click at [180, 224] on span "Delete" at bounding box center [179, 223] width 23 height 9
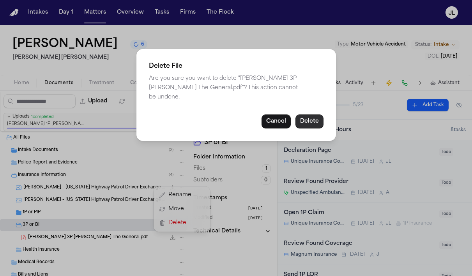
click at [309, 115] on button "Delete" at bounding box center [309, 122] width 28 height 14
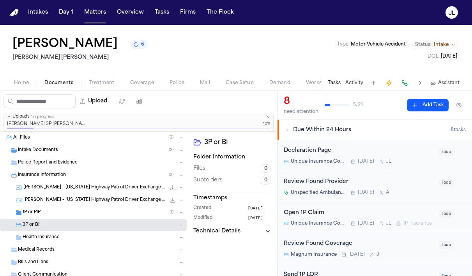
click at [69, 214] on div "1P or PIP ( 1 )" at bounding box center [104, 212] width 162 height 7
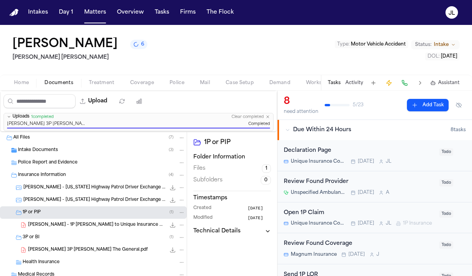
click at [71, 222] on div "[PERSON_NAME] - 1P [PERSON_NAME] to Unique Insurance Company - [DATE] 263.6 KB …" at bounding box center [106, 225] width 157 height 8
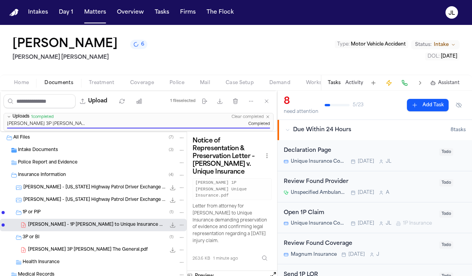
click at [184, 228] on button "File: M. Jaimes - 1P LOR to Unique Insurance Company - 8.11.25" at bounding box center [181, 225] width 7 height 7
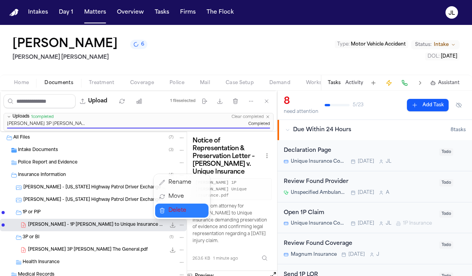
click at [181, 213] on span "Delete" at bounding box center [179, 210] width 23 height 9
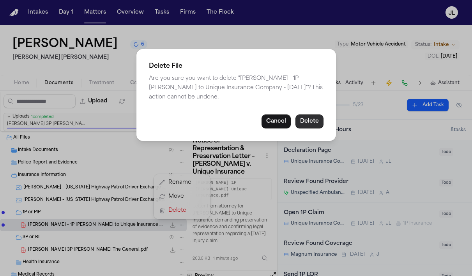
click at [314, 118] on button "Delete" at bounding box center [309, 122] width 28 height 14
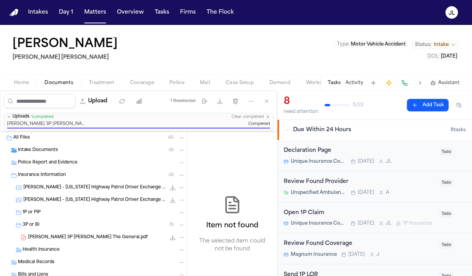
click at [44, 205] on div "[PERSON_NAME] - [US_STATE] Highway Patrol Driver Exchange Form - [DATE] 270.4 K…" at bounding box center [93, 200] width 187 height 12
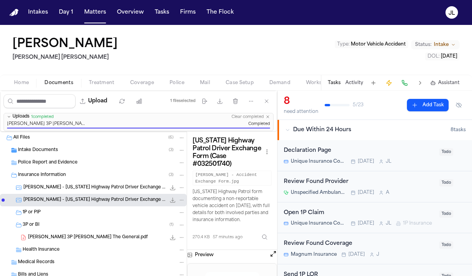
click at [38, 217] on div "1P or PIP" at bounding box center [93, 213] width 187 height 12
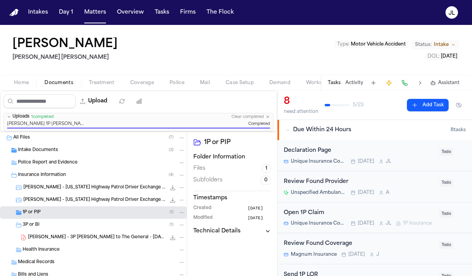
click at [95, 217] on div "1P or PIP ( 1 )" at bounding box center [93, 213] width 187 height 12
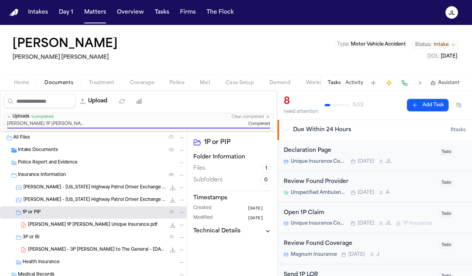
click at [145, 82] on span "Coverage" at bounding box center [142, 83] width 24 height 6
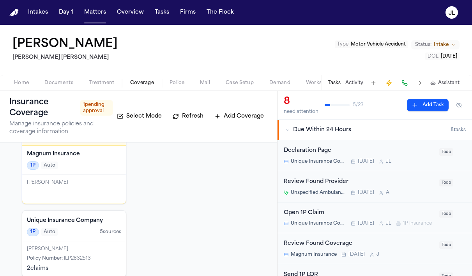
scroll to position [134, 0]
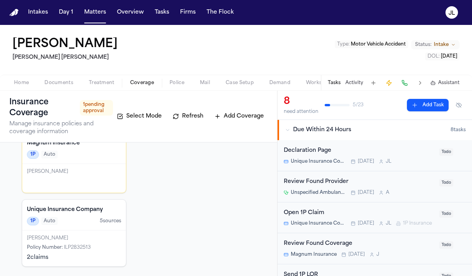
click at [109, 195] on div "Magnum Insurance 1P Auto [PERSON_NAME] Policy Number : 01009118816 Needs Approv…" at bounding box center [74, 161] width 104 height 212
click at [109, 188] on div "[PERSON_NAME]" at bounding box center [74, 178] width 104 height 29
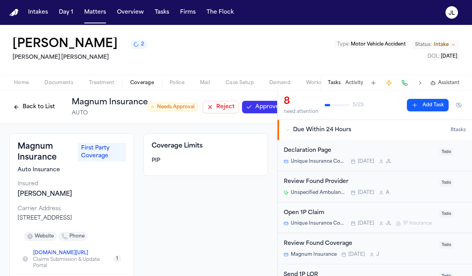
click at [261, 105] on button "Approve" at bounding box center [262, 107] width 41 height 12
click at [27, 110] on button "Back to List" at bounding box center [33, 107] width 49 height 12
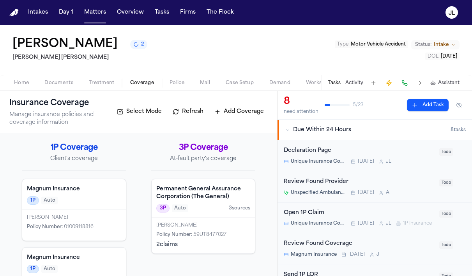
click at [55, 208] on div "Magnum Insurance 1P Auto" at bounding box center [74, 194] width 104 height 31
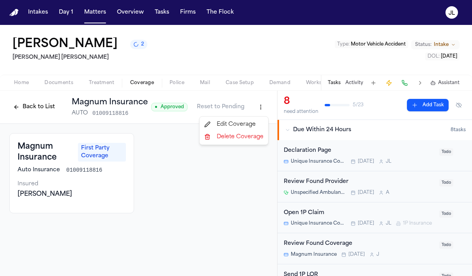
click at [263, 111] on html "Intakes Day 1 Matters Overview Tasks Firms The [PERSON_NAME] [PERSON_NAME] 2 [P…" at bounding box center [236, 138] width 472 height 276
click at [237, 139] on div "Delete Coverage" at bounding box center [233, 137] width 65 height 12
